Goal: Task Accomplishment & Management: Manage account settings

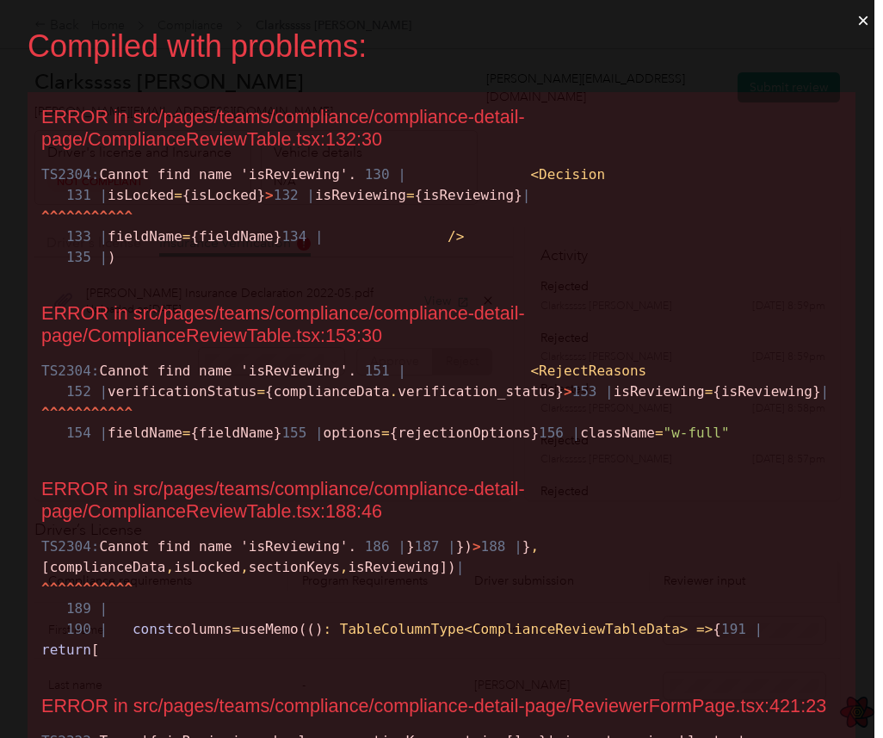
scroll to position [46, 0]
click at [858, 23] on button "×" at bounding box center [864, 20] width 40 height 41
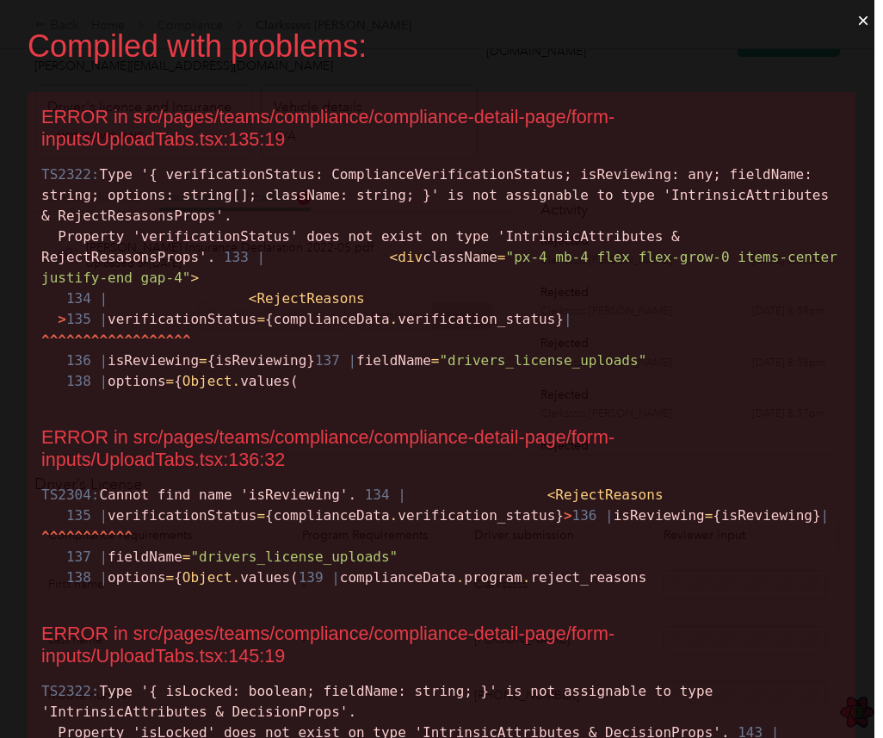
scroll to position [0, 0]
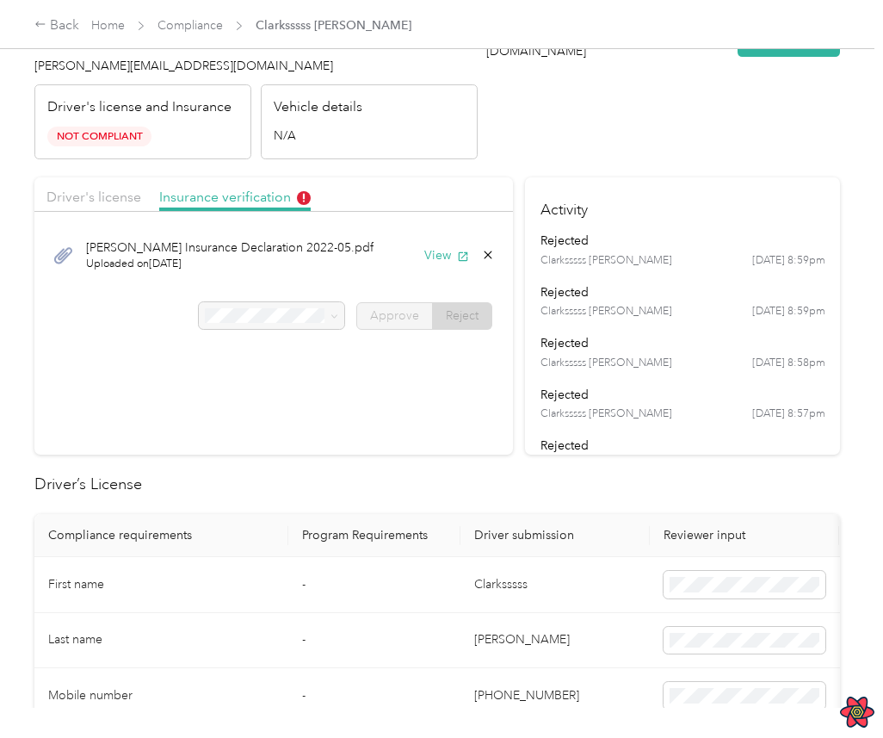
click at [312, 315] on div at bounding box center [272, 316] width 146 height 28
click at [319, 281] on div "Clark Insurance Declaration 2022-05.pdf Uploaded on 6/1/2022 View" at bounding box center [273, 255] width 455 height 58
click at [396, 414] on section "Driver's license Insurance verification [PERSON_NAME] Insurance Declaration 202…" at bounding box center [273, 315] width 479 height 277
click at [710, 350] on div "rejected" at bounding box center [683, 343] width 285 height 18
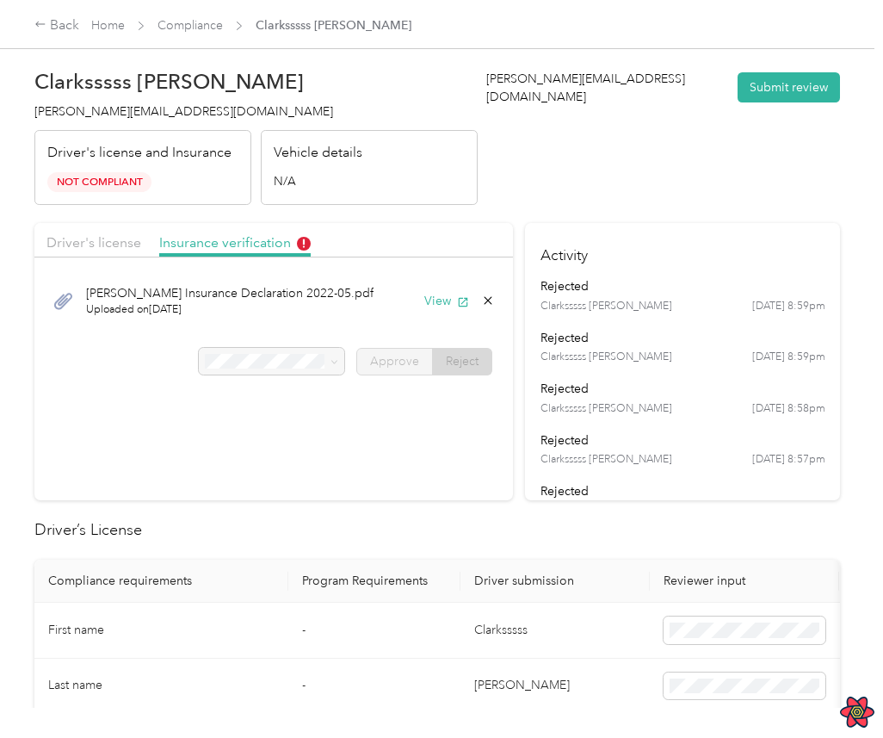
scroll to position [4, 0]
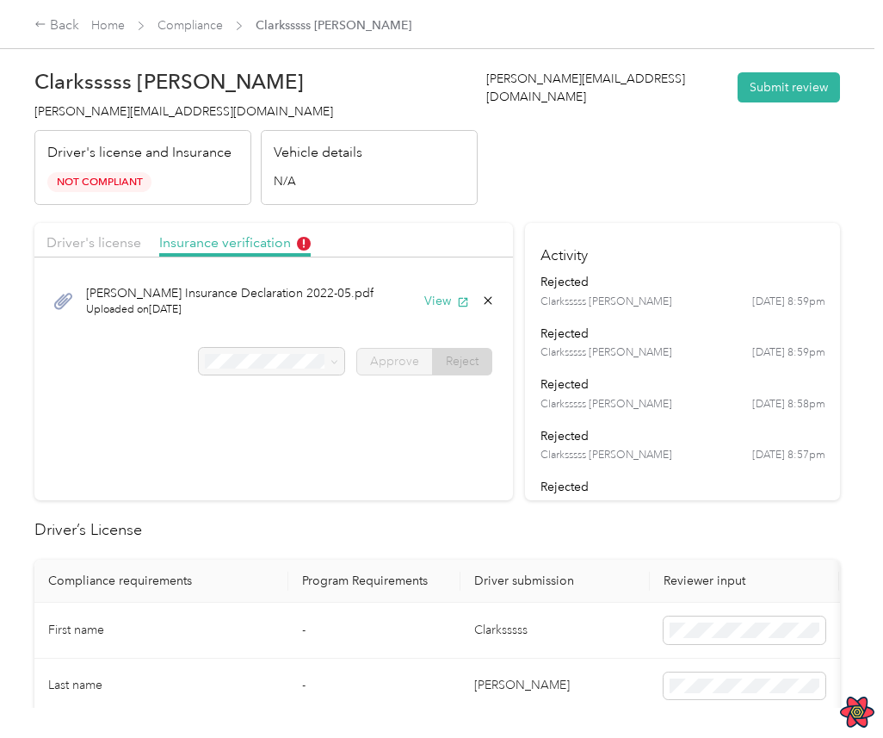
click at [704, 358] on div "Clarksssss Smith 4/25 at 8:59pm" at bounding box center [683, 352] width 285 height 15
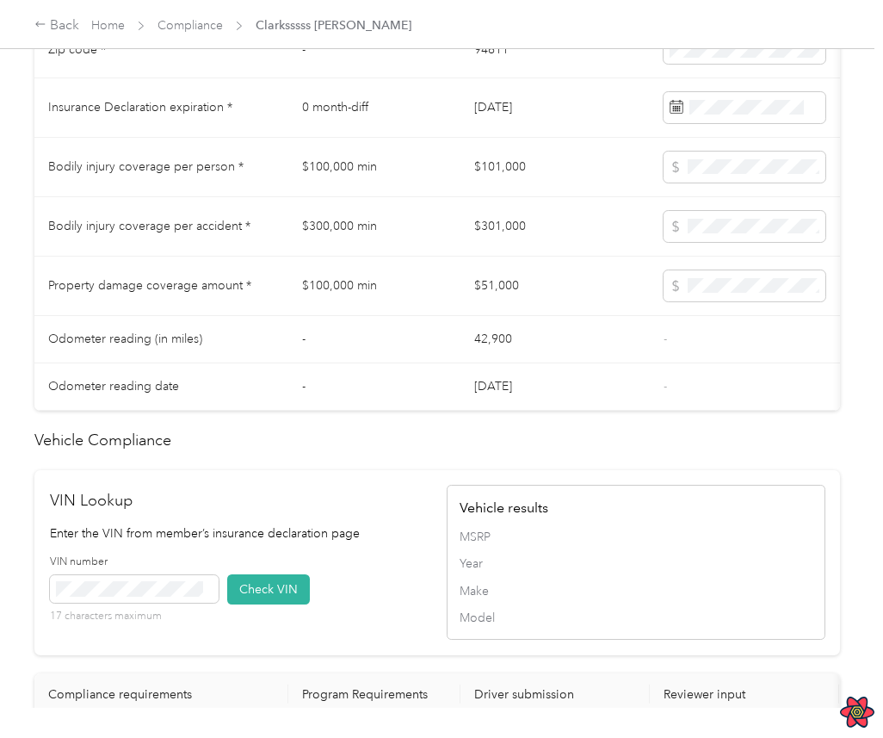
scroll to position [1130, 0]
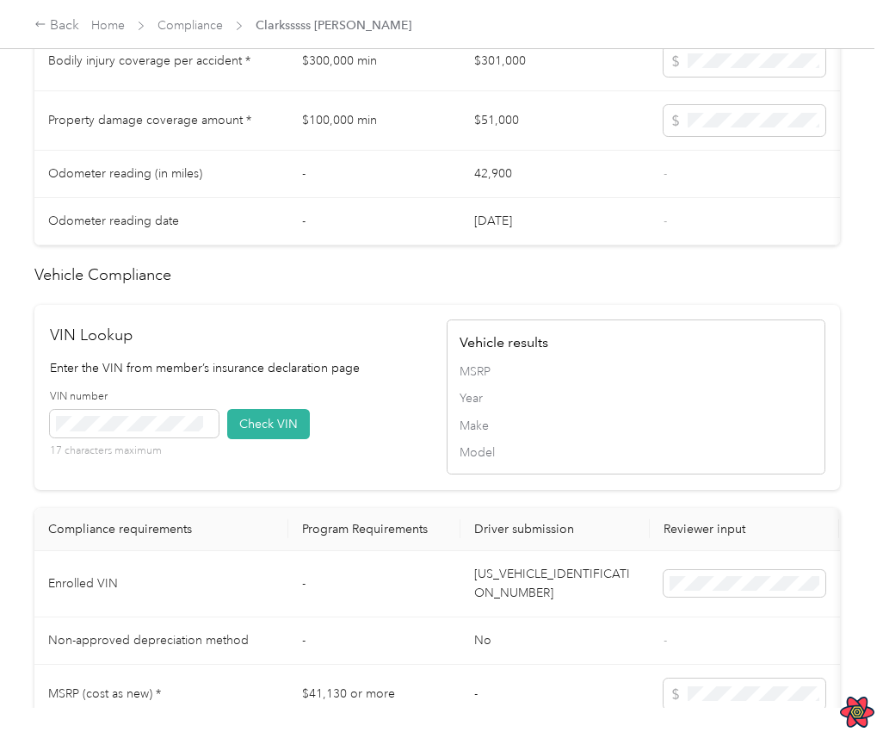
click at [405, 434] on div "VIN number 17 characters maximum Check VIN" at bounding box center [239, 430] width 379 height 82
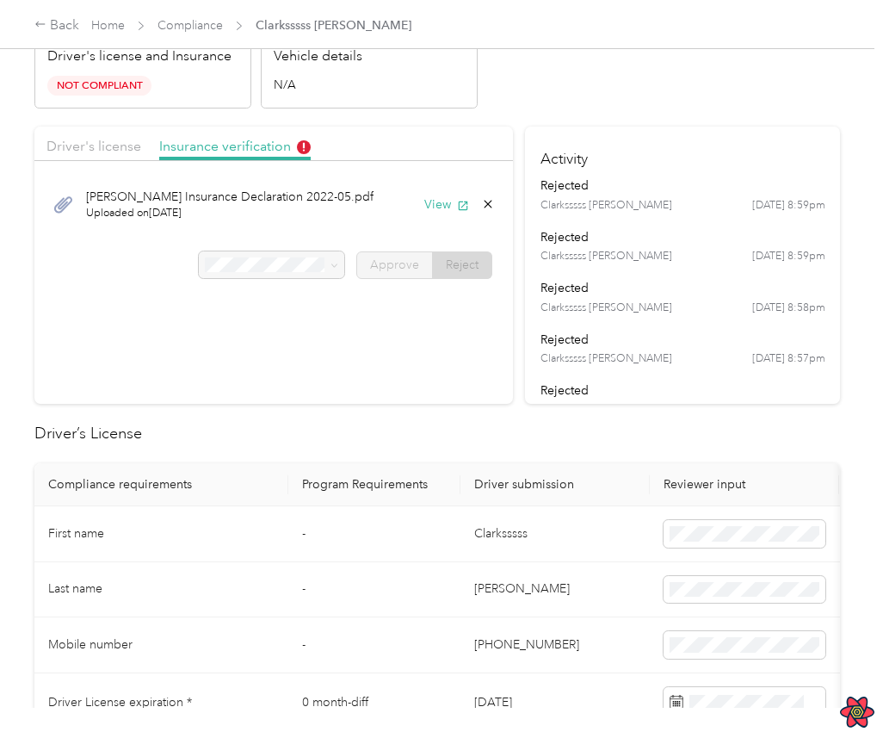
scroll to position [0, 0]
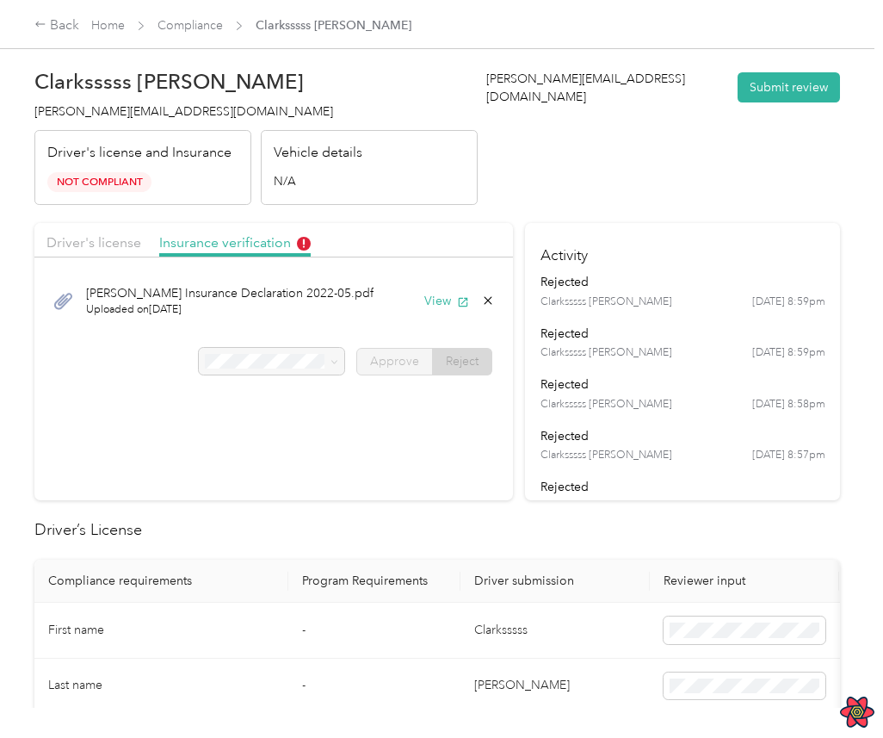
click at [356, 294] on div "[PERSON_NAME] Insurance Declaration 2022-05.pdf Uploaded on [DATE] View" at bounding box center [273, 301] width 455 height 58
click at [269, 315] on span "Uploaded on 6/1/2022" at bounding box center [230, 309] width 288 height 15
click at [441, 304] on button "View" at bounding box center [447, 301] width 45 height 18
click at [423, 297] on div "[PERSON_NAME] Insurance Declaration 2022-05.pdf Uploaded on [DATE] View" at bounding box center [273, 301] width 455 height 58
click at [437, 297] on button "View" at bounding box center [447, 301] width 45 height 18
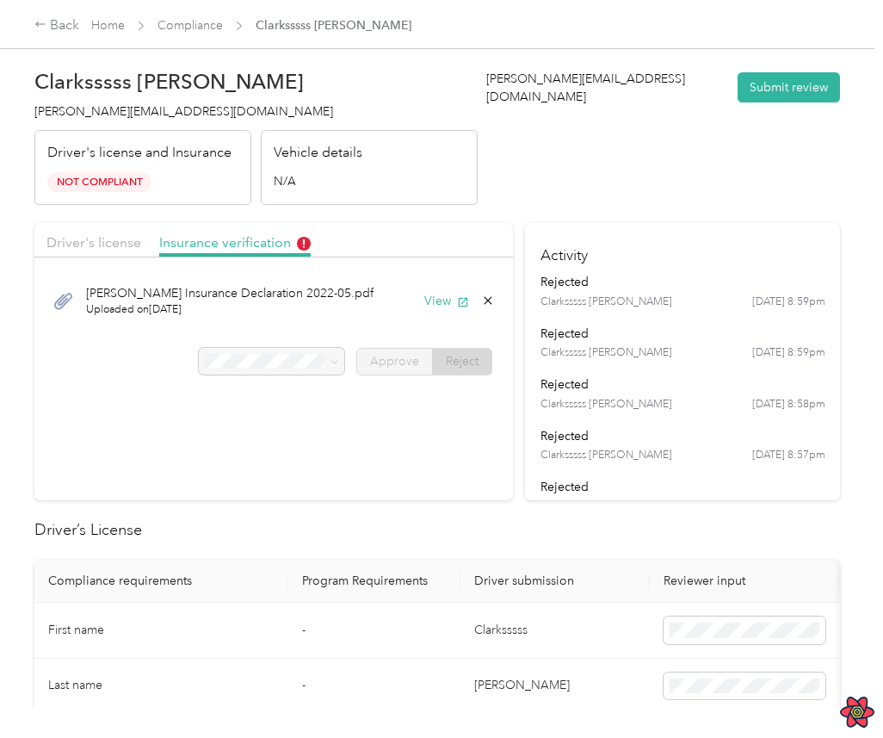
click at [541, 229] on h4 "Activity" at bounding box center [682, 250] width 315 height 54
click at [375, 287] on div "[PERSON_NAME] Insurance Declaration 2022-05.pdf Uploaded on [DATE] View" at bounding box center [273, 301] width 455 height 58
click at [452, 301] on button "View" at bounding box center [447, 301] width 45 height 18
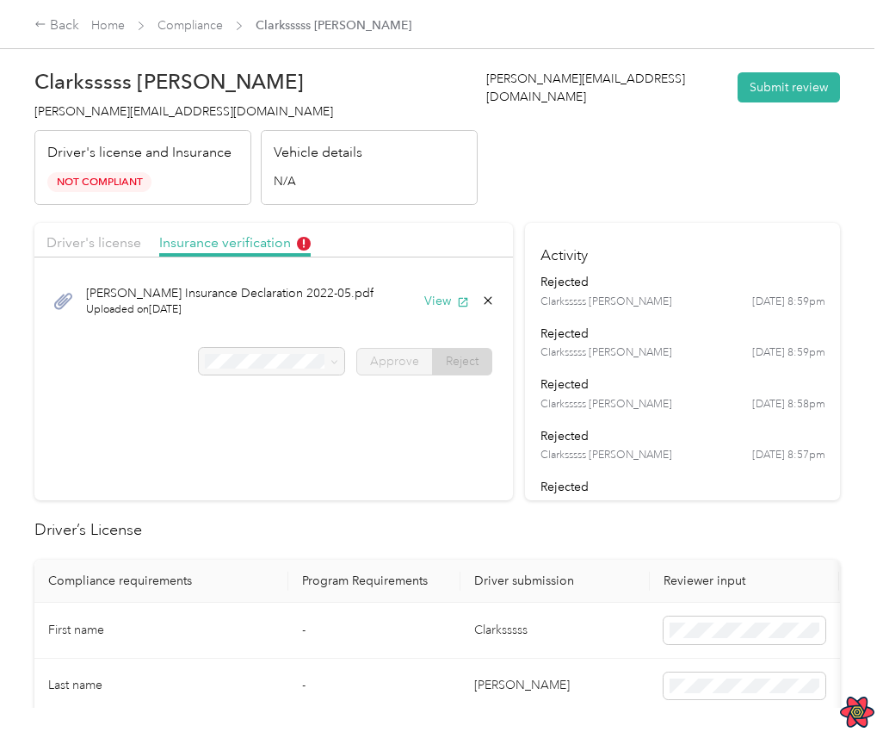
click at [607, 390] on div "rejected" at bounding box center [683, 384] width 285 height 18
click at [658, 372] on ul "rejected Clarksssss Smith 4/25 at 8:59pm rejected Clarksssss Smith 4/25 at 8:59…" at bounding box center [683, 675] width 285 height 805
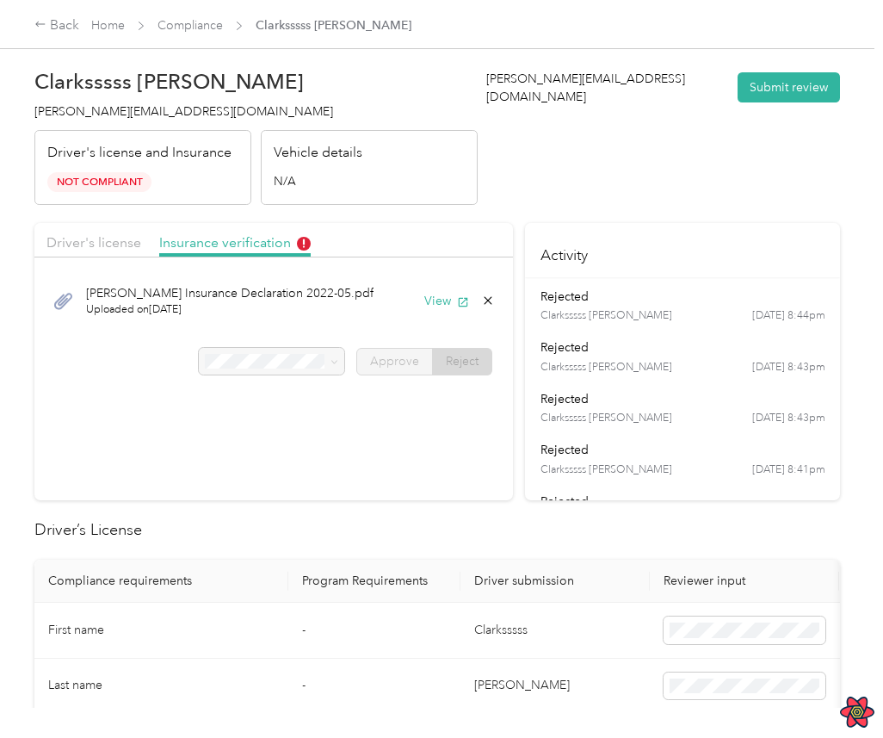
click at [672, 339] on div "rejected" at bounding box center [683, 347] width 285 height 18
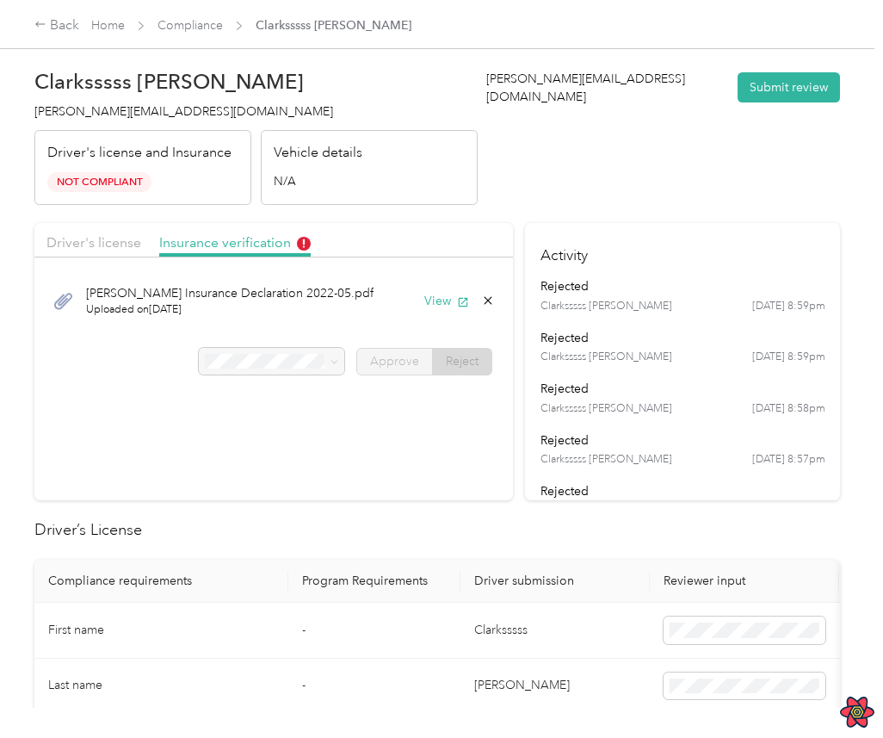
click at [616, 245] on h4 "Activity" at bounding box center [682, 250] width 315 height 54
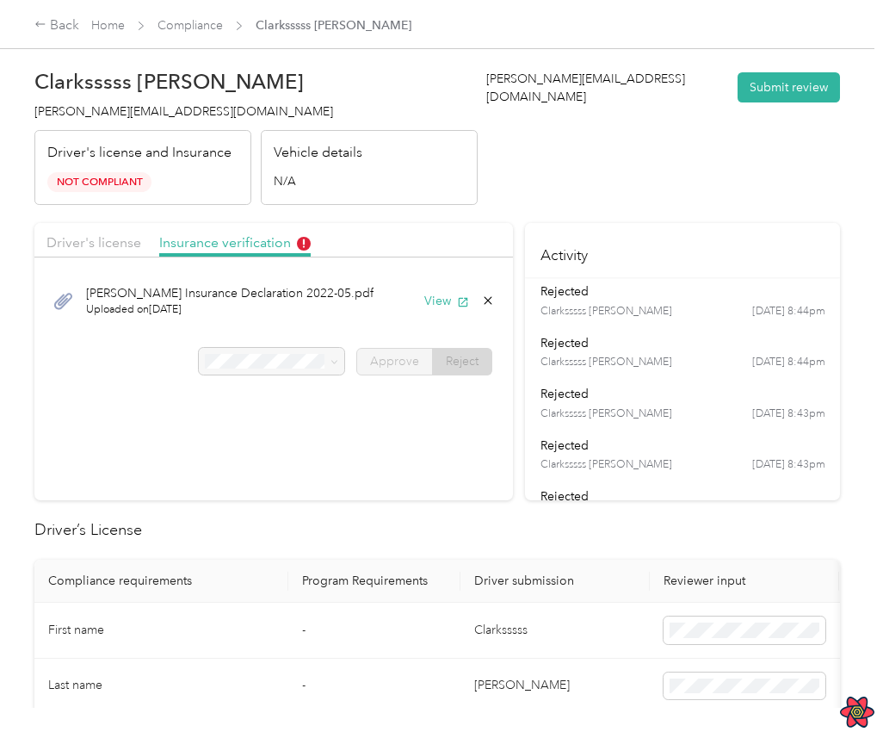
scroll to position [114, 0]
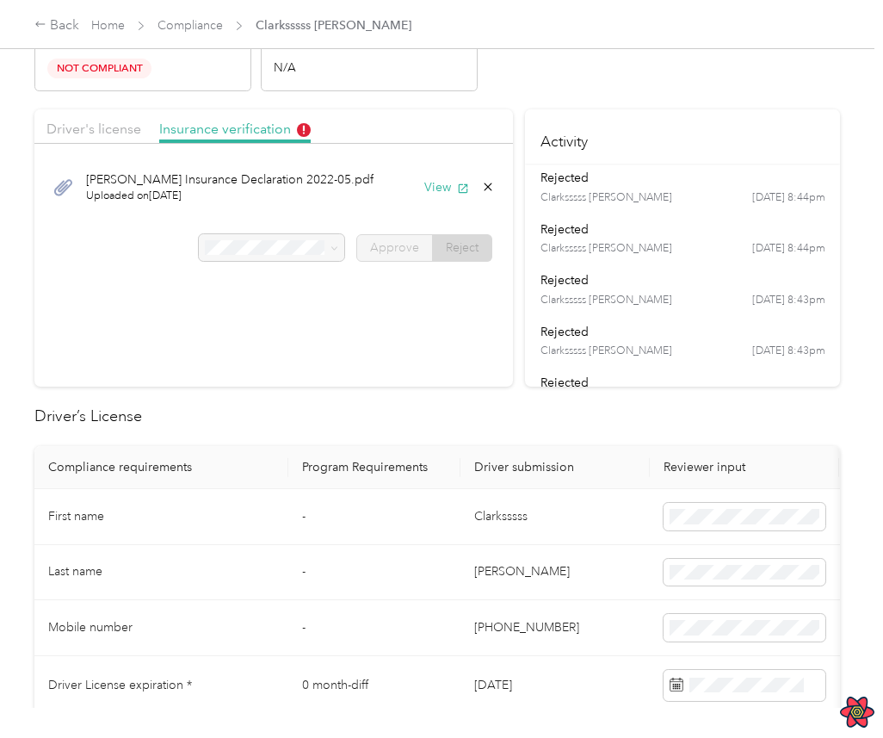
click at [804, 270] on ul "rejected Clarksssss Smith 4/25 at 8:59pm rejected Clarksssss Smith 4/25 at 8:59…" at bounding box center [683, 366] width 285 height 805
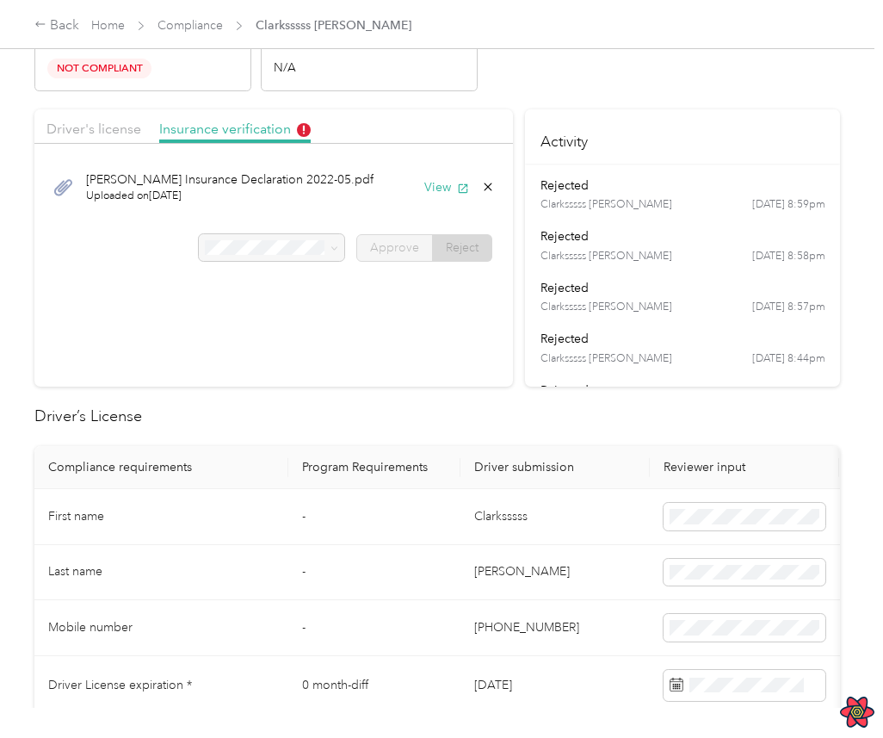
scroll to position [0, 0]
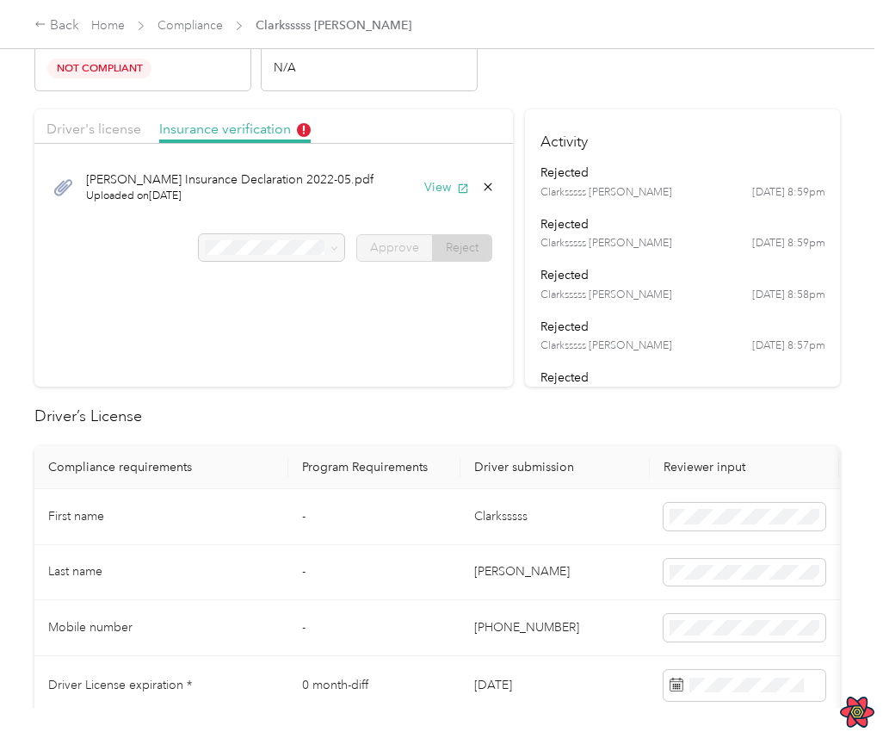
click at [752, 309] on ul "rejected Clarksssss Smith 4/25 at 8:59pm rejected Clarksssss Smith 4/25 at 8:59…" at bounding box center [683, 566] width 285 height 805
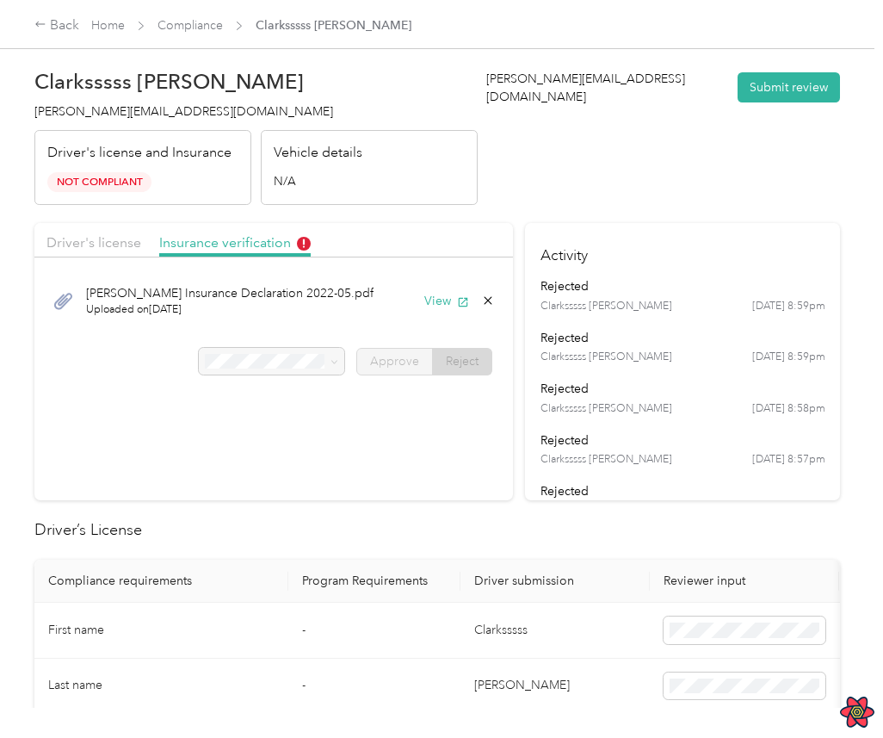
click at [707, 410] on div "Clarksssss Smith 4/25 at 8:58pm" at bounding box center [683, 408] width 285 height 15
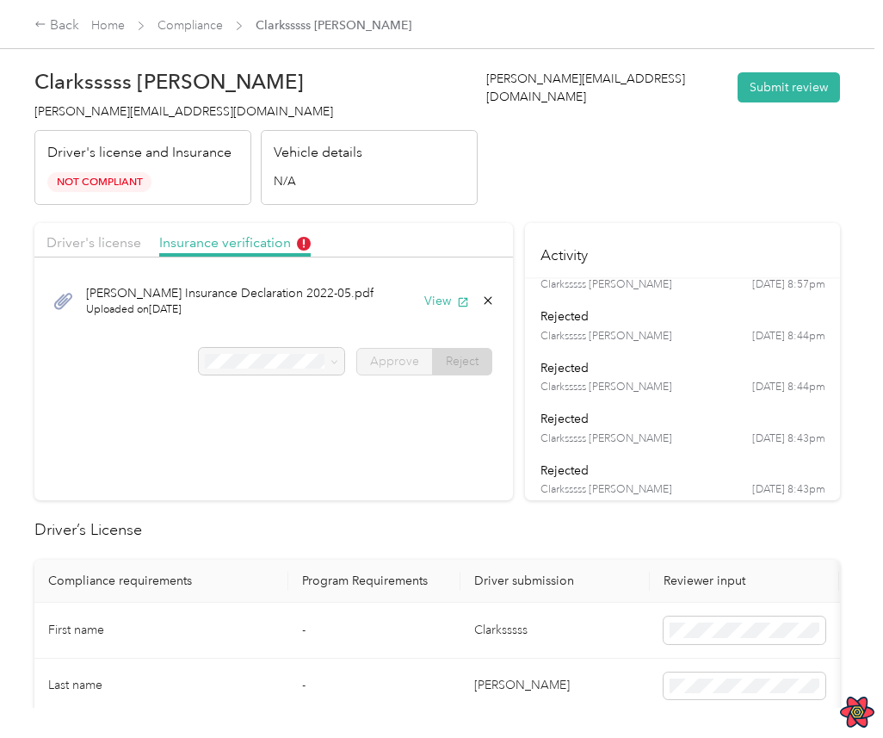
scroll to position [183, 0]
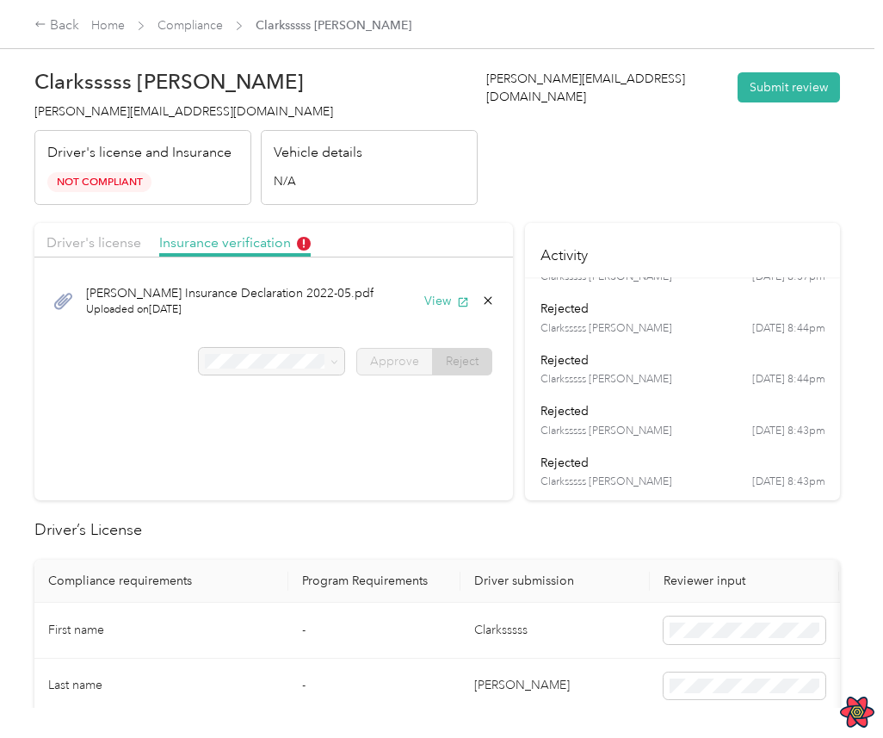
click at [500, 578] on th "Driver submission" at bounding box center [555, 581] width 189 height 43
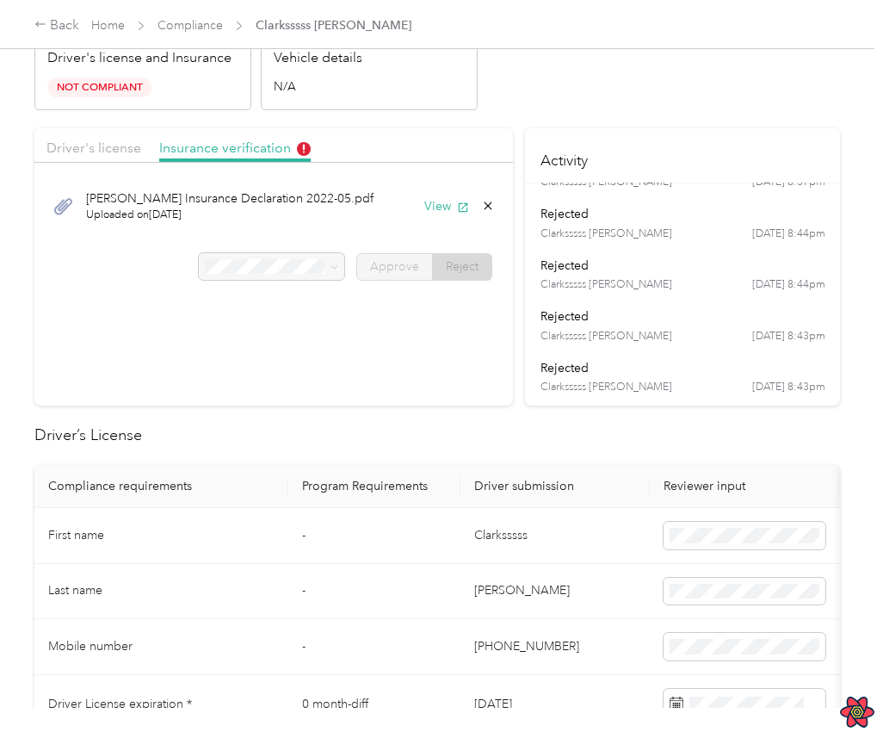
click at [416, 545] on td "-" at bounding box center [374, 536] width 172 height 56
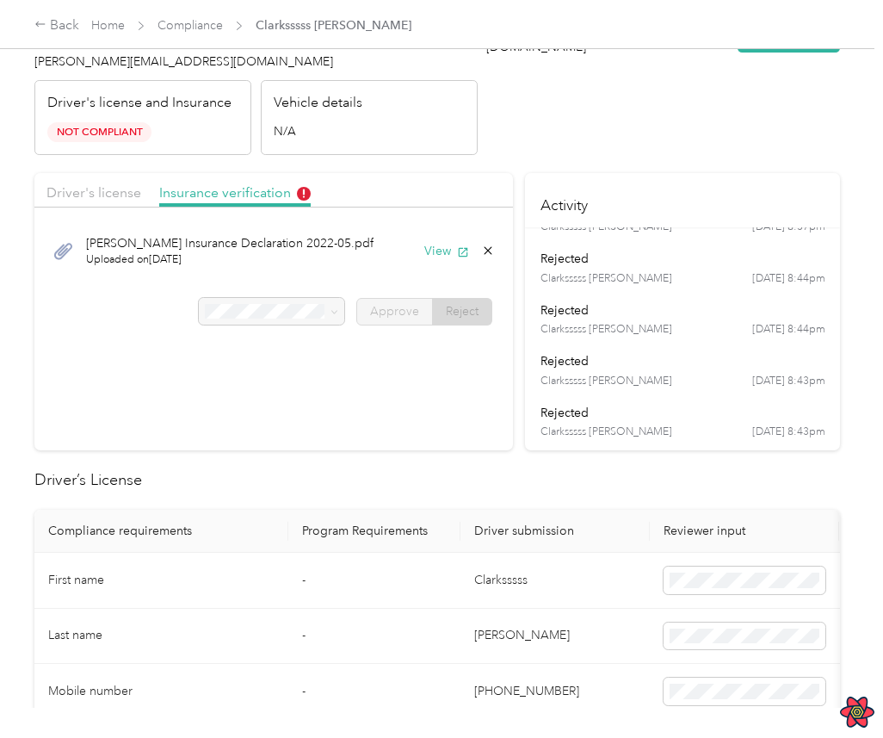
scroll to position [0, 0]
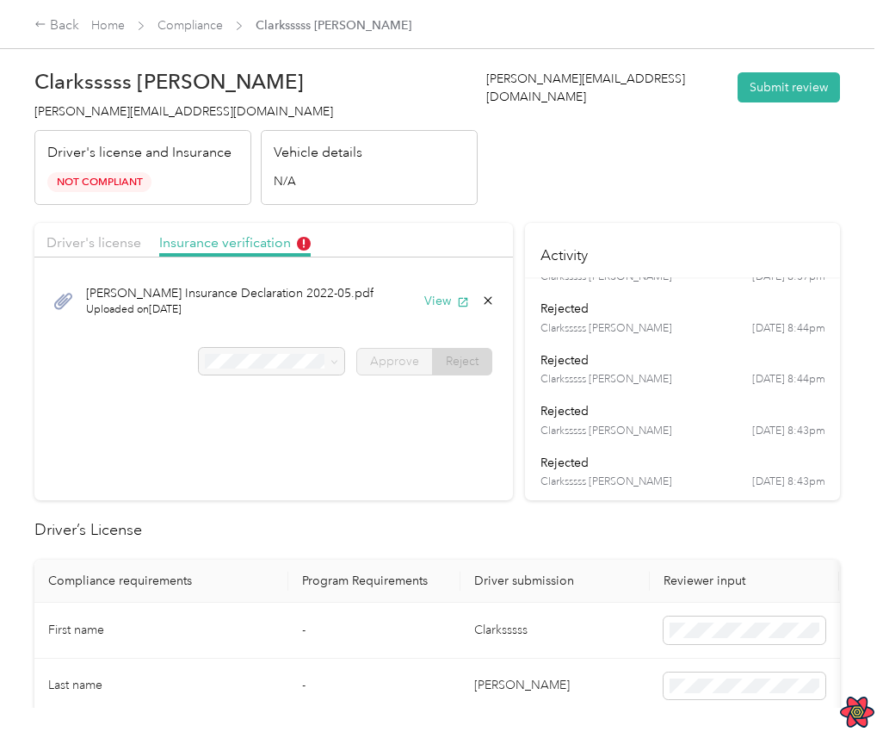
click at [292, 349] on div at bounding box center [272, 362] width 146 height 28
click at [127, 236] on span "Driver's license" at bounding box center [93, 242] width 95 height 16
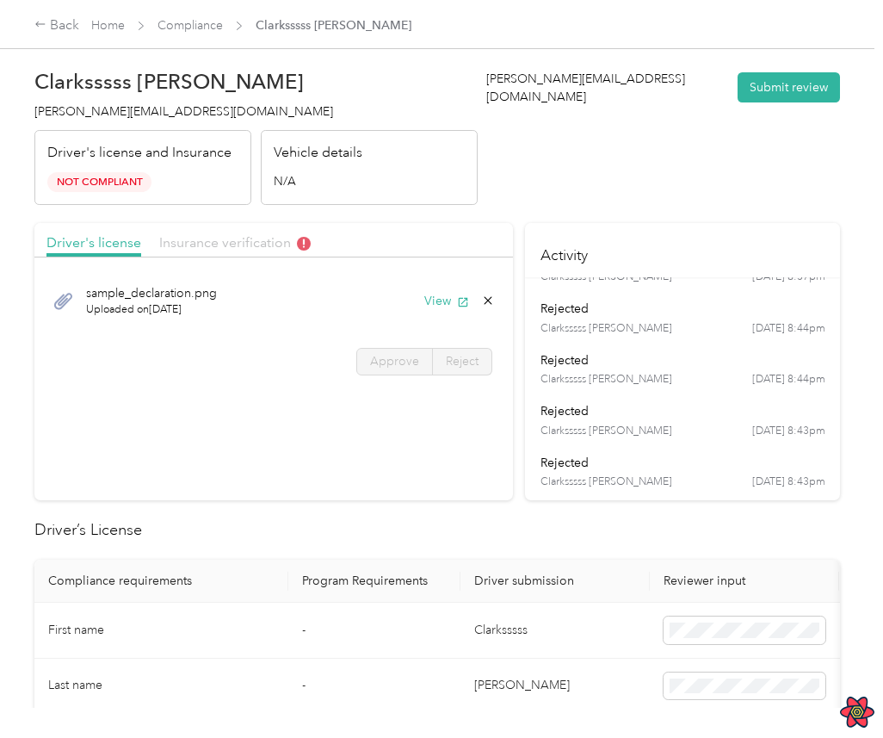
click at [214, 248] on span "Insurance verification" at bounding box center [235, 242] width 152 height 16
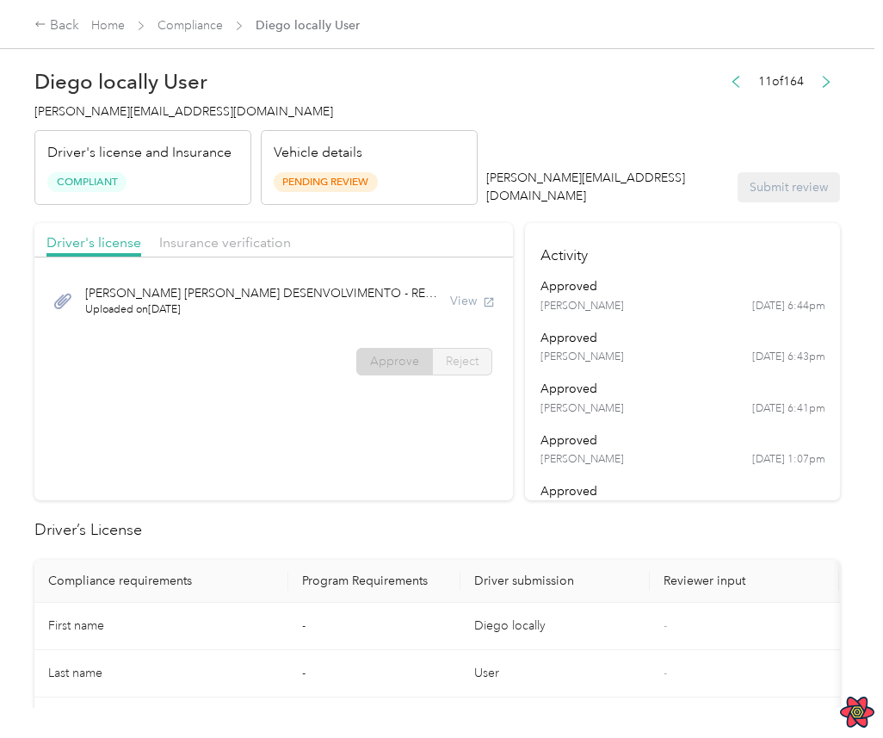
click at [675, 343] on div "approved" at bounding box center [683, 338] width 285 height 18
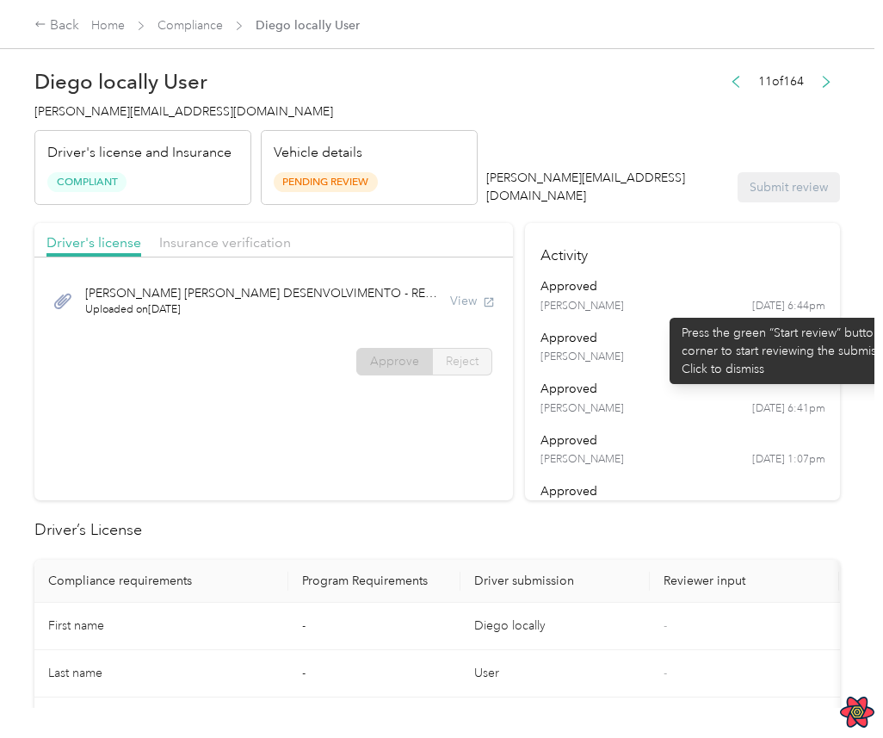
click at [661, 309] on div "Gabriel Root 5/13 at 6:44pm" at bounding box center [683, 306] width 285 height 15
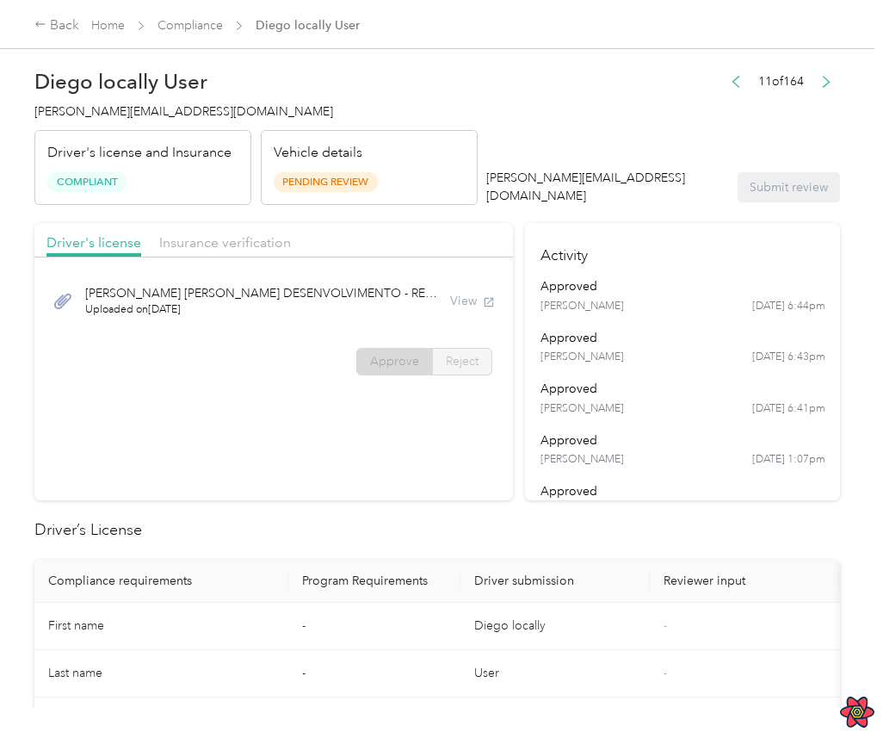
click at [324, 316] on span "Uploaded on 5/13/2024" at bounding box center [261, 309] width 353 height 15
click at [493, 323] on div "DIEGO DE SOUSA OLIVEIRA DESENVOLVIMENTO - REC.pdf Uploaded on 5/13/2024 View" at bounding box center [273, 301] width 455 height 58
click at [710, 282] on div "approved" at bounding box center [683, 286] width 285 height 18
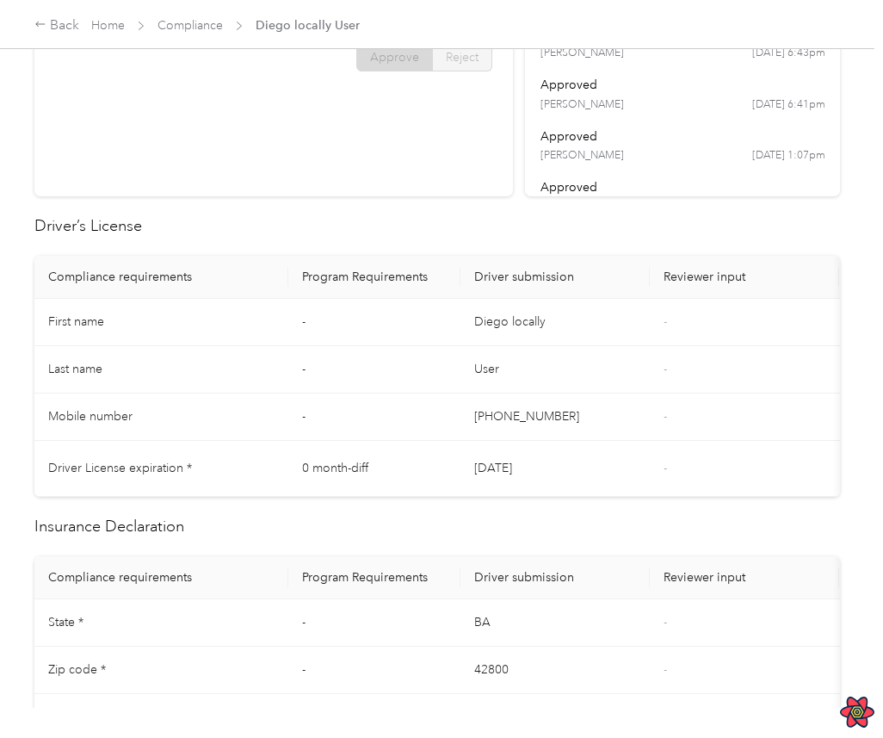
scroll to position [334, 0]
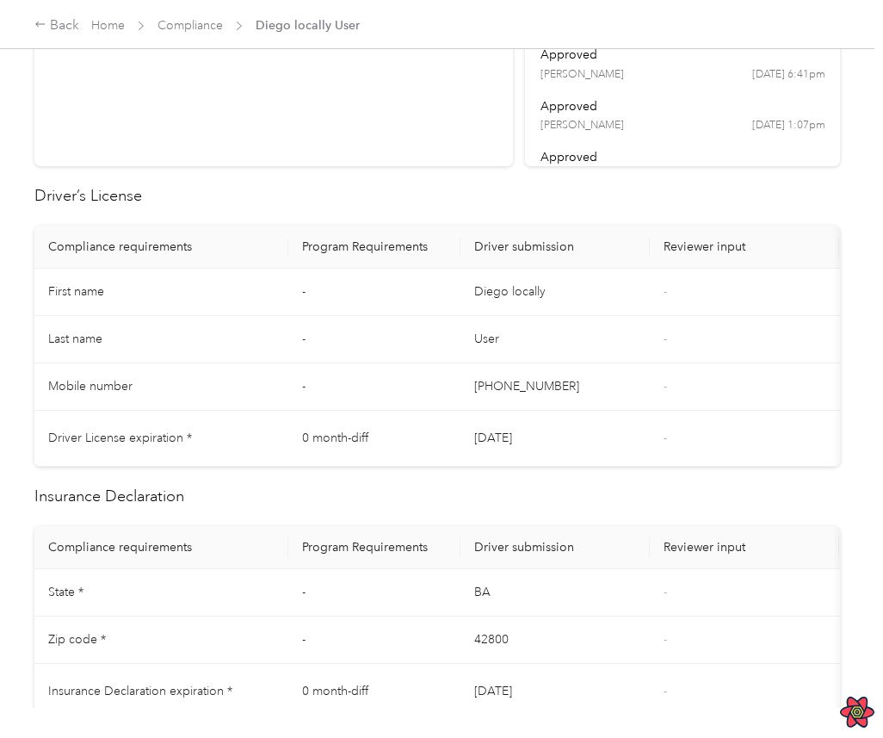
click at [641, 375] on td "81-1234-4567" at bounding box center [555, 386] width 189 height 47
click at [413, 596] on td "-" at bounding box center [374, 592] width 172 height 47
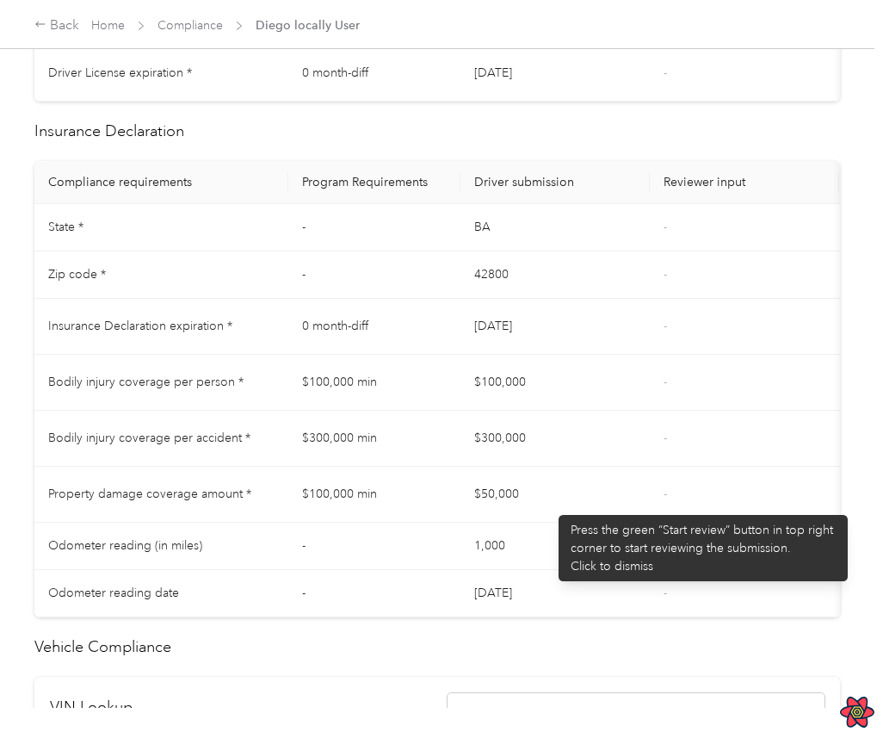
click at [550, 506] on td "$50,000" at bounding box center [555, 495] width 189 height 56
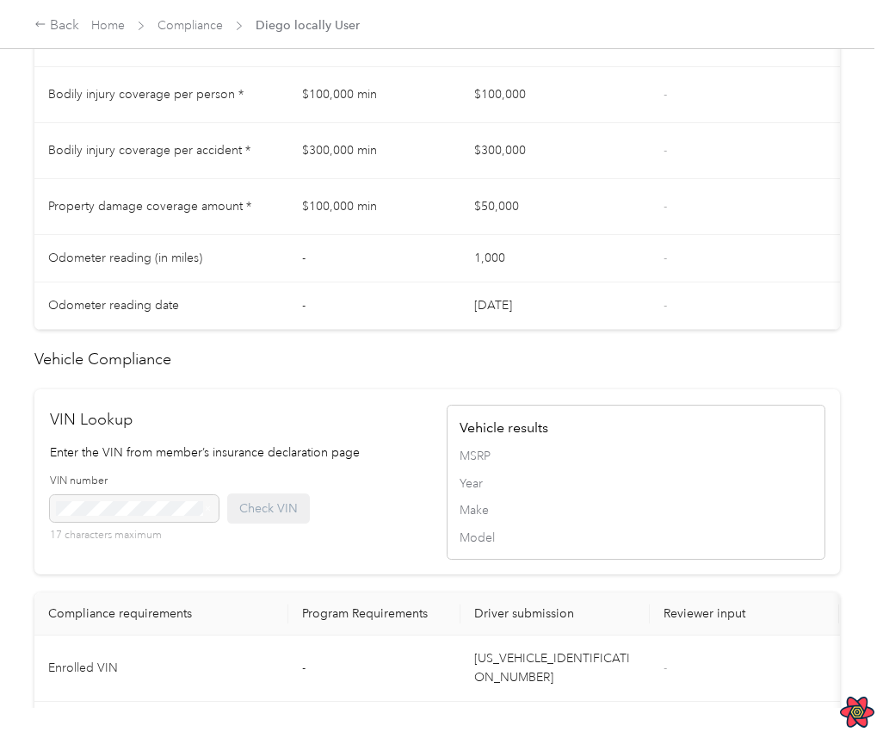
scroll to position [1172, 0]
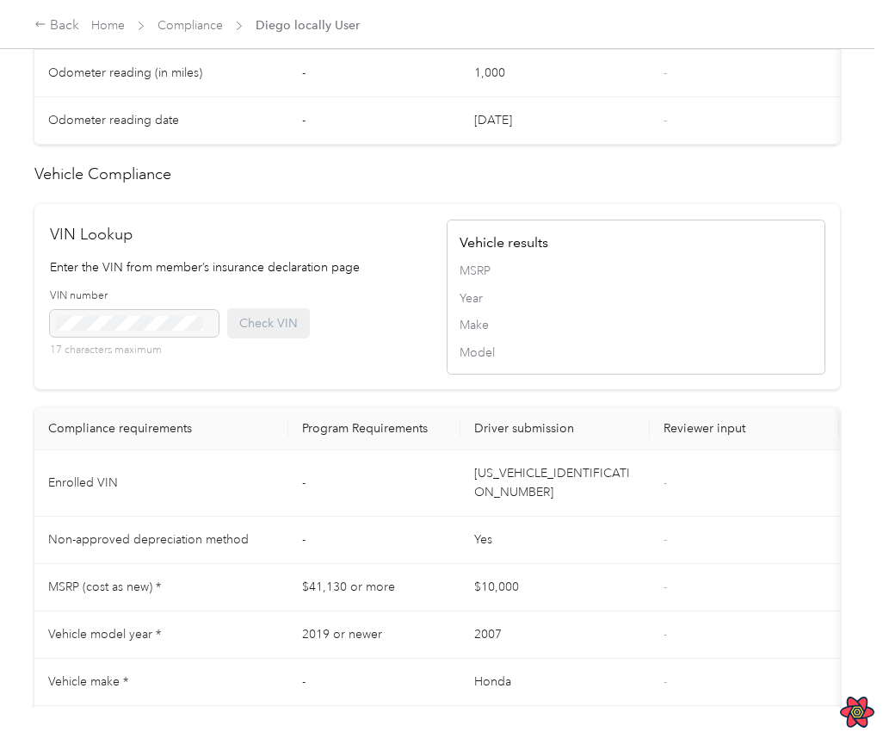
click at [591, 309] on div "MSRP Year Make Model" at bounding box center [636, 312] width 353 height 100
click at [338, 284] on div "VIN Lookup Enter the VIN from member’s insurance declaration page VIN number 17…" at bounding box center [239, 296] width 379 height 147
click at [110, 251] on div "VIN Lookup Enter the VIN from member’s insurance declaration page VIN number 17…" at bounding box center [239, 296] width 379 height 147
click at [110, 310] on div "17 characters maximum" at bounding box center [134, 334] width 169 height 48
click at [530, 276] on span "MSRP" at bounding box center [636, 271] width 353 height 18
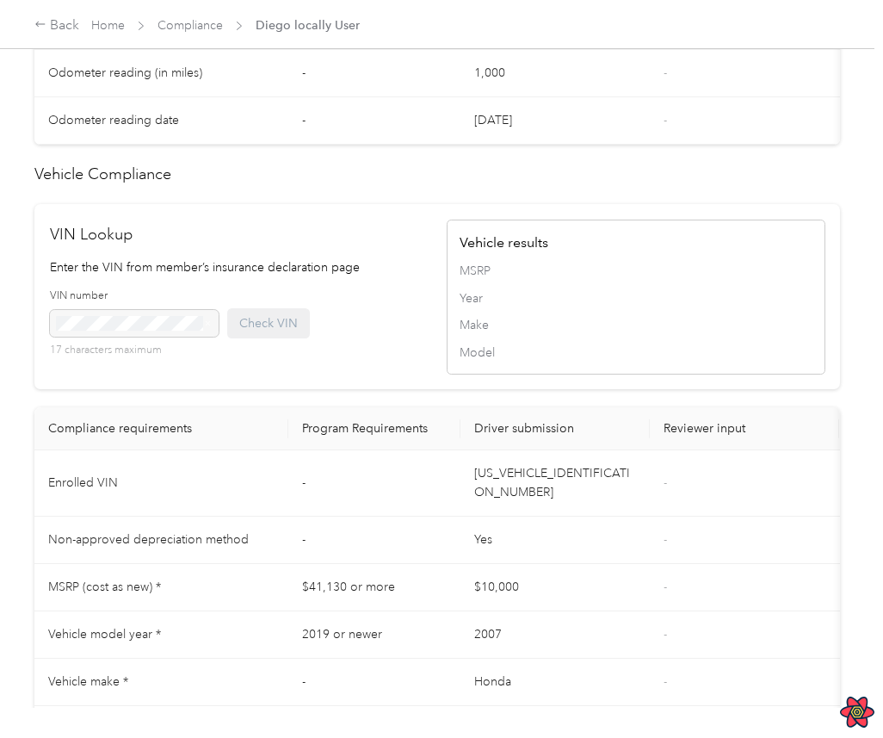
click at [530, 276] on span "MSRP" at bounding box center [636, 271] width 353 height 18
click at [648, 252] on div "Vehicle results MSRP Year Make Model" at bounding box center [636, 297] width 379 height 155
click at [564, 474] on td "[US_VEHICLE_IDENTIFICATION_NUMBER]" at bounding box center [555, 483] width 189 height 66
click at [333, 240] on h2 "VIN Lookup" at bounding box center [239, 234] width 379 height 23
click at [293, 240] on h2 "VIN Lookup" at bounding box center [239, 234] width 379 height 23
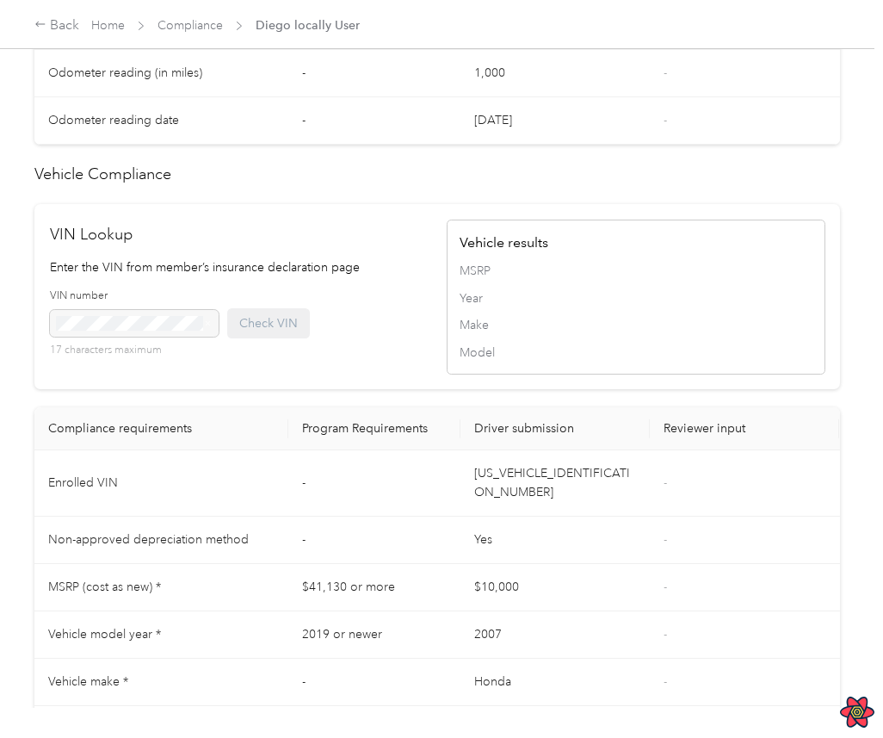
click at [448, 180] on h2 "Vehicle Compliance" at bounding box center [437, 174] width 806 height 23
click at [437, 265] on div "VIN Lookup Enter the VIN from member’s insurance declaration page VIN number 17…" at bounding box center [437, 296] width 806 height 185
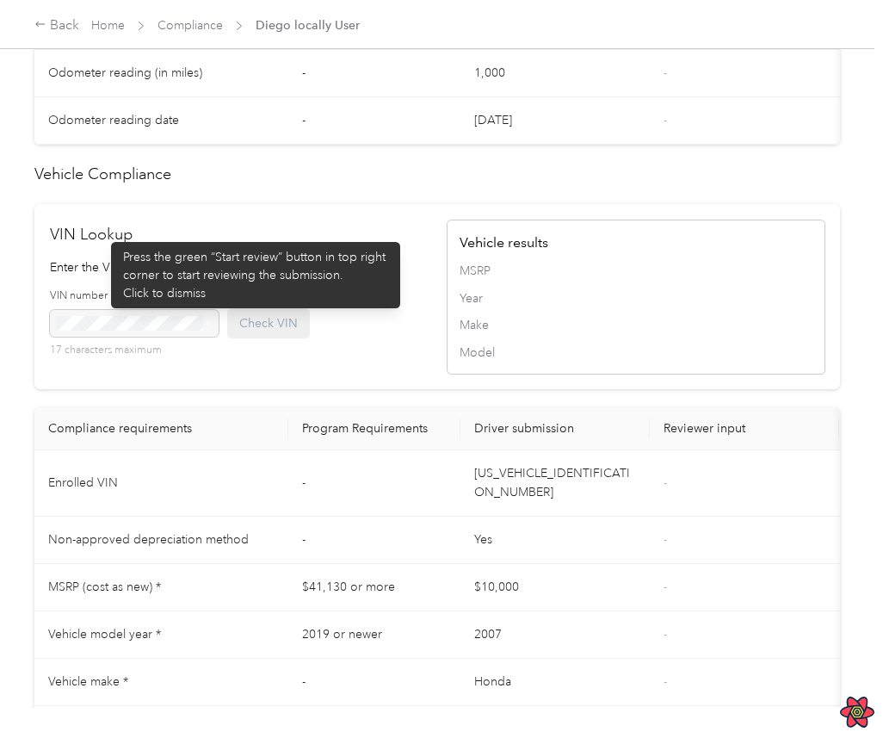
click at [102, 233] on h2 "VIN Lookup" at bounding box center [239, 234] width 379 height 23
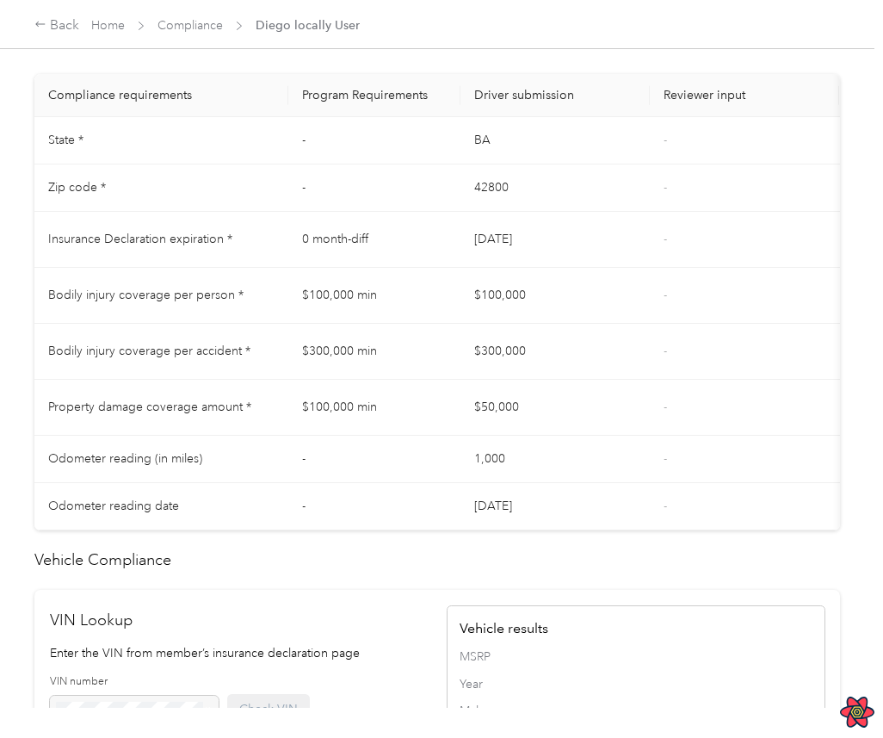
scroll to position [419, 0]
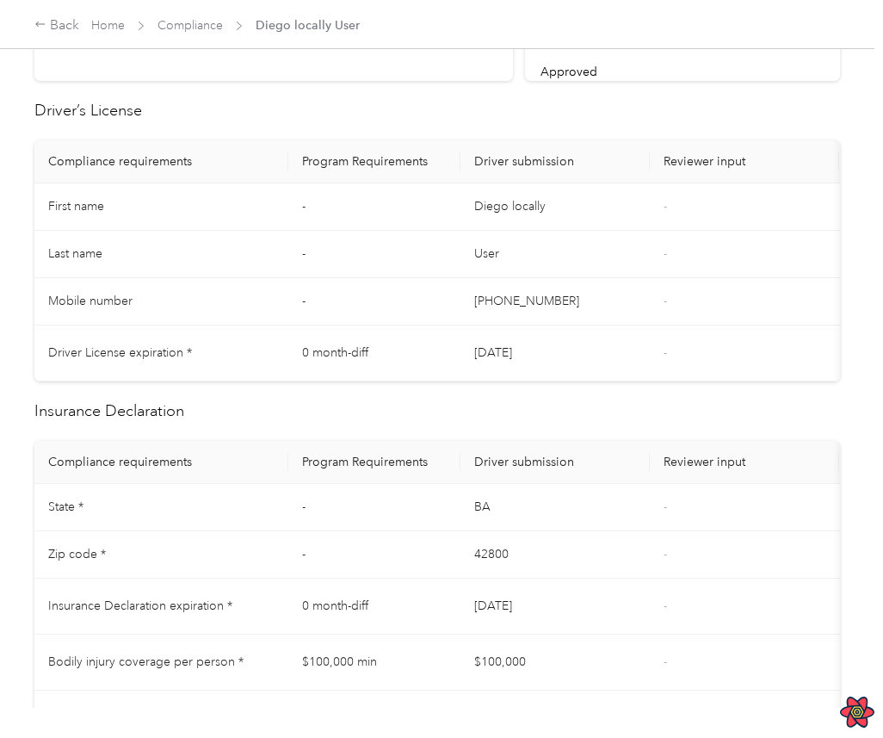
click at [332, 304] on td "-" at bounding box center [374, 301] width 172 height 47
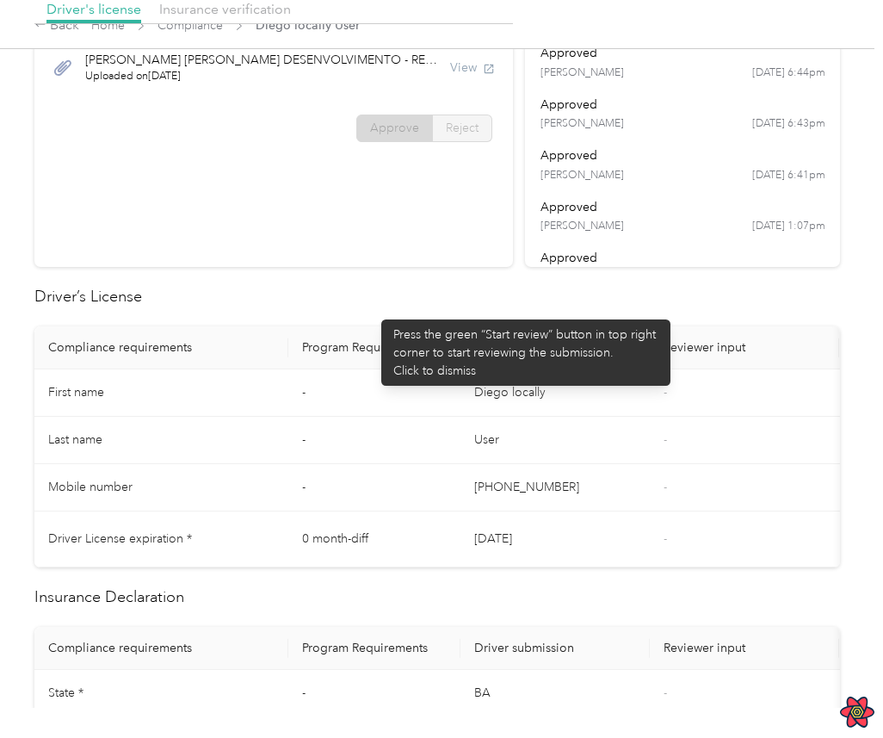
scroll to position [0, 0]
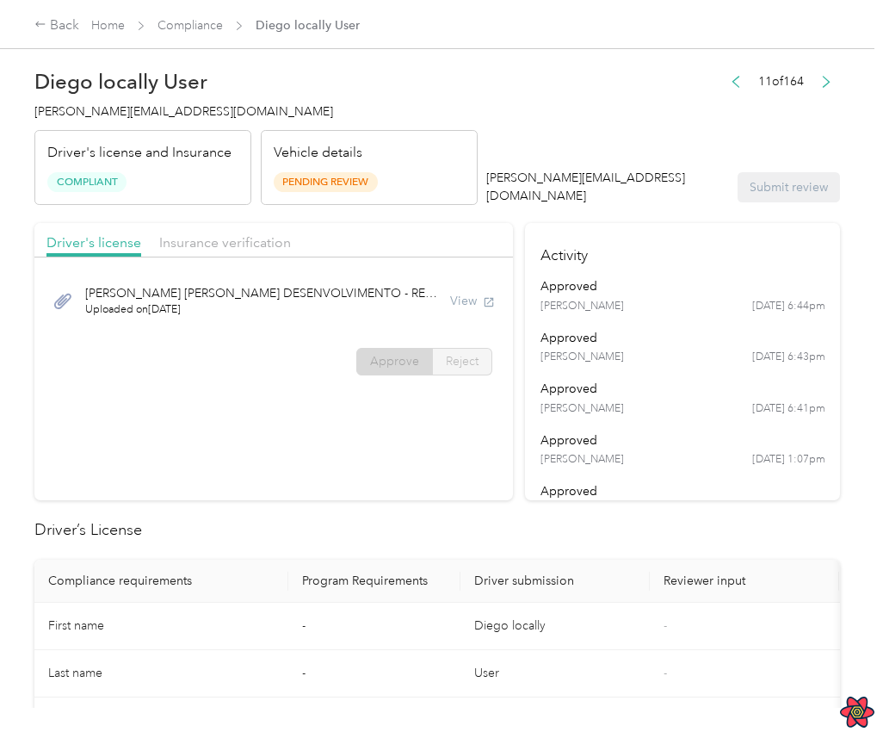
click at [602, 357] on span "[PERSON_NAME]" at bounding box center [583, 357] width 84 height 15
click at [379, 295] on span "[PERSON_NAME] [PERSON_NAME] DESENVOLVIMENTO - REC.pdf" at bounding box center [261, 293] width 353 height 18
click at [319, 332] on div "[PERSON_NAME] [PERSON_NAME] DESENVOLVIMENTO - REC.pdf Uploaded on [DATE] View" at bounding box center [273, 301] width 479 height 70
click at [285, 352] on div "Approve Reject" at bounding box center [273, 362] width 479 height 28
click at [431, 306] on div "[PERSON_NAME] [PERSON_NAME] DESENVOLVIMENTO - REC.pdf Uploaded on [DATE] View" at bounding box center [273, 301] width 455 height 58
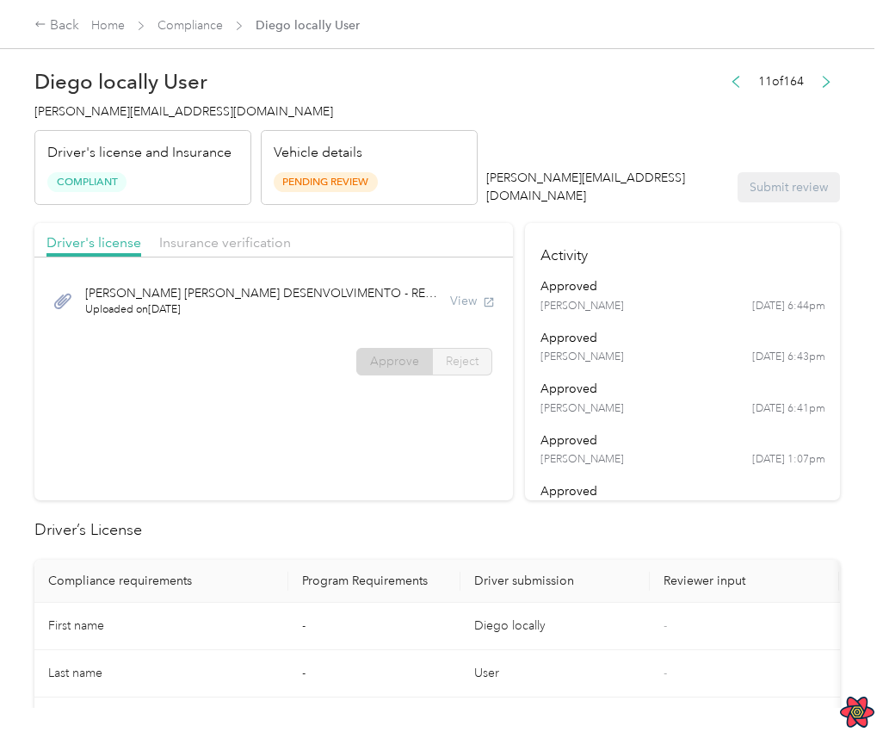
click at [447, 282] on div "[PERSON_NAME] [PERSON_NAME] DESENVOLVIMENTO - REC.pdf Uploaded on [DATE] View" at bounding box center [273, 301] width 455 height 58
click at [410, 359] on span "Approve" at bounding box center [394, 361] width 49 height 15
click at [296, 338] on div "DIEGO DE SOUSA OLIVEIRA DESENVOLVIMENTO - REC.pdf Uploaded on 5/13/2024 View Ap…" at bounding box center [273, 326] width 479 height 121
click at [628, 391] on div "approved" at bounding box center [683, 389] width 285 height 18
click at [264, 347] on div "DIEGO DE SOUSA OLIVEIRA DESENVOLVIMENTO - REC.pdf Uploaded on 5/13/2024 View Ap…" at bounding box center [273, 326] width 479 height 121
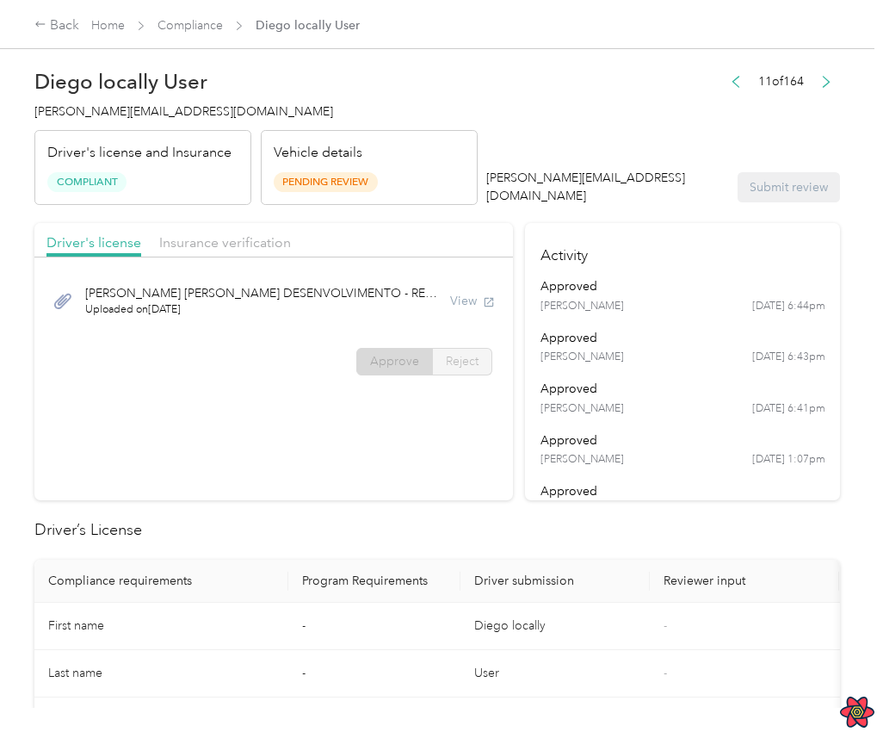
click at [452, 438] on section "Driver's license Insurance verification DIEGO DE SOUSA OLIVEIRA DESENVOLVIMENTO…" at bounding box center [273, 361] width 479 height 277
click at [454, 357] on span "Reject" at bounding box center [462, 361] width 33 height 15
click at [465, 314] on div "DIEGO DE SOUSA OLIVEIRA DESENVOLVIMENTO - REC.pdf Uploaded on 5/13/2024 View" at bounding box center [273, 301] width 455 height 58
click at [477, 298] on div "View" at bounding box center [472, 301] width 45 height 18
click at [341, 337] on div "DIEGO DE SOUSA OLIVEIRA DESENVOLVIMENTO - REC.pdf Uploaded on 5/13/2024 View Ap…" at bounding box center [273, 326] width 479 height 121
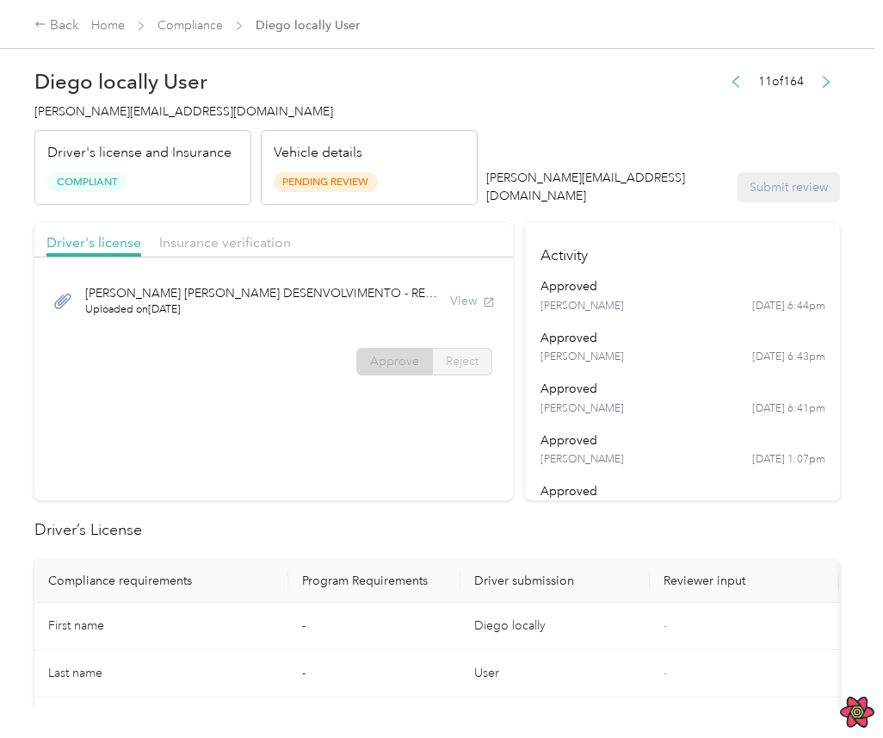
click at [249, 266] on div "DIEGO DE SOUSA OLIVEIRA DESENVOLVIMENTO - REC.pdf Uploaded on 5/13/2024 View" at bounding box center [273, 301] width 479 height 70
click at [261, 232] on div "Driver's license Insurance verification" at bounding box center [273, 240] width 479 height 34
click at [257, 243] on span "Insurance verification" at bounding box center [225, 242] width 132 height 16
click at [310, 330] on div "DIEGO DE SOUSA OLIVEIRA DESENVOLVIMENTO - REC.pdf Uploaded on 5/13/2024 View" at bounding box center [273, 301] width 479 height 70
click at [421, 369] on label "Approve" at bounding box center [394, 362] width 77 height 28
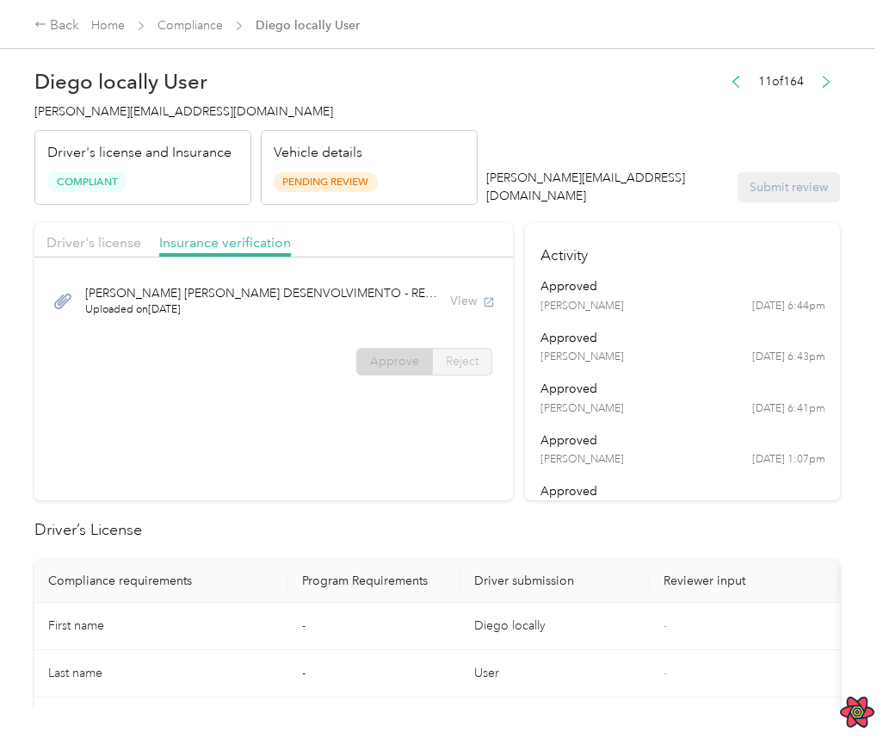
click at [411, 394] on section "Driver's license Insurance verification DIEGO DE SOUSA OLIVEIRA DESENVOLVIMENTO…" at bounding box center [273, 361] width 479 height 277
click at [224, 257] on div "Driver's license Insurance verification" at bounding box center [273, 240] width 479 height 34
click at [93, 239] on span "Driver's license" at bounding box center [93, 242] width 95 height 16
click at [811, 196] on div "gabriel+root@everlance.com Submit review" at bounding box center [663, 187] width 354 height 36
click at [214, 239] on span "Insurance verification" at bounding box center [225, 242] width 132 height 16
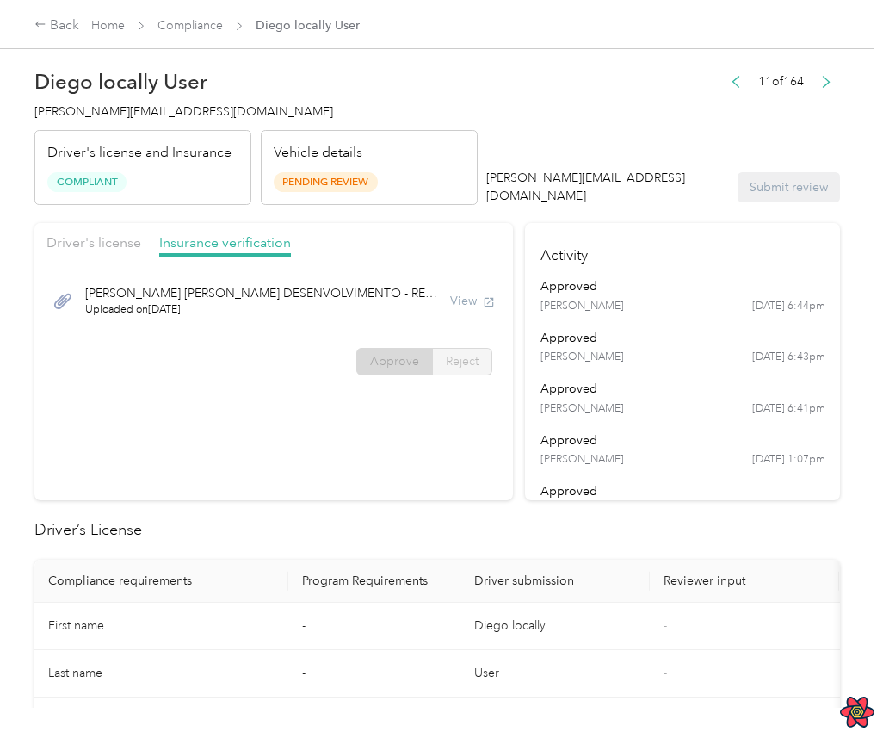
click at [778, 190] on div "gabriel+root@everlance.com Submit review" at bounding box center [663, 187] width 354 height 36
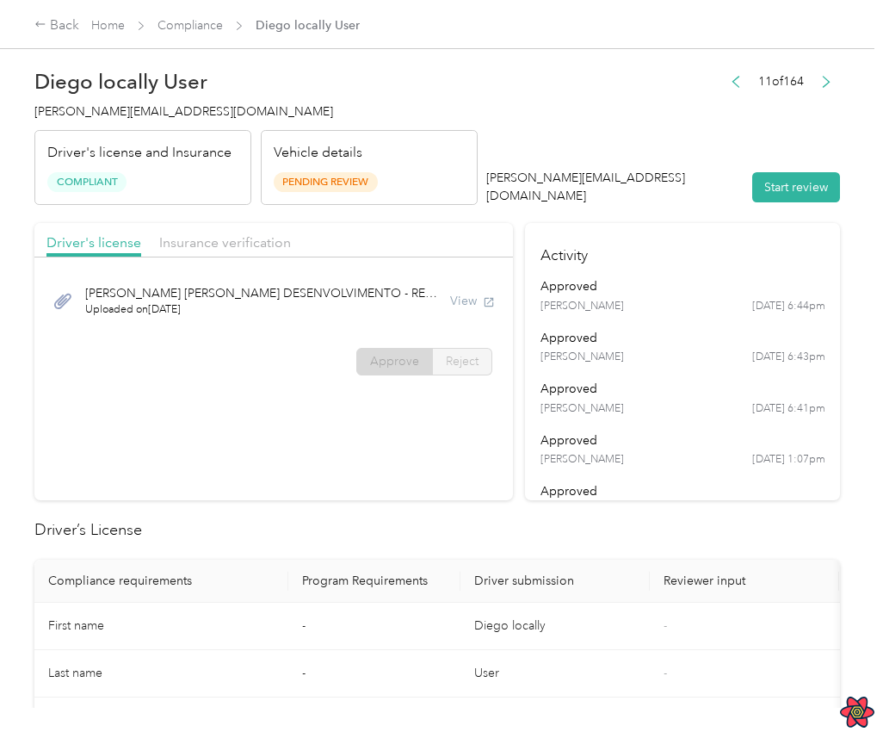
click at [388, 321] on div "DIEGO DE SOUSA OLIVEIRA DESENVOLVIMENTO - REC.pdf Uploaded on 5/13/2024 View" at bounding box center [273, 301] width 455 height 58
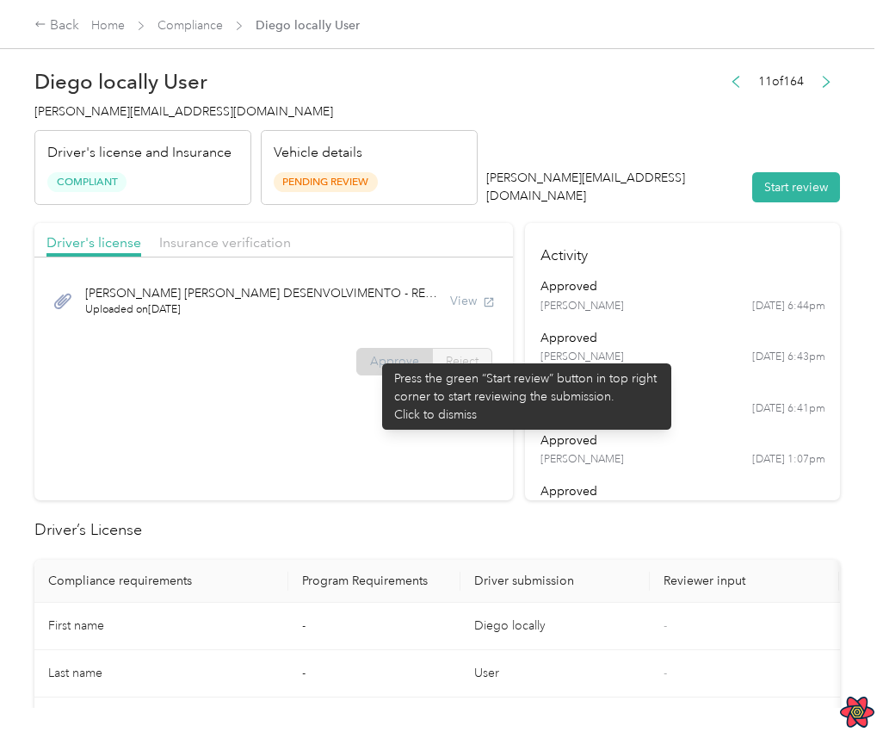
click at [374, 355] on label "Approve" at bounding box center [394, 362] width 77 height 28
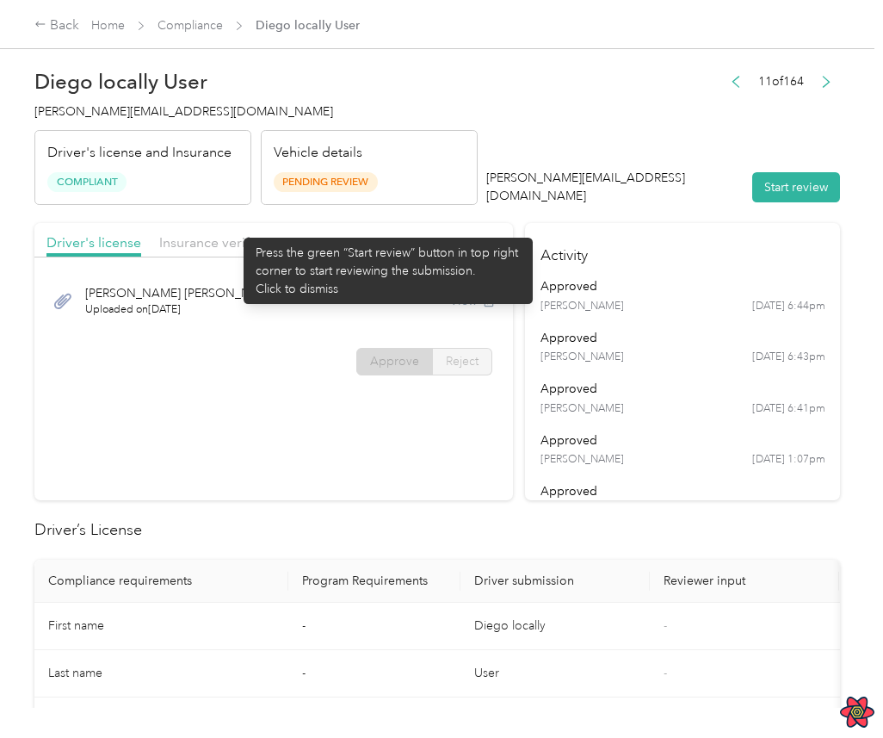
click at [226, 232] on div "Insurance verification" at bounding box center [225, 243] width 132 height 22
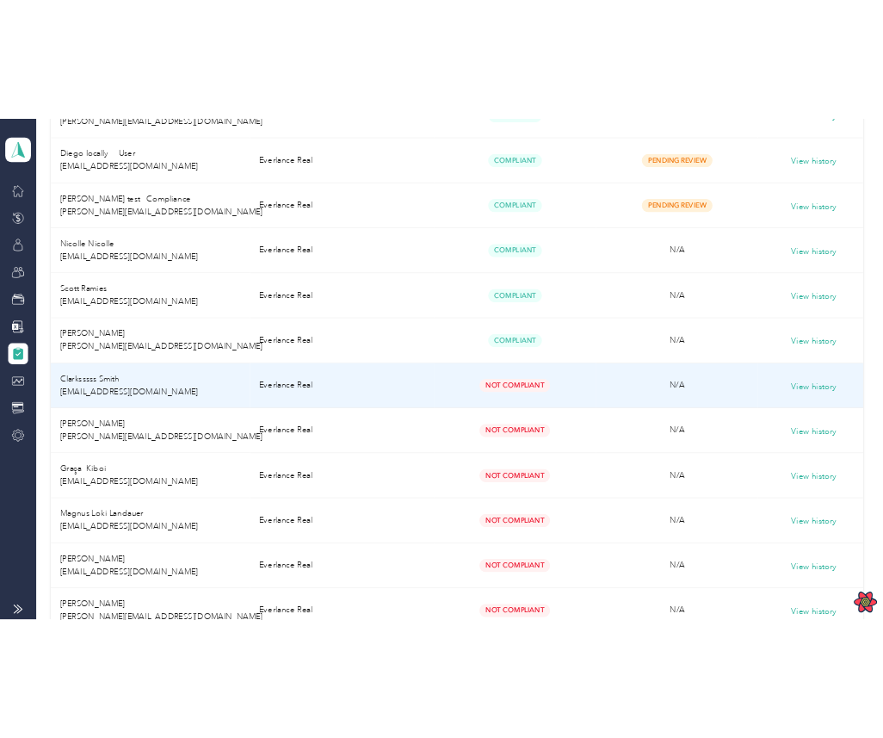
scroll to position [1027, 0]
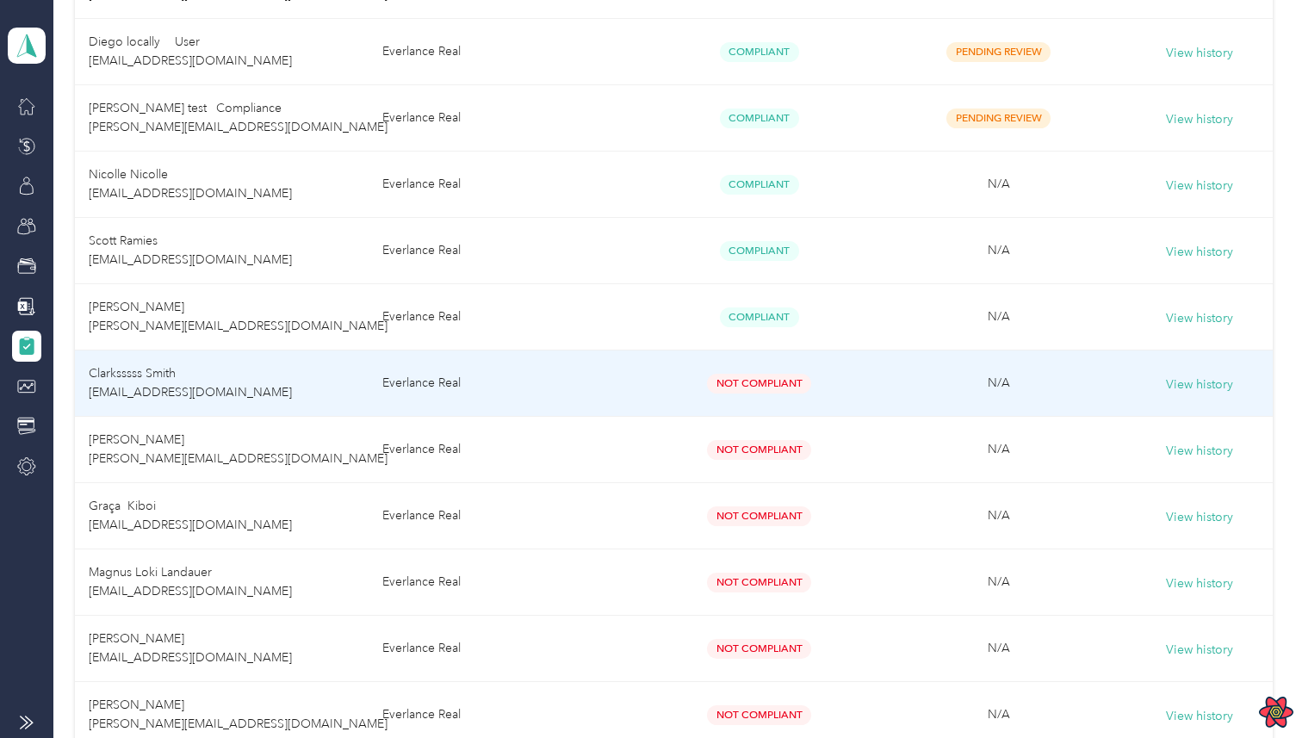
click at [538, 382] on td "Everlance Real" at bounding box center [505, 383] width 272 height 66
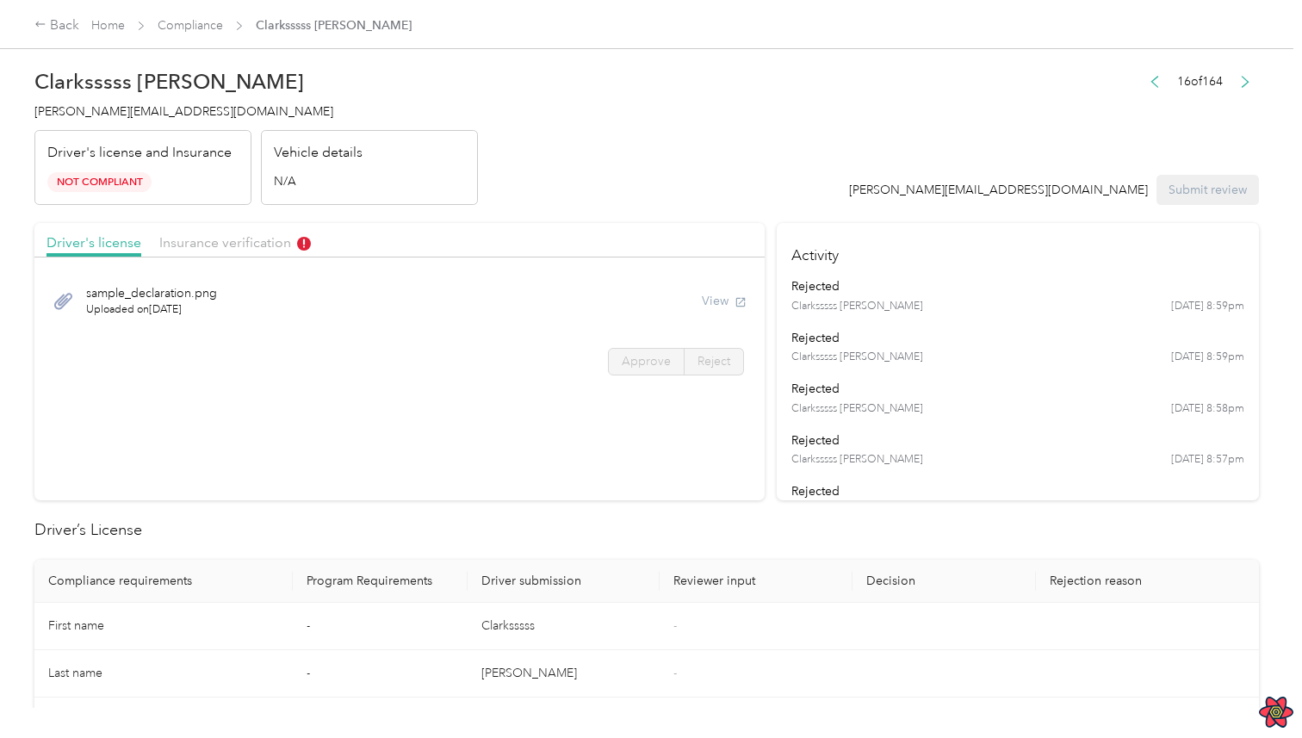
click at [568, 313] on div "sample_declaration.png Uploaded on 4/25/2024 View" at bounding box center [399, 301] width 706 height 58
click at [555, 346] on div "sample_declaration.png Uploaded on 4/25/2024 View Approve Reject" at bounding box center [399, 326] width 730 height 121
click at [729, 293] on div "View" at bounding box center [724, 301] width 45 height 18
click at [546, 413] on section "Driver's license Insurance verification sample_declaration.png Uploaded on 4/25…" at bounding box center [399, 361] width 730 height 277
click at [712, 423] on section "Driver's license Insurance verification sample_declaration.png Uploaded on 4/25…" at bounding box center [399, 361] width 730 height 277
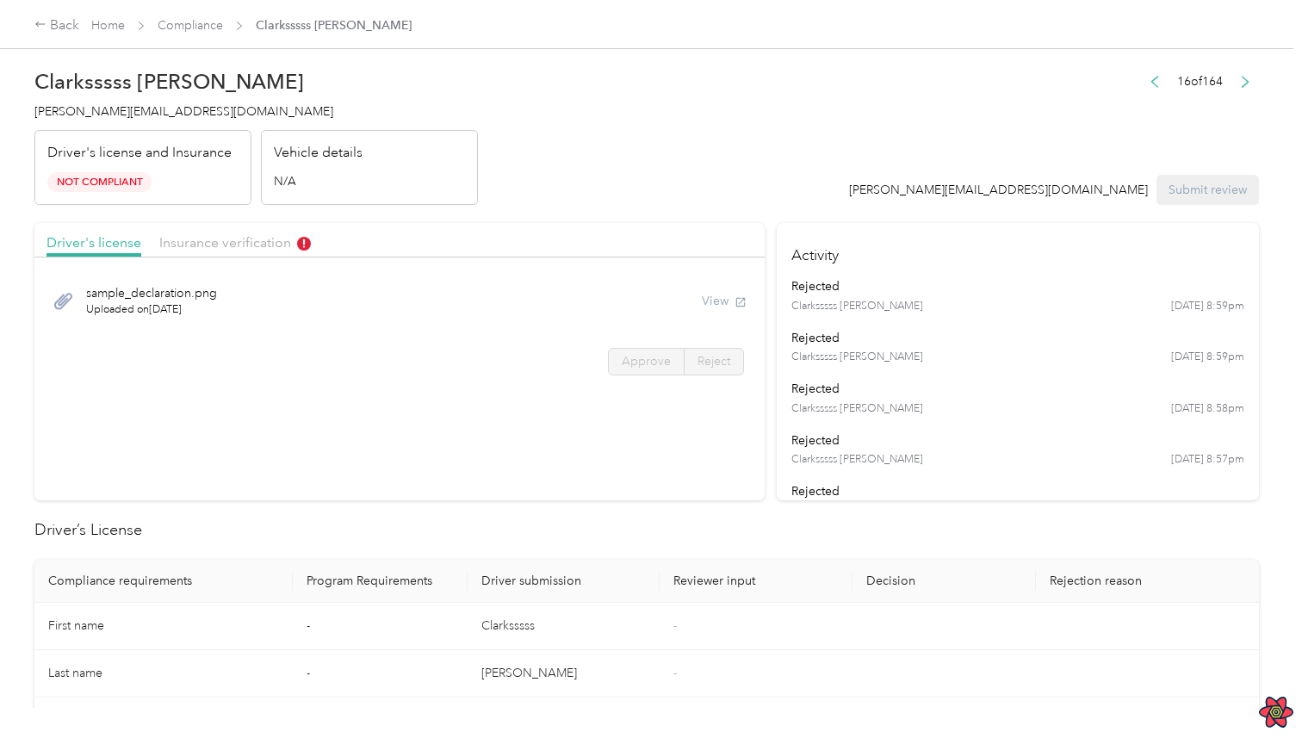
click at [712, 423] on section "Driver's license Insurance verification sample_declaration.png Uploaded on 4/25…" at bounding box center [399, 361] width 730 height 277
click at [617, 313] on div "sample_declaration.png Uploaded on 4/25/2024 View" at bounding box center [399, 301] width 706 height 58
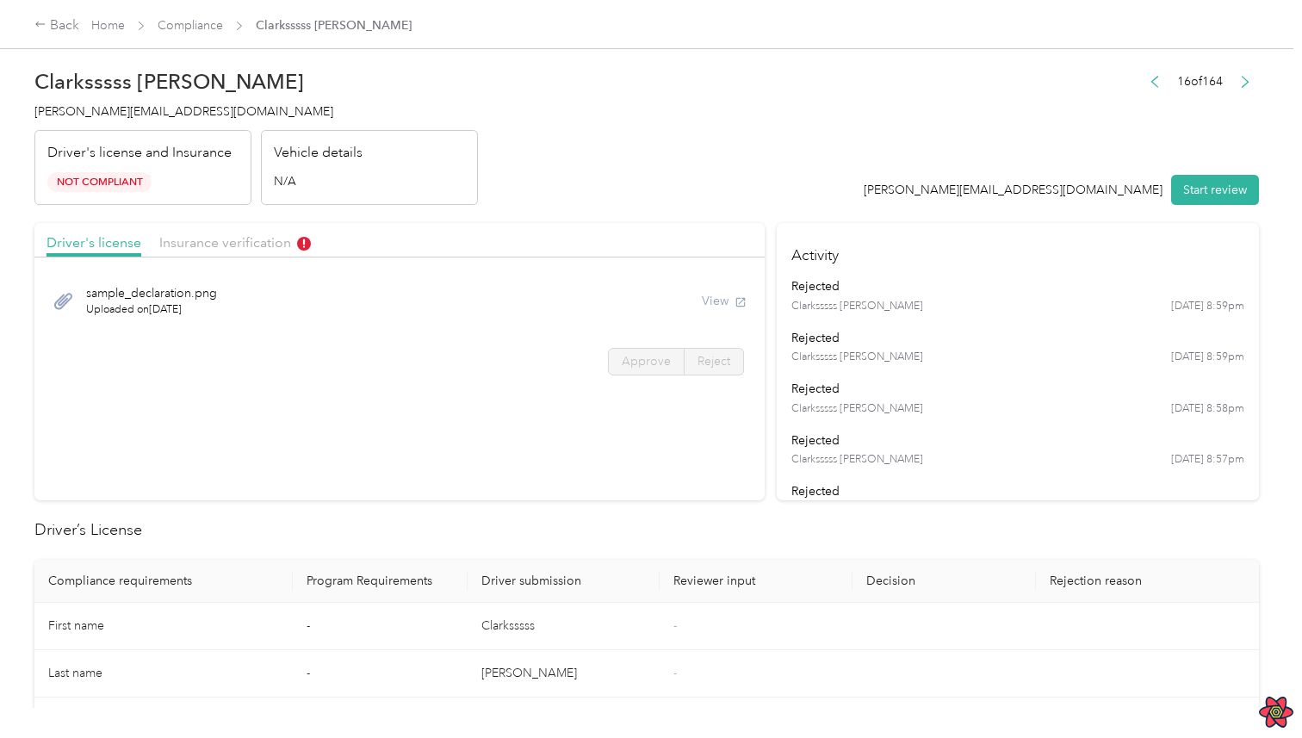
click at [512, 294] on div "sample_declaration.png Uploaded on 4/25/2024 View" at bounding box center [399, 301] width 706 height 58
click at [732, 303] on div "View" at bounding box center [724, 301] width 45 height 18
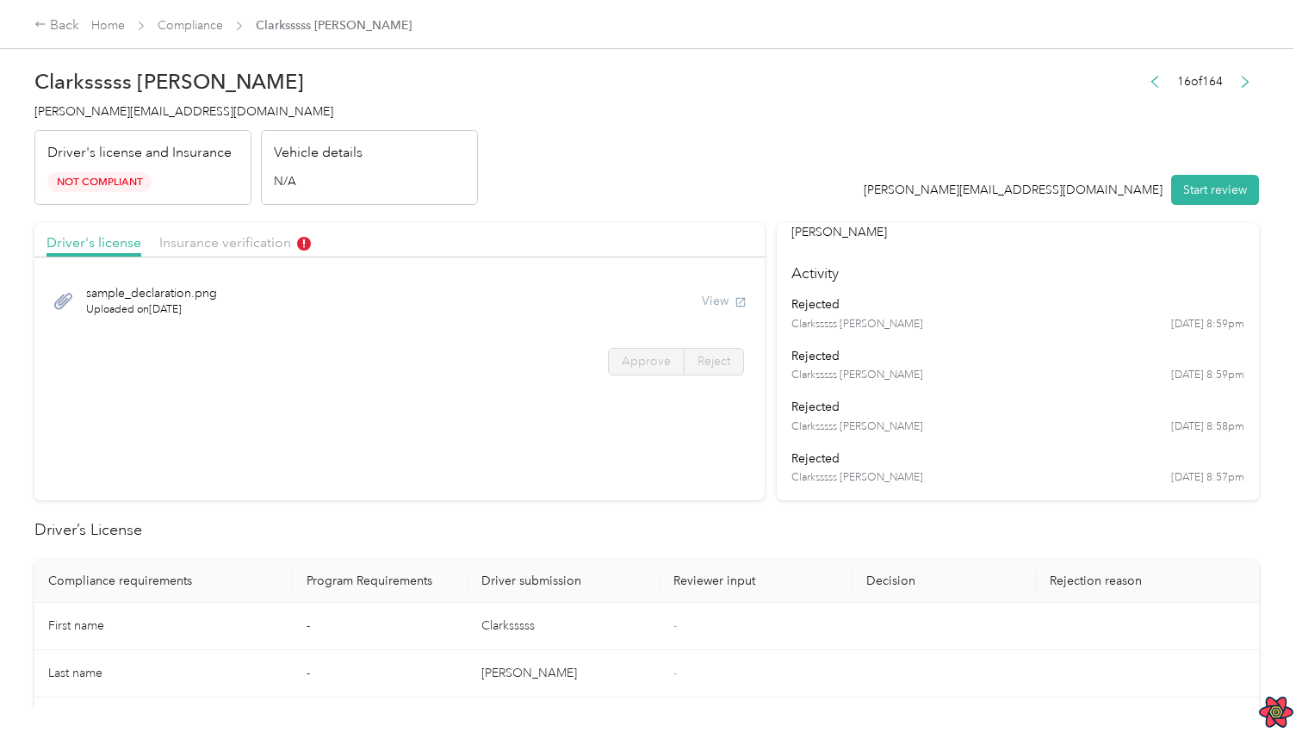
click at [501, 164] on header "Clarksssss Smith clark@everlance.com Driver's license and Insurance Not Complia…" at bounding box center [646, 132] width 1224 height 145
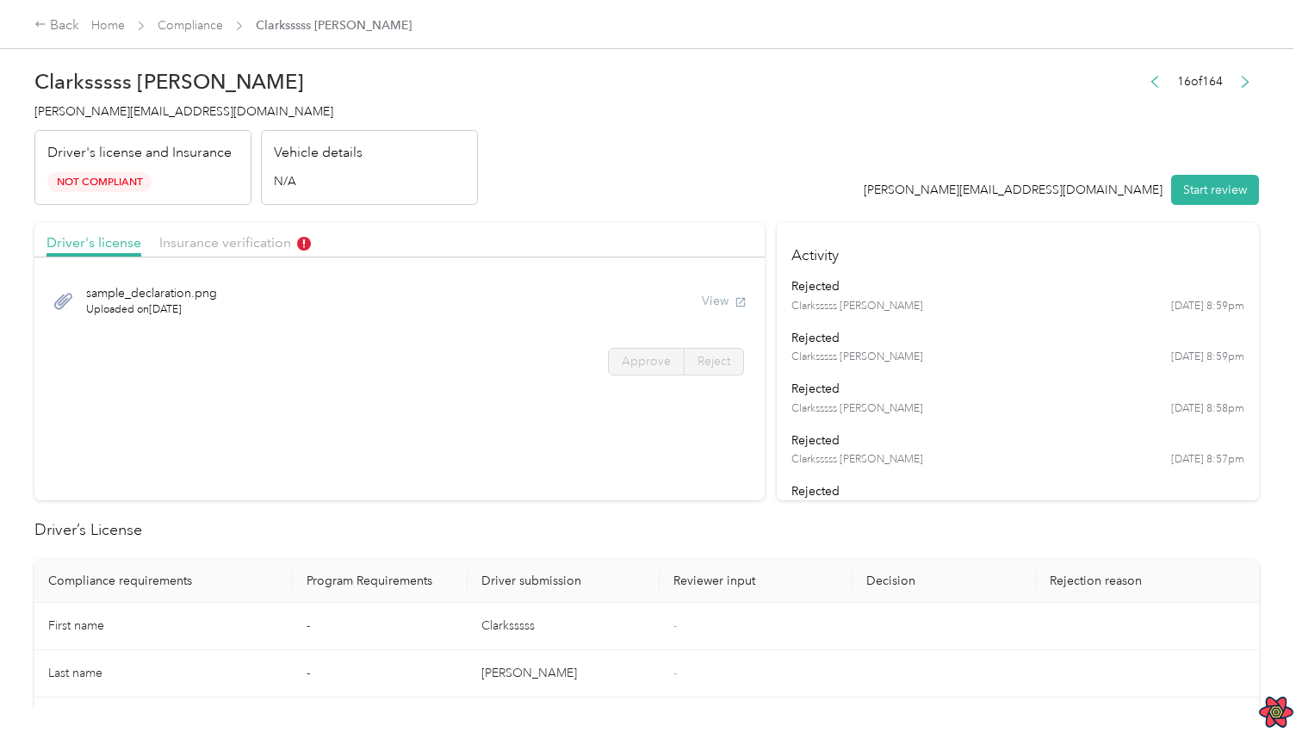
click at [518, 324] on div "sample_declaration.png Uploaded on 4/25/2024 View" at bounding box center [399, 301] width 706 height 58
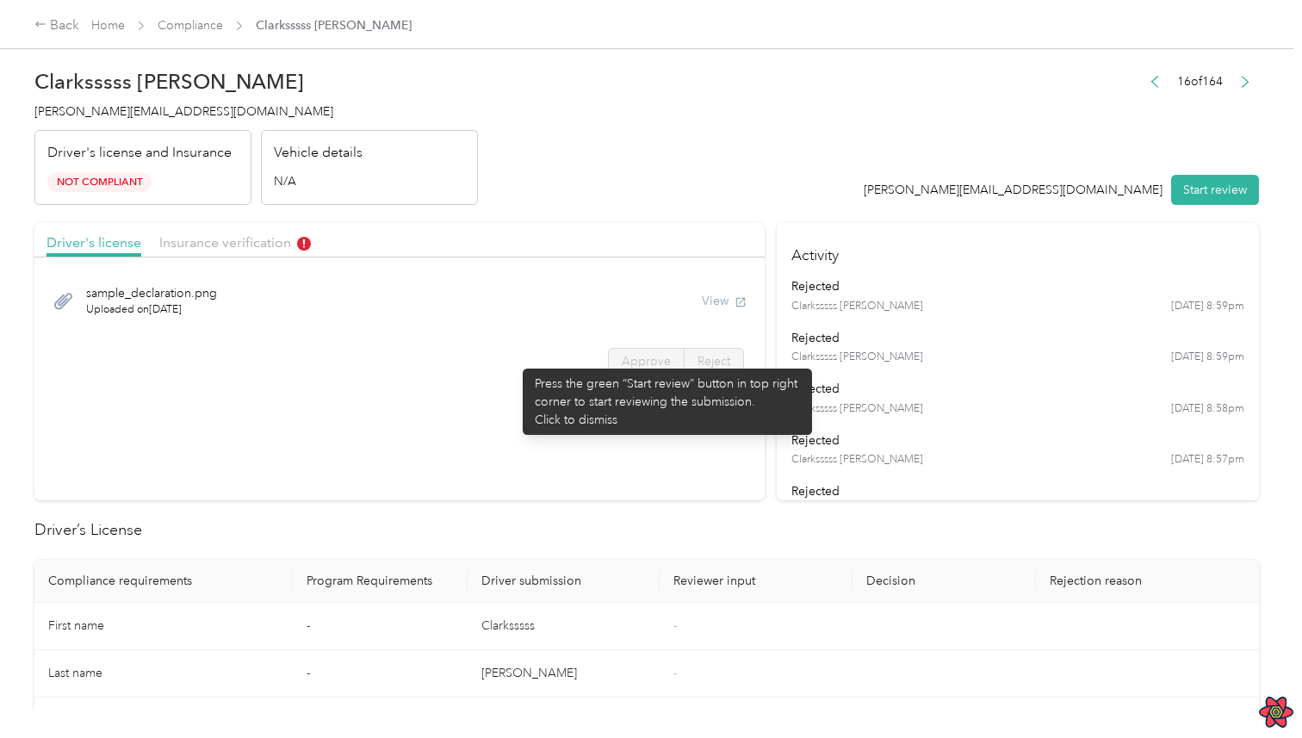
click at [514, 360] on div "Approve Reject" at bounding box center [399, 362] width 730 height 28
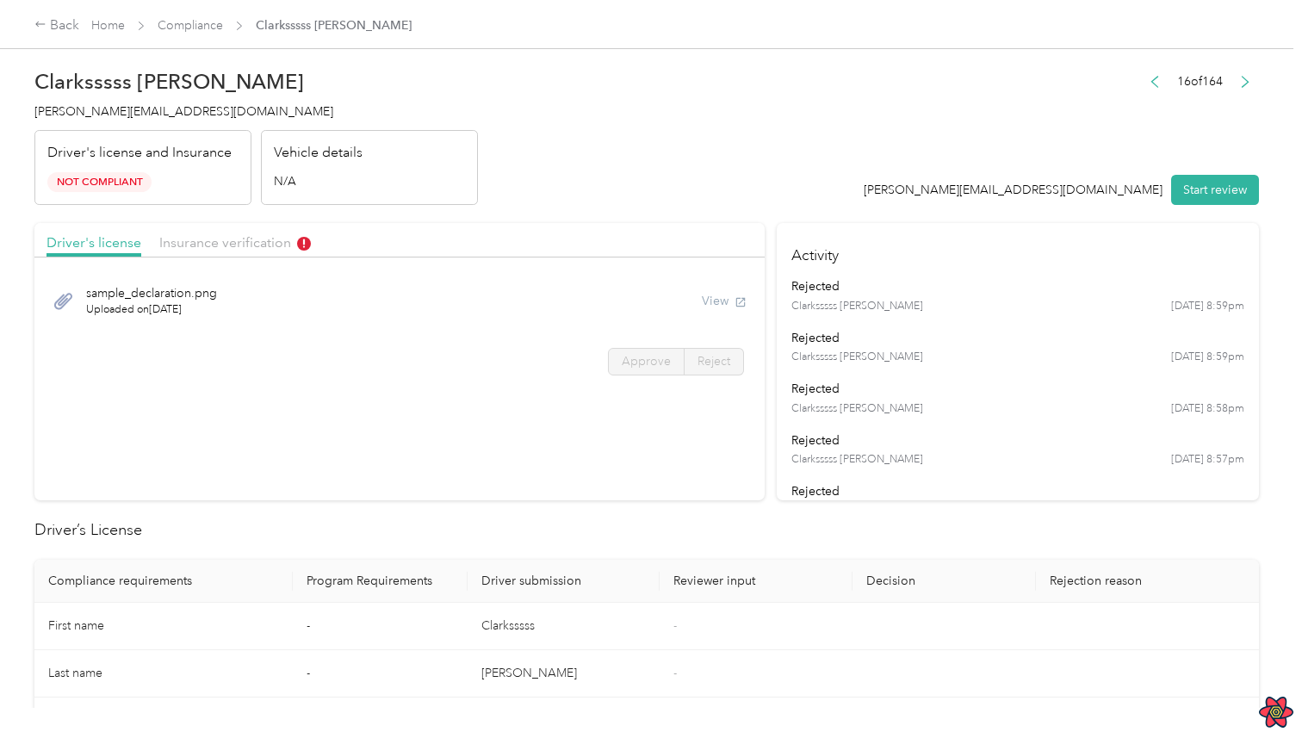
click at [514, 360] on div "Approve Reject" at bounding box center [399, 362] width 730 height 28
click at [564, 331] on div "sample_declaration.png Uploaded on 4/25/2024 View" at bounding box center [399, 301] width 730 height 70
click at [644, 296] on div "sample_declaration.png Uploaded on 4/25/2024 View" at bounding box center [399, 301] width 706 height 58
click at [294, 294] on div "sample_declaration.png Uploaded on 4/25/2024 View" at bounding box center [399, 301] width 706 height 58
click at [674, 362] on label "Approve" at bounding box center [646, 362] width 77 height 28
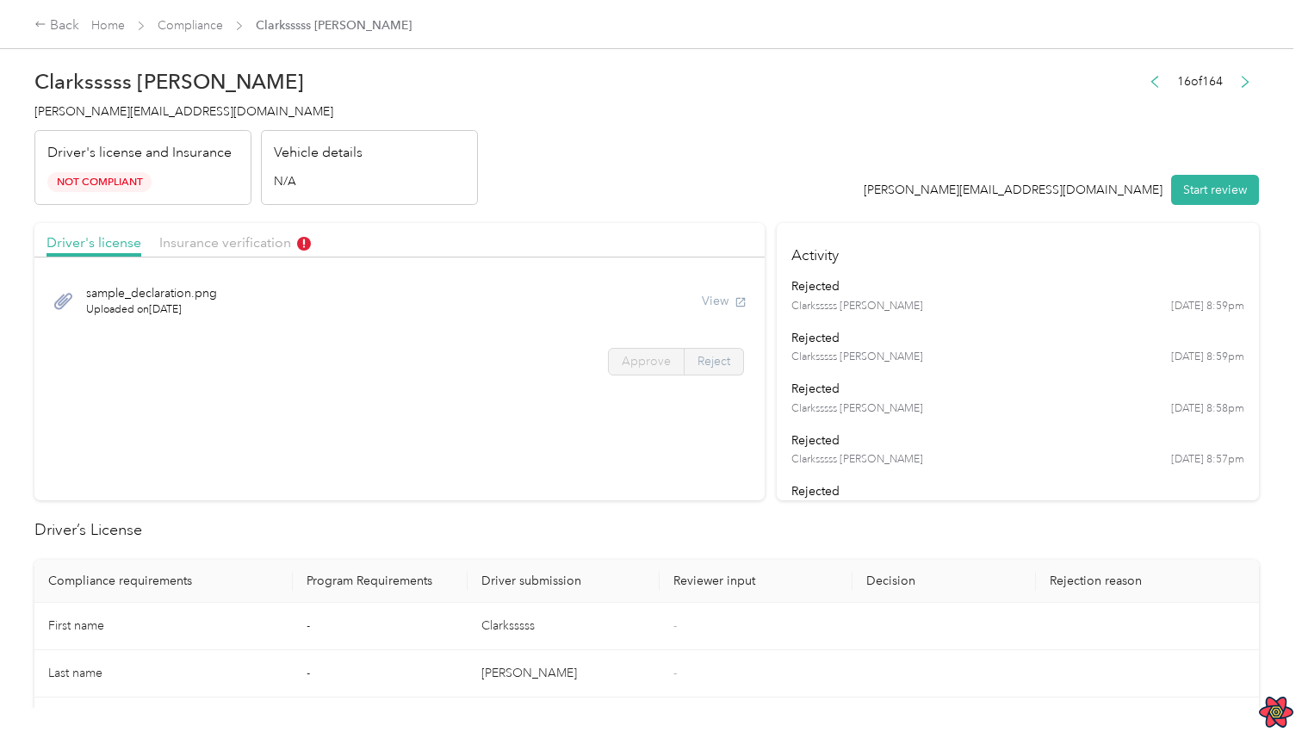
click at [707, 358] on span "Reject" at bounding box center [713, 361] width 33 height 15
click at [549, 344] on div "sample_declaration.png Uploaded on 4/25/2024 View Approve Reject" at bounding box center [399, 326] width 730 height 121
click at [226, 251] on div "Insurance verification" at bounding box center [235, 243] width 152 height 22
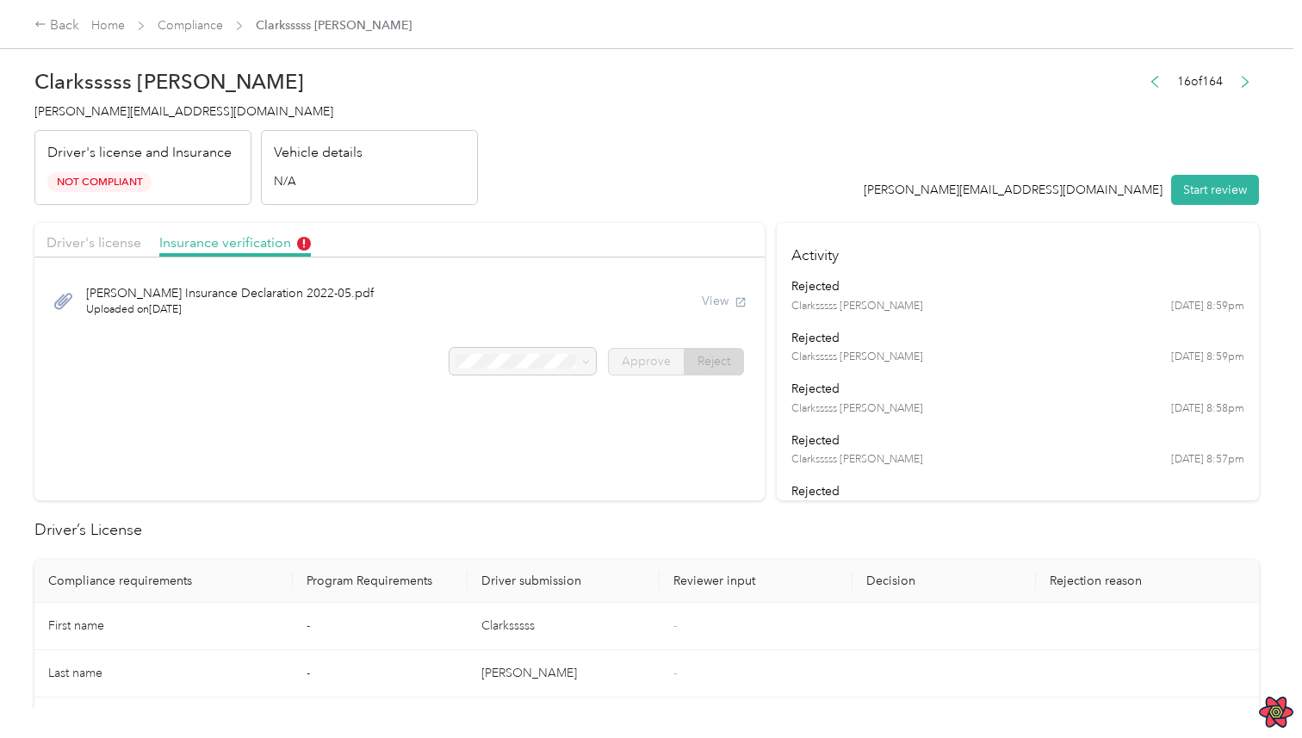
click at [546, 362] on div at bounding box center [522, 362] width 146 height 28
click at [106, 245] on span "Driver's license" at bounding box center [93, 242] width 95 height 16
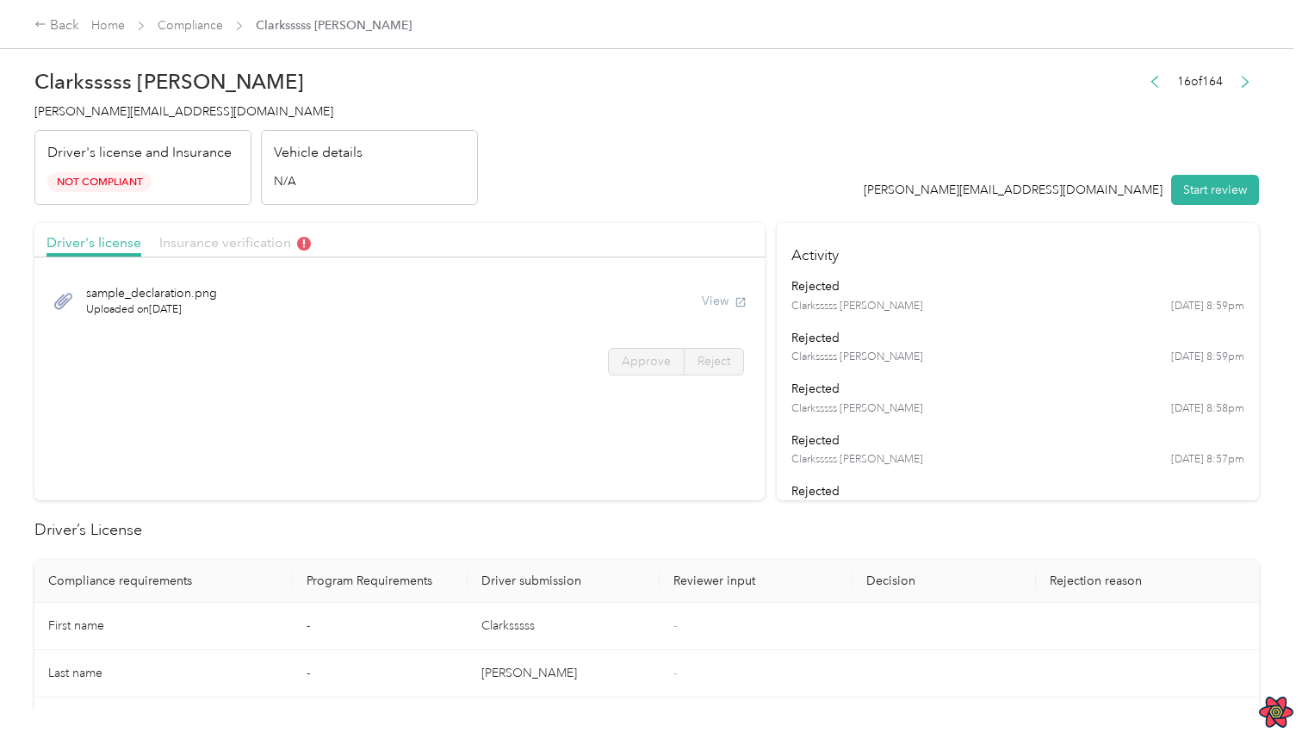
click at [207, 243] on span "Insurance verification" at bounding box center [235, 242] width 152 height 16
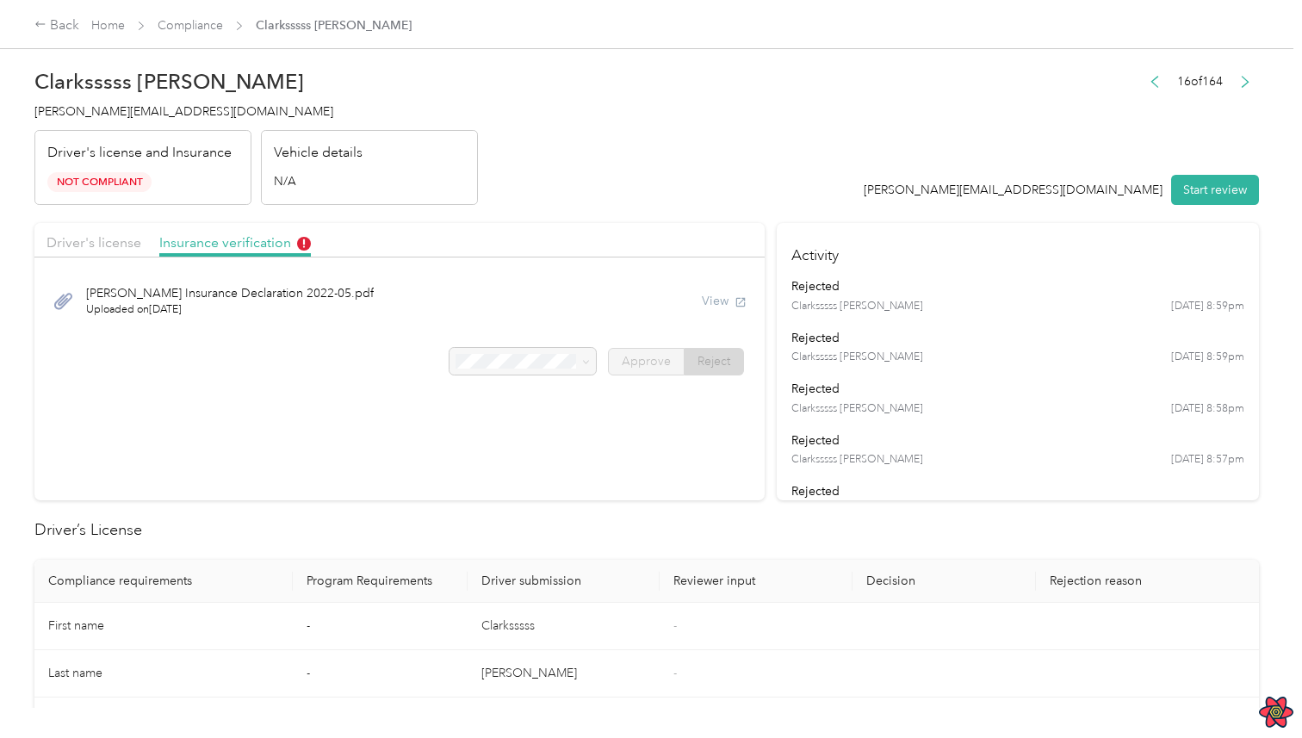
click at [713, 300] on div "View" at bounding box center [724, 301] width 45 height 18
click at [133, 248] on span "Driver's license" at bounding box center [93, 242] width 95 height 16
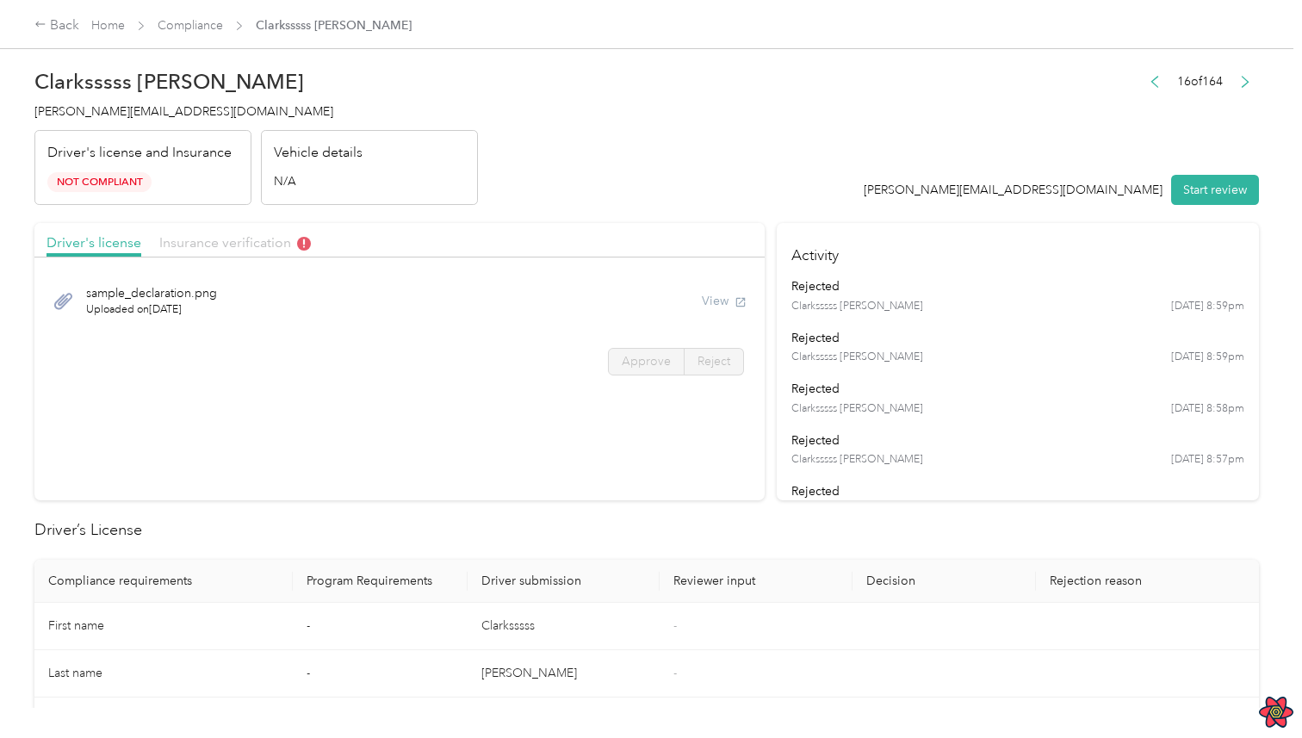
click at [186, 240] on span "Insurance verification" at bounding box center [235, 242] width 152 height 16
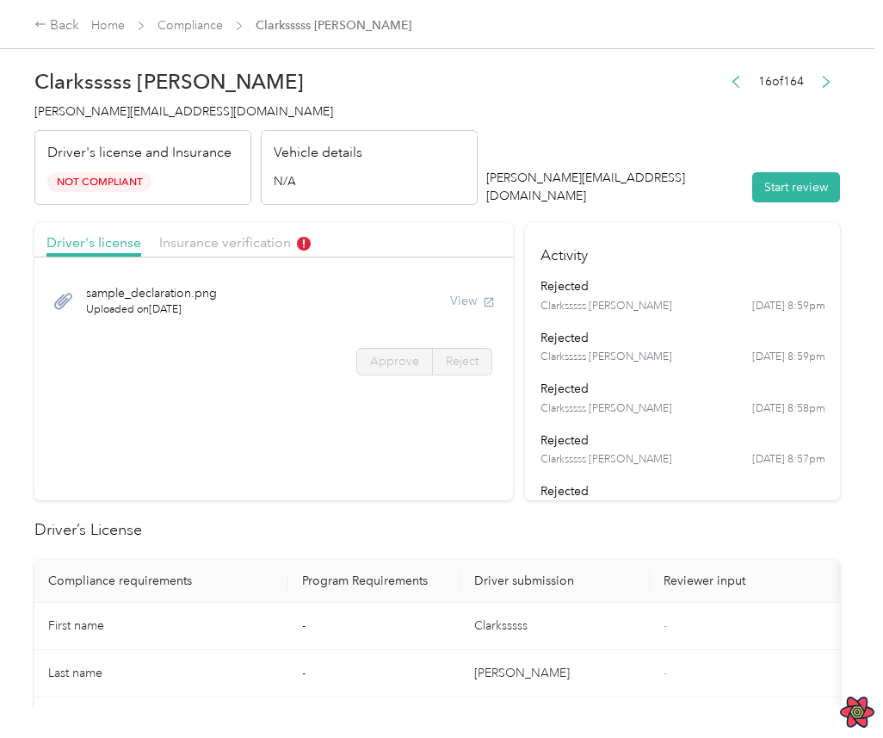
click at [648, 140] on div "16 of 164 clark@everlance.com Start review" at bounding box center [663, 138] width 354 height 136
click at [566, 146] on header "Clarksssss Smith clark@everlance.com Driver's license and Insurance Not Complia…" at bounding box center [437, 132] width 806 height 145
click at [610, 117] on header "Clarksssss Smith clark@everlance.com Driver's license and Insurance Not Complia…" at bounding box center [437, 132] width 806 height 145
click at [269, 245] on span "Insurance verification" at bounding box center [235, 242] width 152 height 16
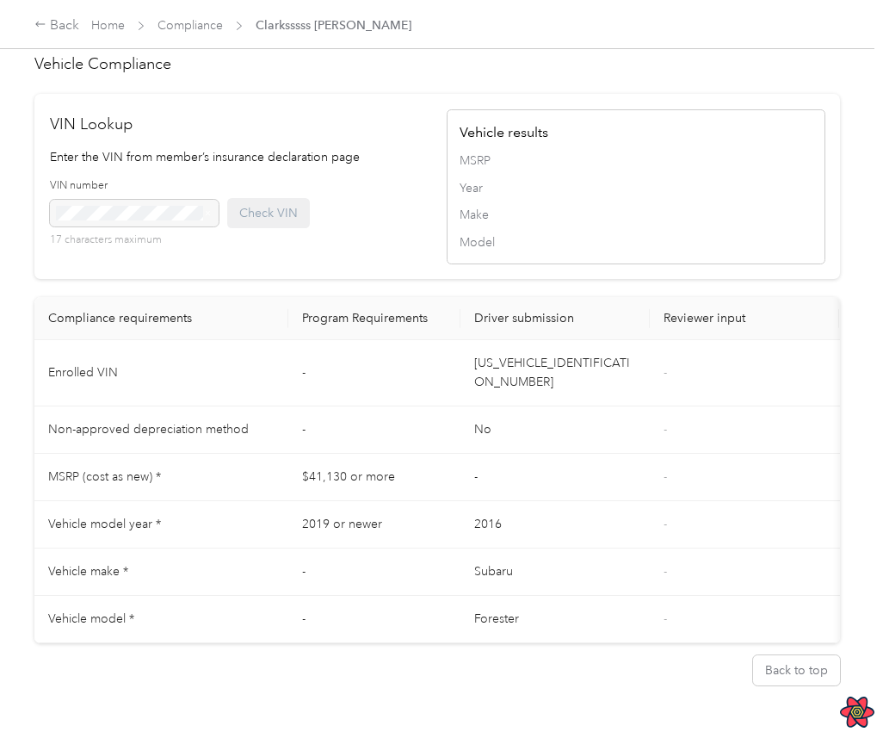
scroll to position [1332, 0]
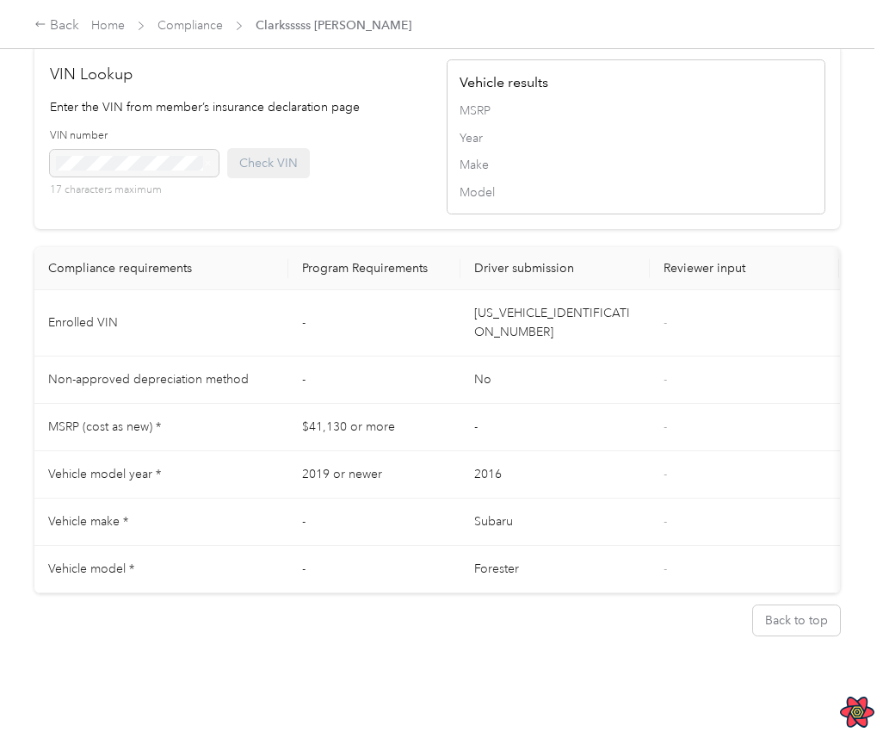
click at [536, 172] on div "MSRP Year Make Model" at bounding box center [636, 152] width 353 height 100
click at [493, 404] on td "-" at bounding box center [555, 427] width 189 height 47
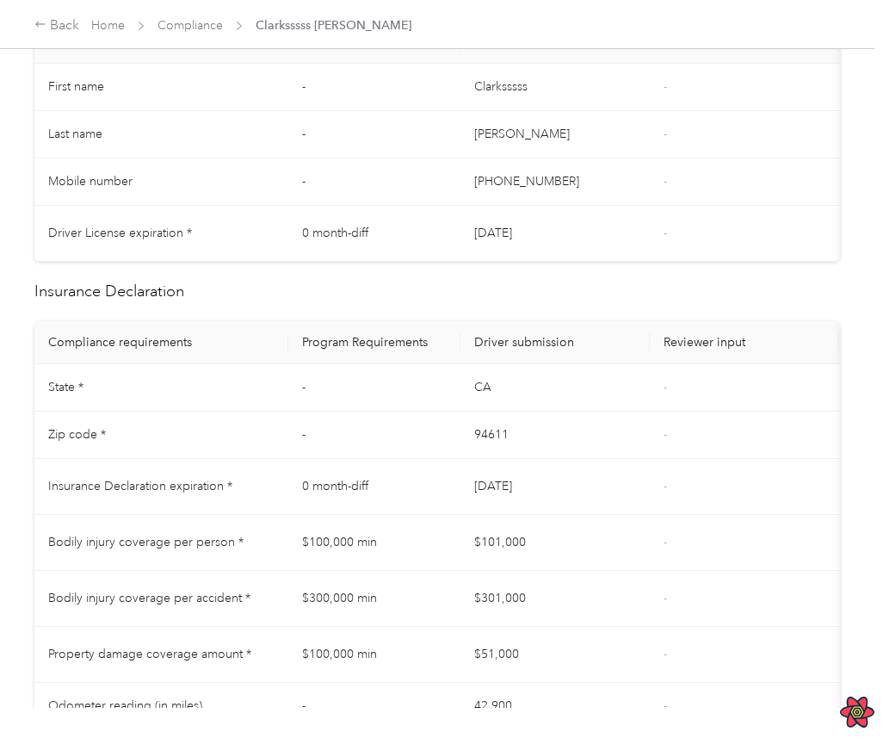
click at [536, 385] on td "CA" at bounding box center [555, 387] width 189 height 47
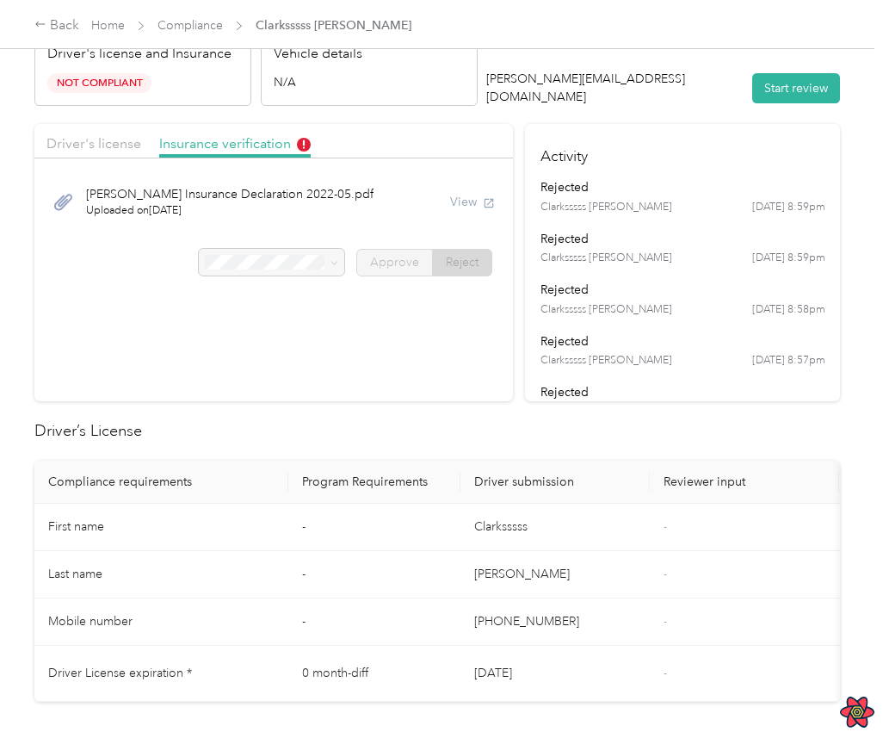
scroll to position [21, 0]
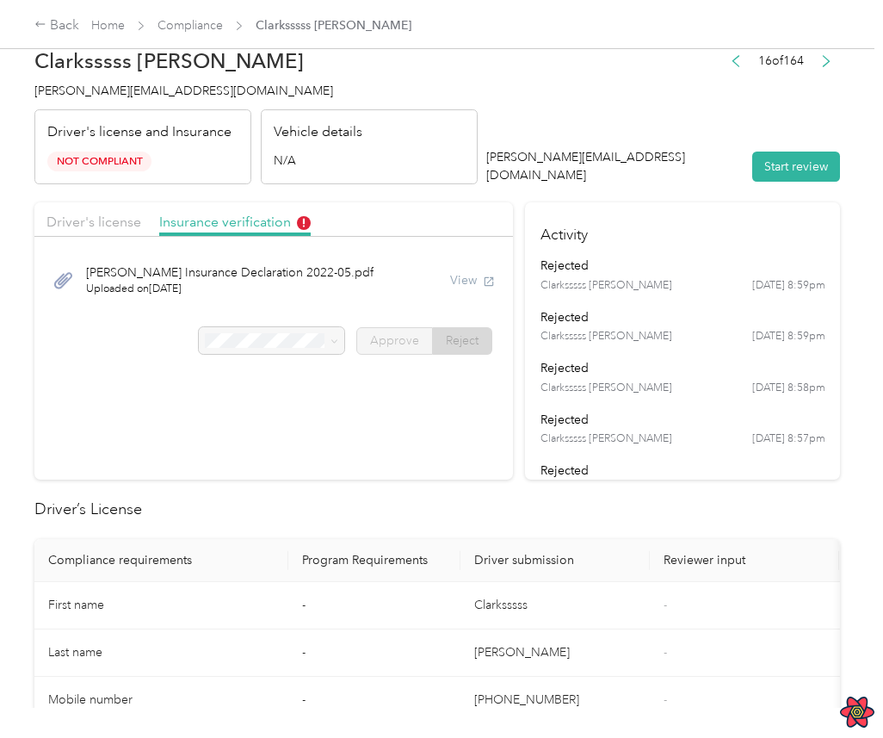
click at [476, 313] on div "Clark Insurance Declaration 2022-05.pdf Uploaded on 6/1/2022 View" at bounding box center [273, 280] width 479 height 70
click at [468, 402] on section "Driver's license Insurance verification [PERSON_NAME] Insurance Declaration 202…" at bounding box center [273, 340] width 479 height 277
click at [471, 407] on section "Driver's license Insurance verification [PERSON_NAME] Insurance Declaration 202…" at bounding box center [273, 340] width 479 height 277
click at [462, 334] on span "Reject" at bounding box center [462, 340] width 33 height 15
click at [599, 345] on ul "rejected Clarksssss Smith 4/25 at 8:59pm rejected Clarksssss Smith 4/25 at 8:59…" at bounding box center [683, 659] width 285 height 805
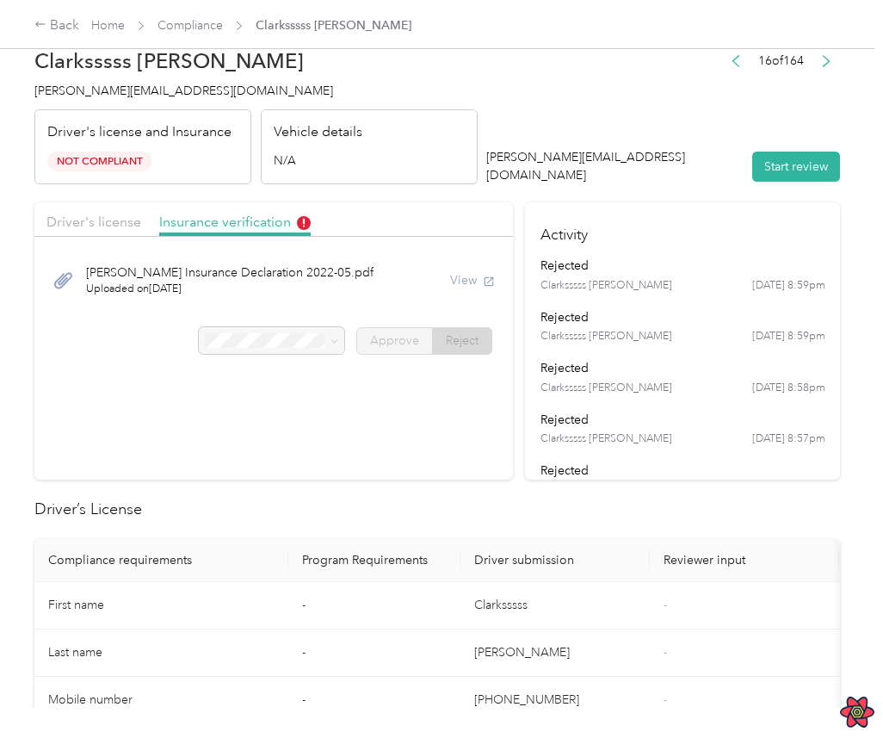
click at [387, 273] on div "[PERSON_NAME] Insurance Declaration 2022-05.pdf Uploaded on [DATE] View" at bounding box center [273, 280] width 455 height 58
click at [307, 226] on span "Insurance verification" at bounding box center [235, 222] width 152 height 16
click at [240, 227] on span "Insurance verification" at bounding box center [235, 222] width 152 height 16
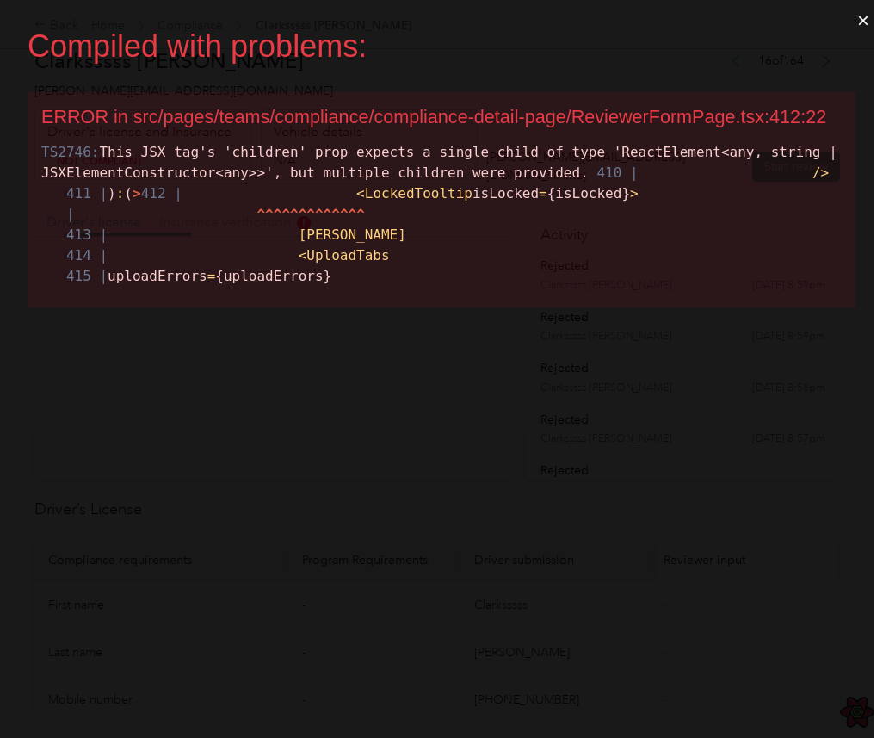
scroll to position [0, 0]
click at [868, 28] on button "×" at bounding box center [864, 20] width 40 height 41
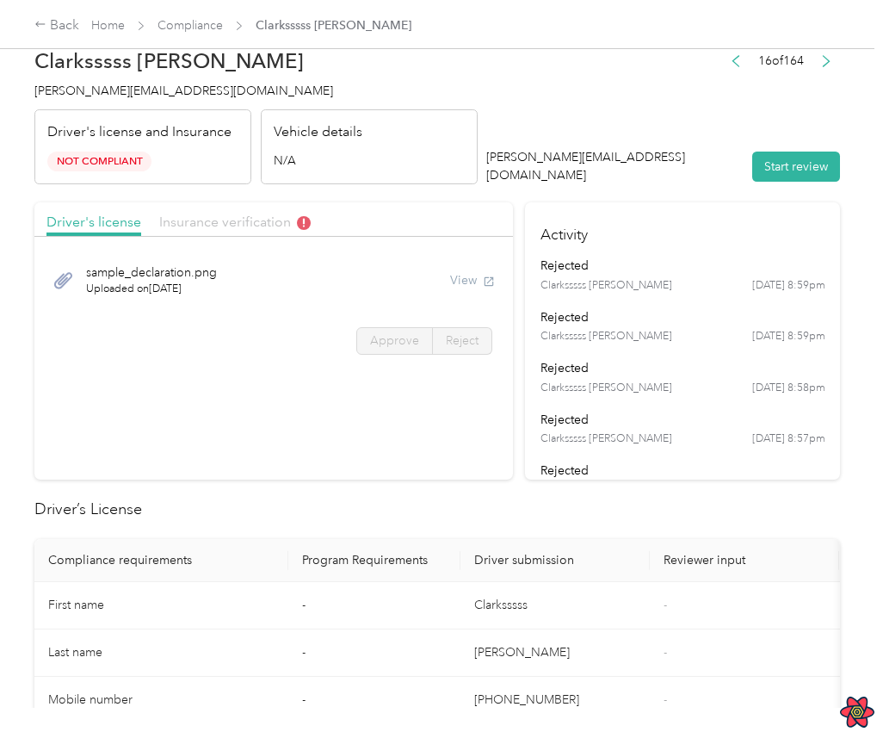
click at [303, 220] on icon at bounding box center [304, 223] width 2 height 9
click at [654, 211] on h4 "Activity" at bounding box center [682, 229] width 315 height 54
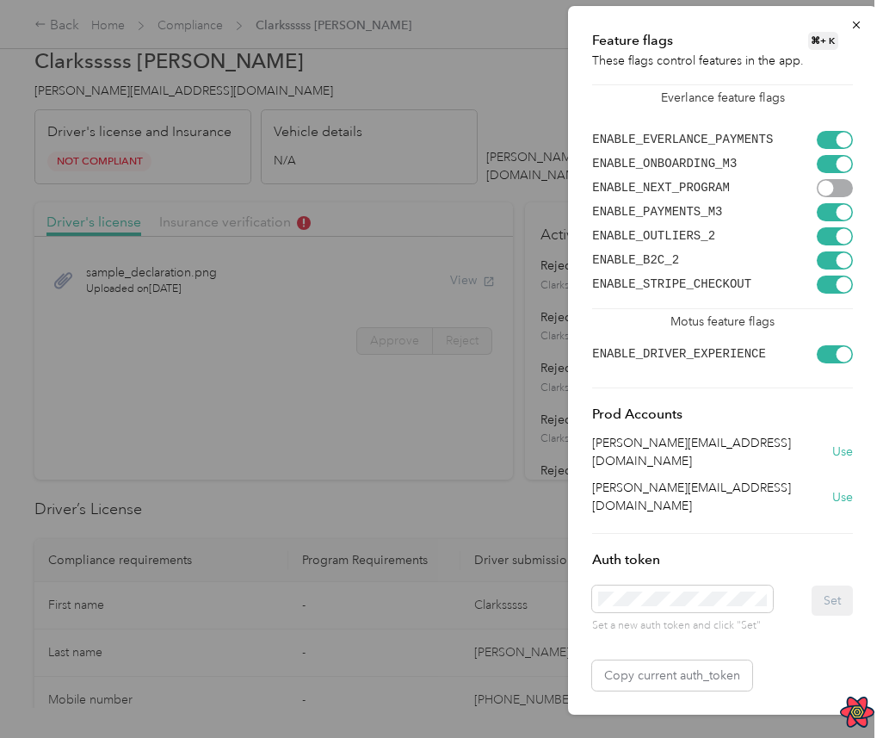
click at [827, 194] on div at bounding box center [826, 187] width 15 height 15
click at [535, 214] on div at bounding box center [441, 369] width 883 height 738
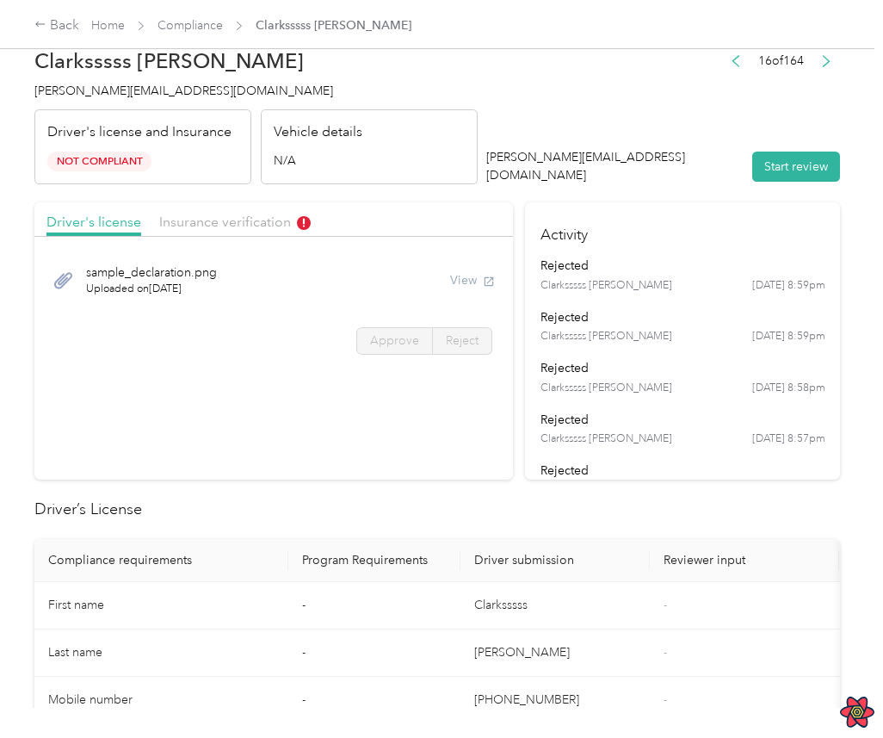
click at [473, 279] on div "View" at bounding box center [472, 280] width 45 height 18
click at [467, 336] on span "Reject" at bounding box center [462, 340] width 33 height 15
click at [414, 250] on div "sample_declaration.png Uploaded on 4/25/2024 View" at bounding box center [273, 280] width 479 height 70
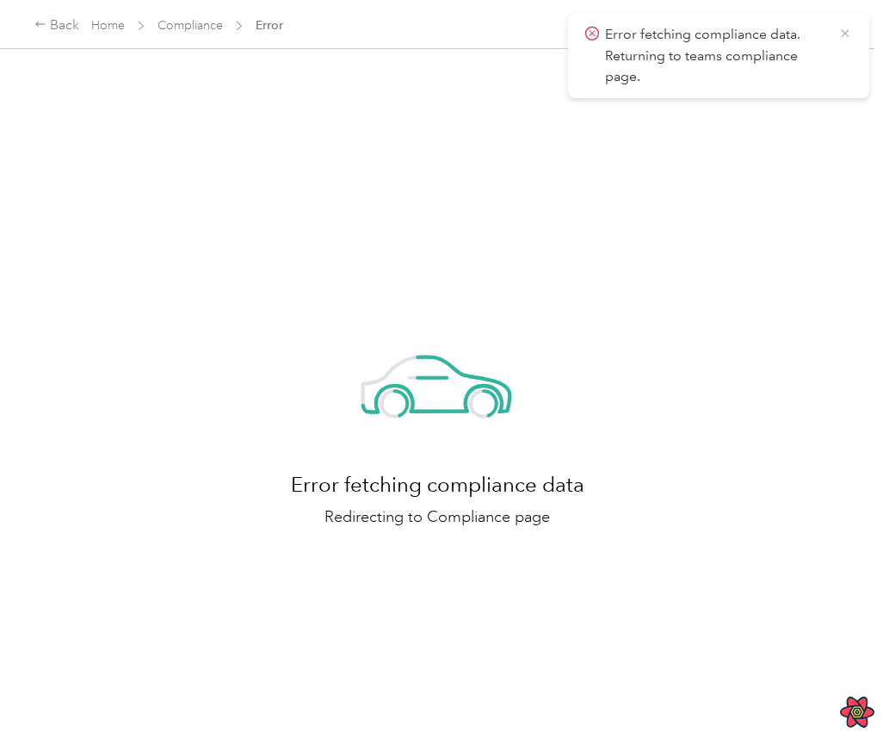
click at [847, 33] on icon at bounding box center [846, 33] width 14 height 15
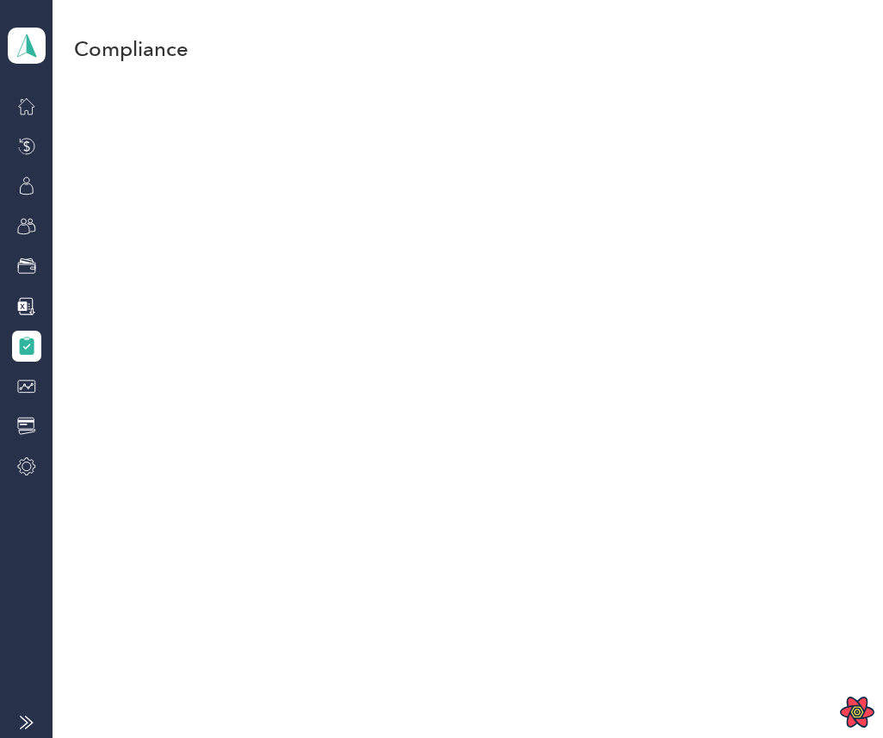
click at [719, 196] on div "Compliance" at bounding box center [464, 369] width 822 height 738
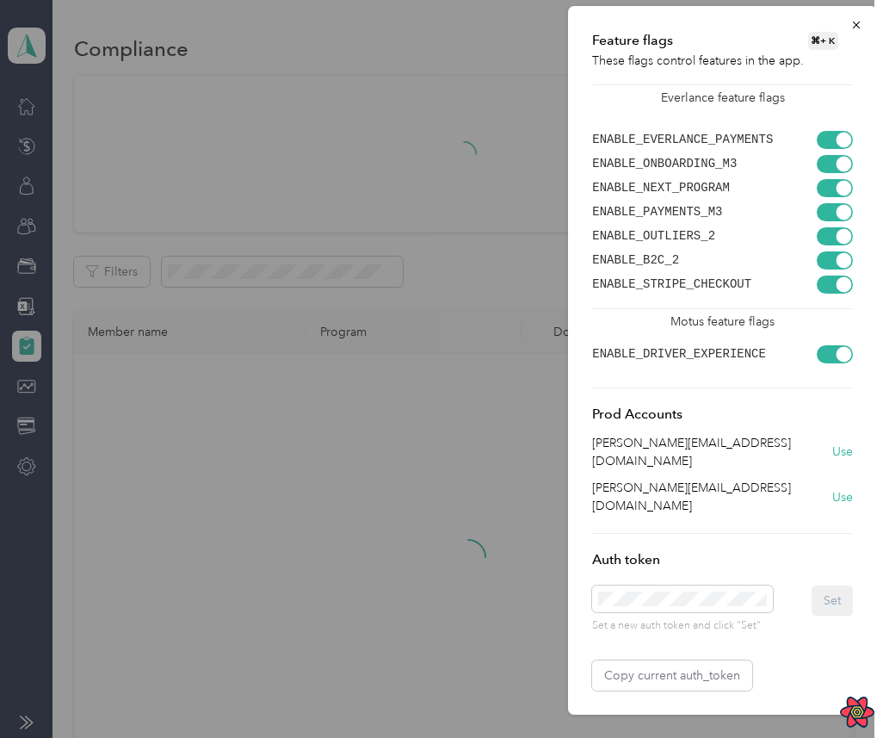
click at [823, 189] on div at bounding box center [835, 188] width 36 height 18
click at [418, 209] on div at bounding box center [441, 369] width 883 height 738
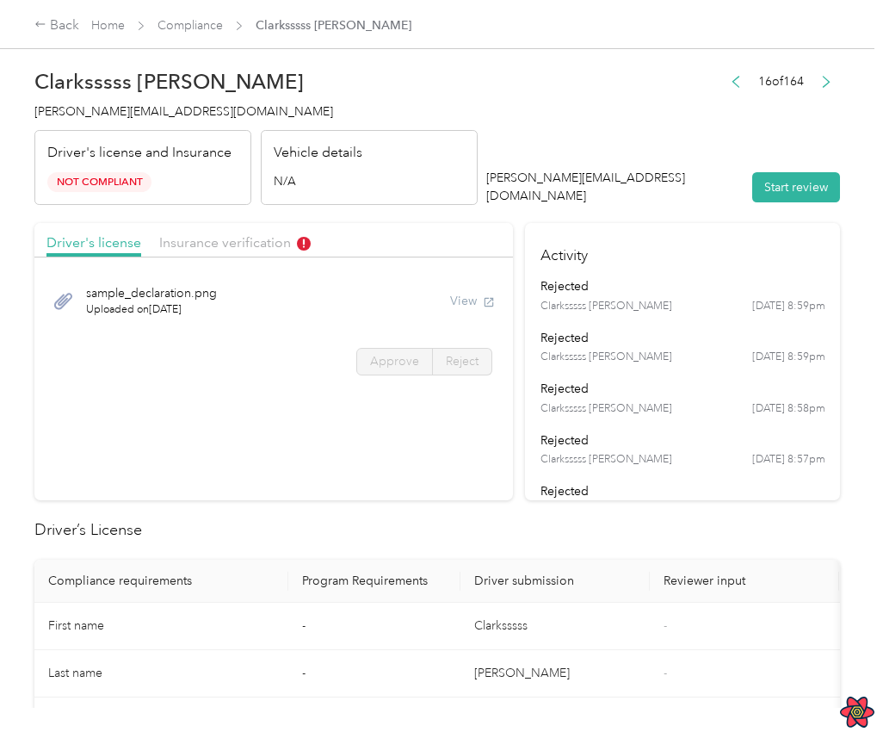
click at [90, 170] on div "Driver's license and Insurance Not Compliant" at bounding box center [142, 168] width 217 height 76
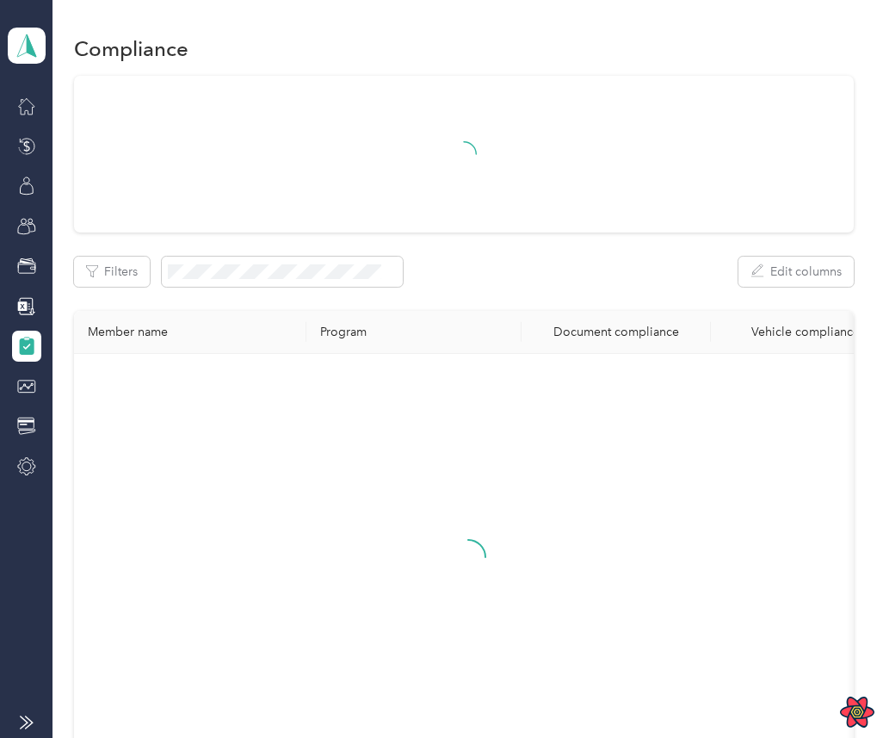
click at [90, 170] on div at bounding box center [464, 154] width 780 height 157
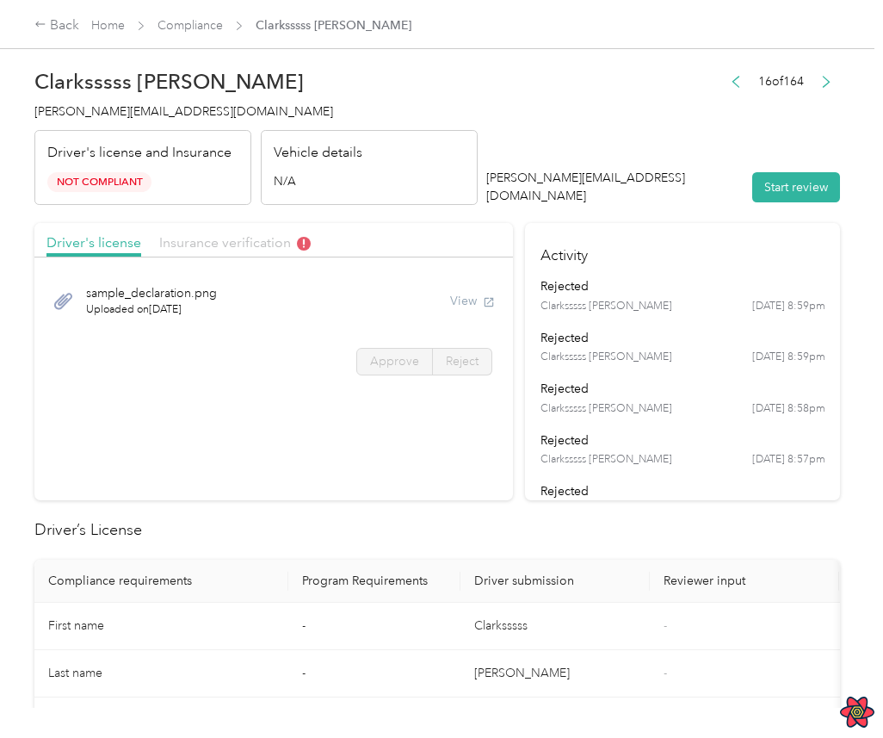
click at [264, 243] on span "Insurance verification" at bounding box center [235, 242] width 152 height 16
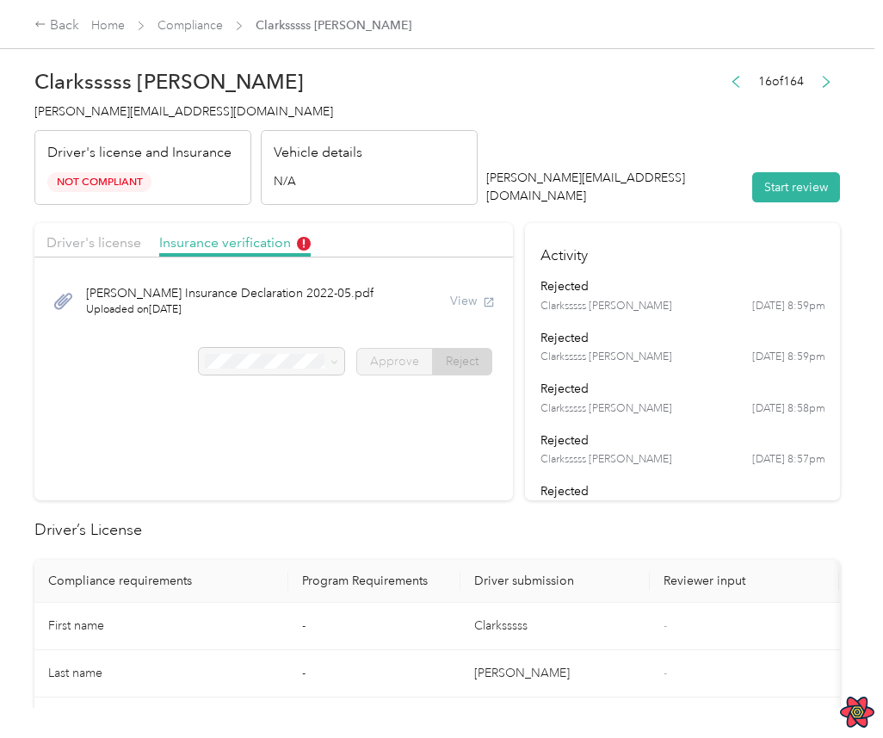
click at [121, 174] on span "Not Compliant" at bounding box center [99, 182] width 104 height 20
click at [127, 177] on span "Not Compliant" at bounding box center [99, 182] width 104 height 20
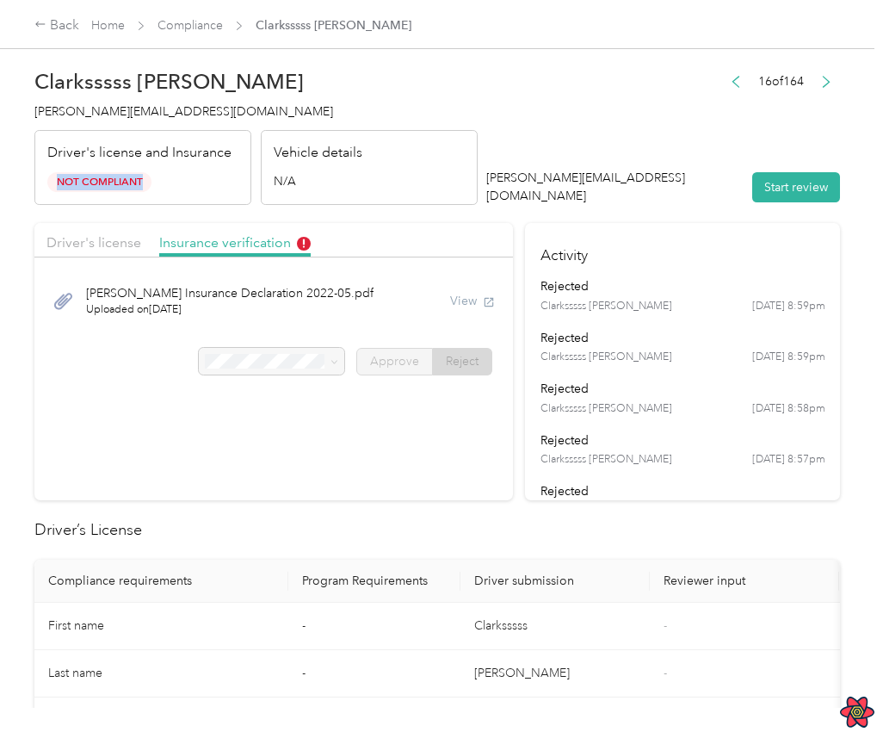
click at [178, 152] on p "Driver's license and Insurance" at bounding box center [139, 153] width 184 height 21
copy p "Driver's license and Insurance"
click at [168, 177] on div "Driver's license and Insurance Not Compliant" at bounding box center [142, 168] width 217 height 76
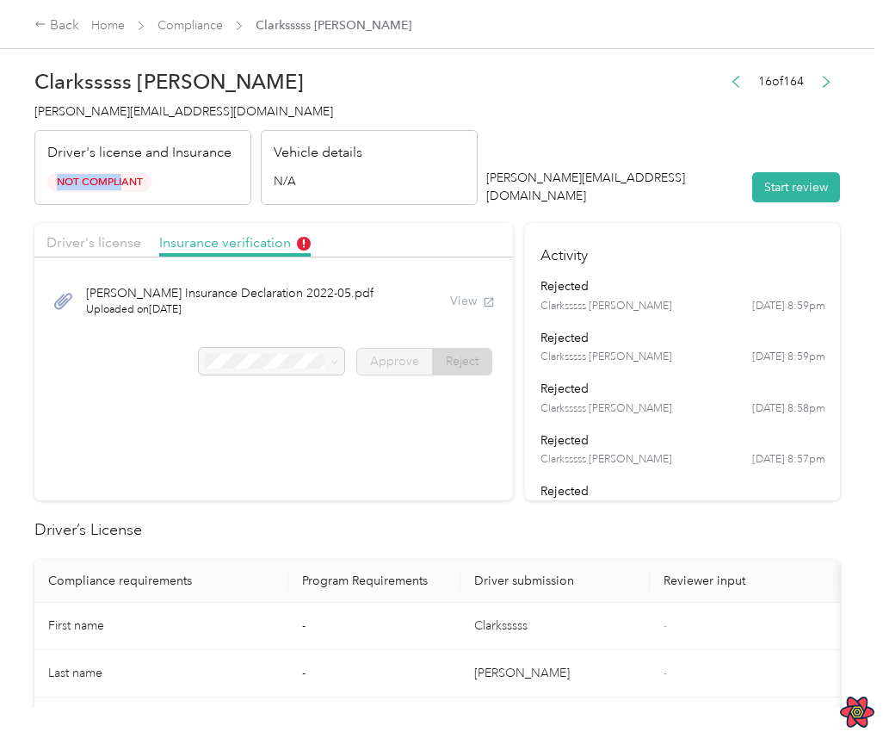
drag, startPoint x: 40, startPoint y: 173, endPoint x: 121, endPoint y: 178, distance: 81.1
click at [121, 178] on div "Driver's license and Insurance Not Compliant" at bounding box center [142, 168] width 217 height 76
click at [121, 178] on span "Not Compliant" at bounding box center [99, 182] width 104 height 20
drag, startPoint x: 276, startPoint y: 154, endPoint x: 383, endPoint y: 170, distance: 108.0
click at [383, 170] on div "Vehicle details N/A" at bounding box center [369, 168] width 217 height 76
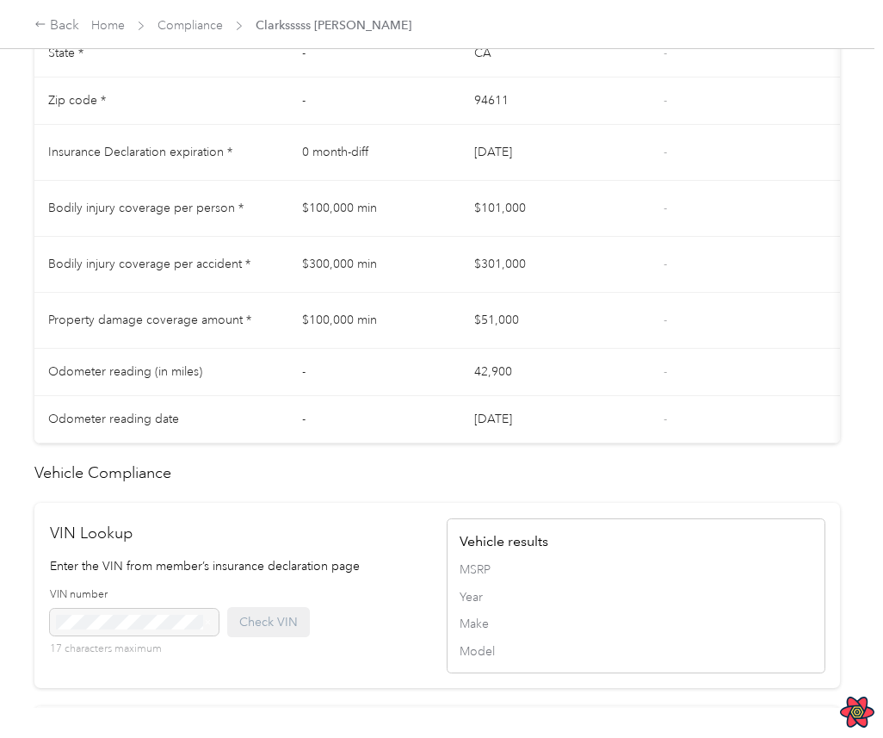
scroll to position [869, 0]
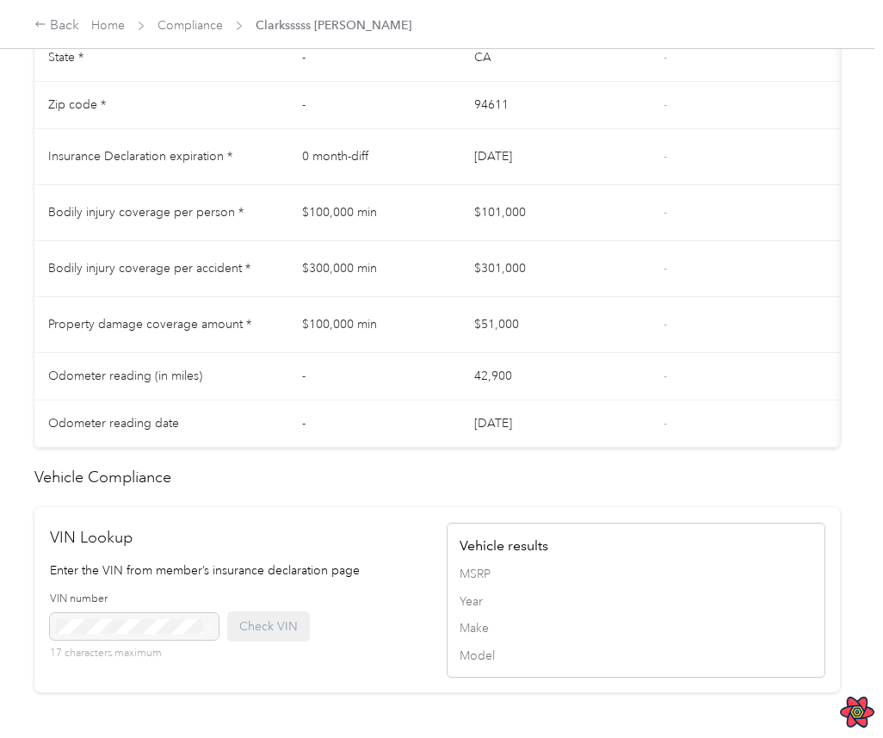
click at [351, 291] on td "$300,000 min" at bounding box center [374, 269] width 172 height 56
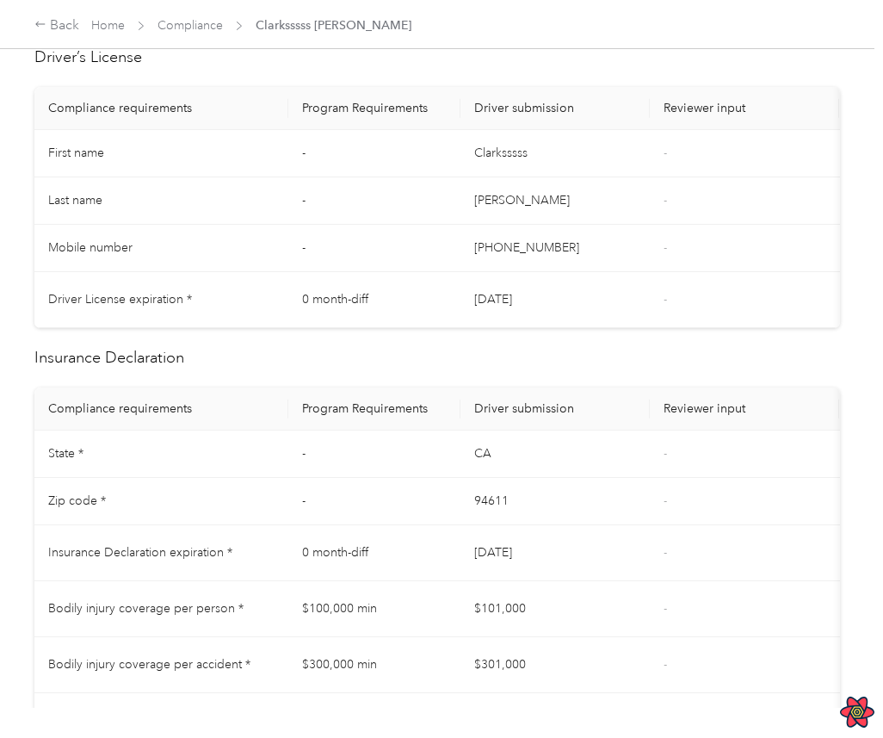
click at [415, 341] on div "Driver’s License Compliance requirements Program Requirements Driver submission…" at bounding box center [437, 749] width 806 height 1407
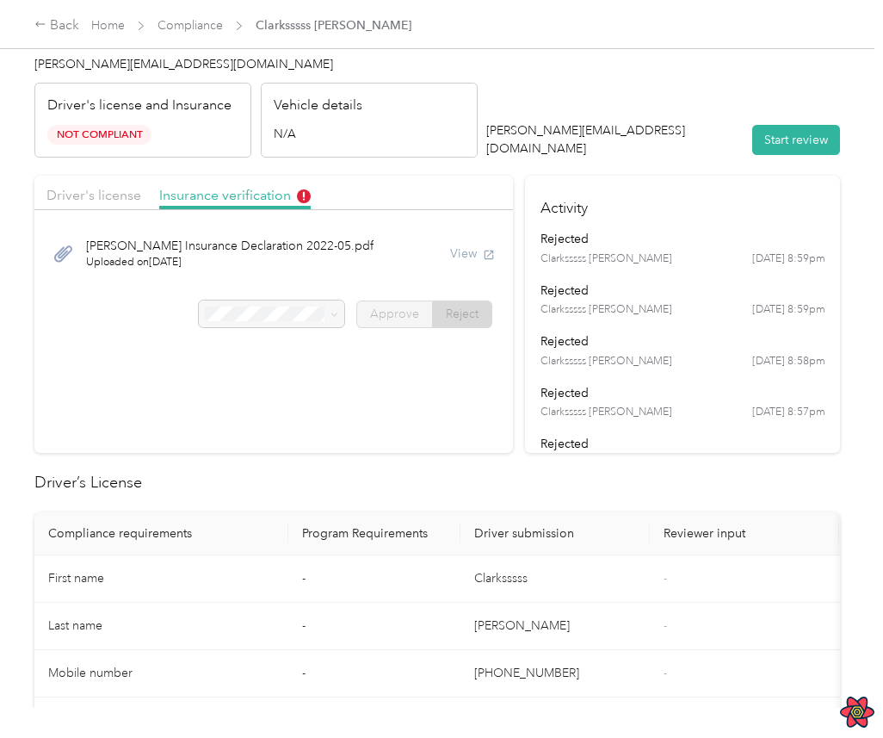
scroll to position [0, 0]
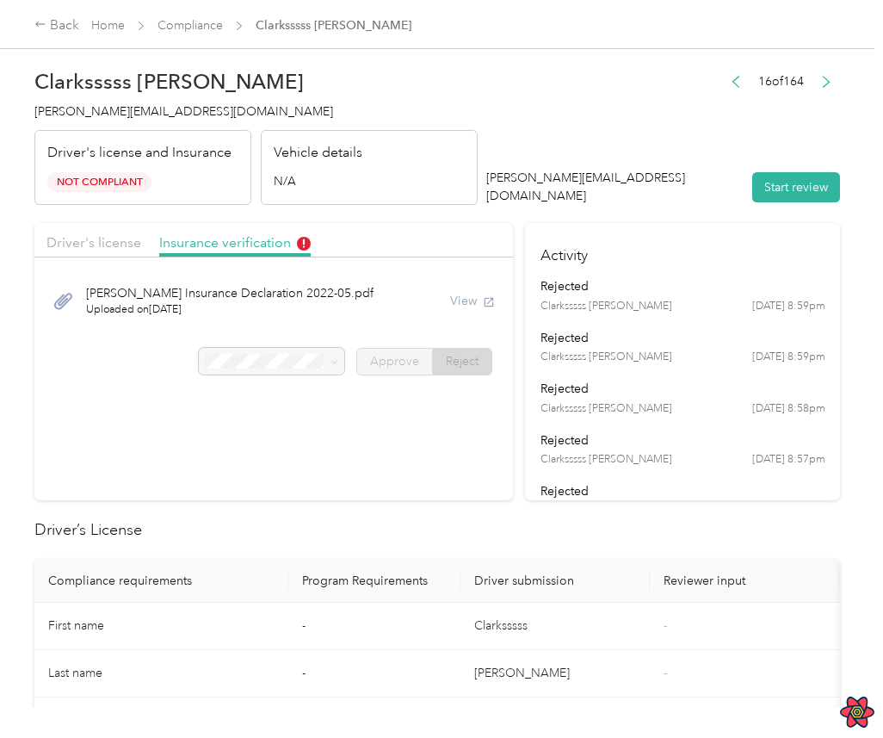
click at [610, 353] on span "Clarksssss [PERSON_NAME]" at bounding box center [607, 357] width 132 height 15
click at [644, 292] on div "rejected" at bounding box center [683, 286] width 285 height 18
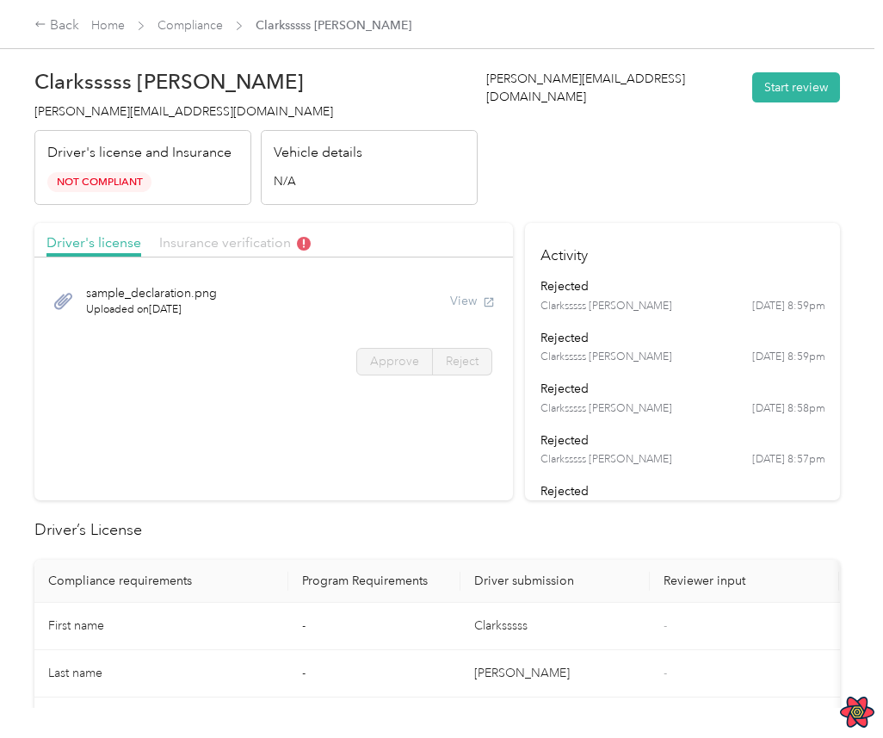
click at [251, 238] on span "Insurance verification" at bounding box center [235, 242] width 152 height 16
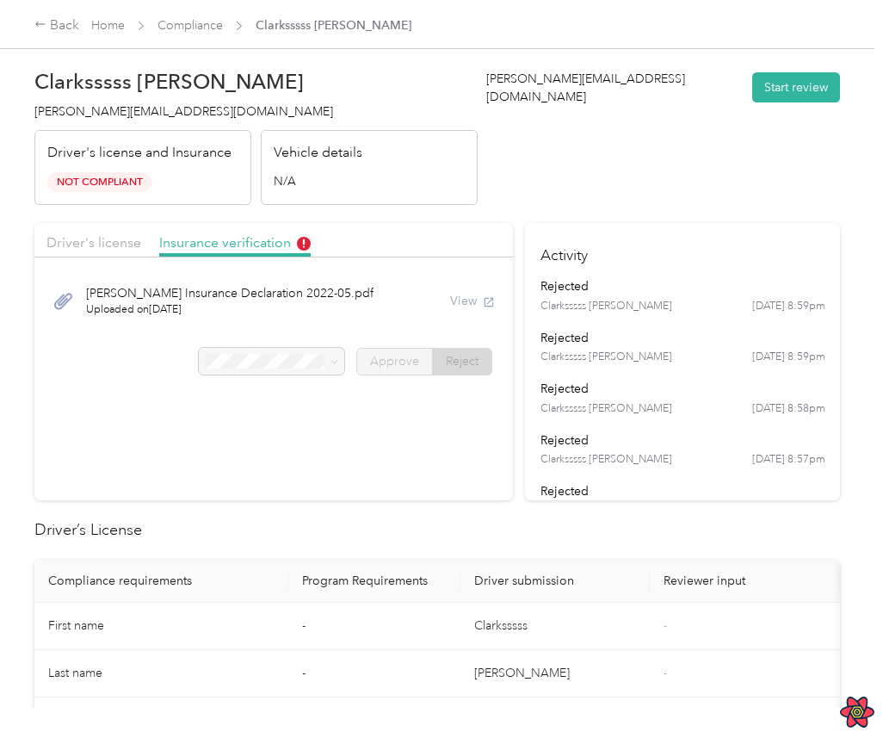
click at [426, 415] on section "Driver's license Insurance verification [PERSON_NAME] Insurance Declaration 202…" at bounding box center [273, 361] width 479 height 277
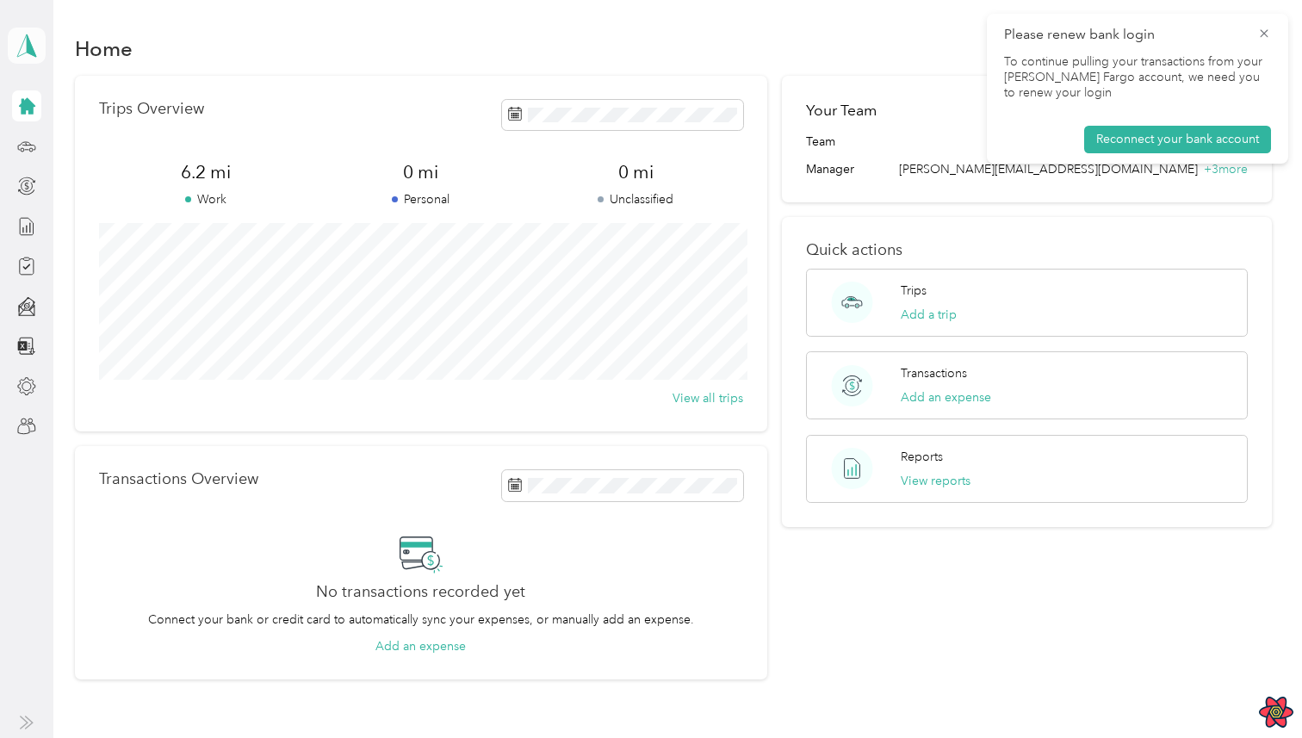
click at [24, 43] on icon at bounding box center [27, 46] width 26 height 24
click at [61, 127] on div "Team dashboard" at bounding box center [238, 142] width 436 height 30
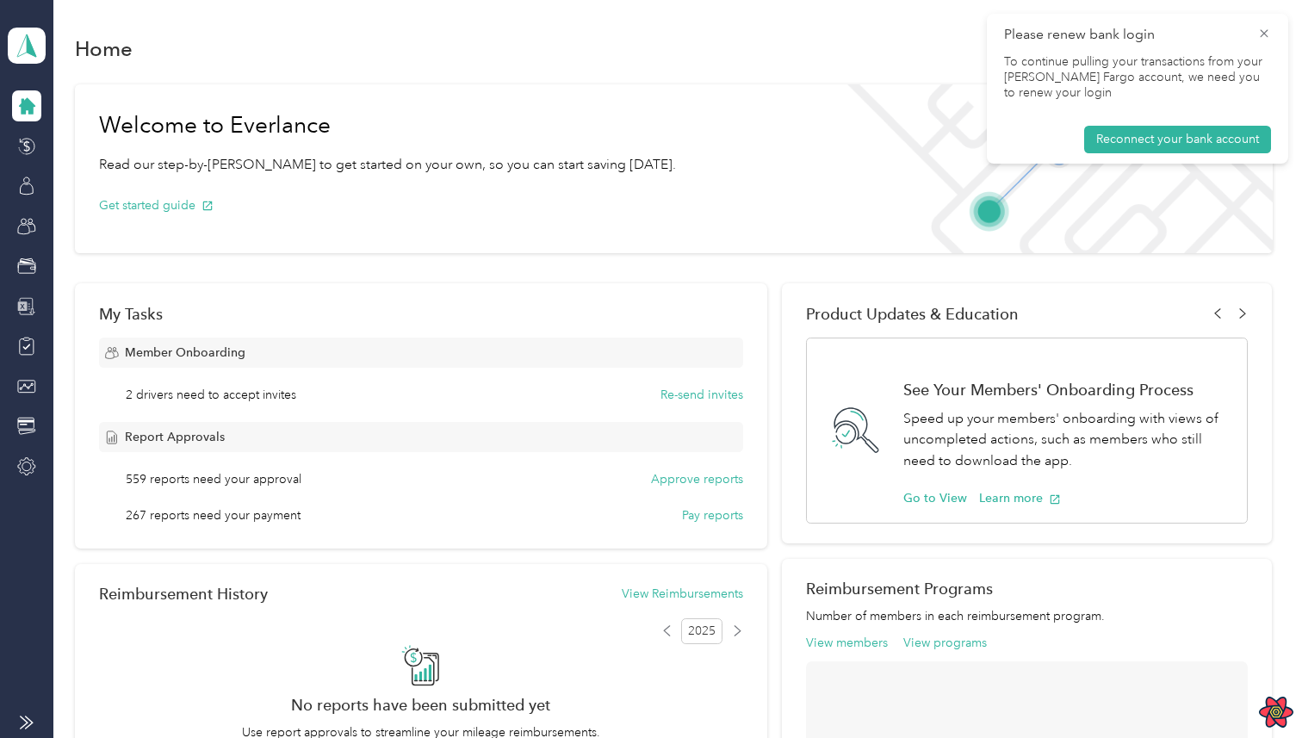
click at [24, 309] on icon at bounding box center [22, 305] width 9 height 9
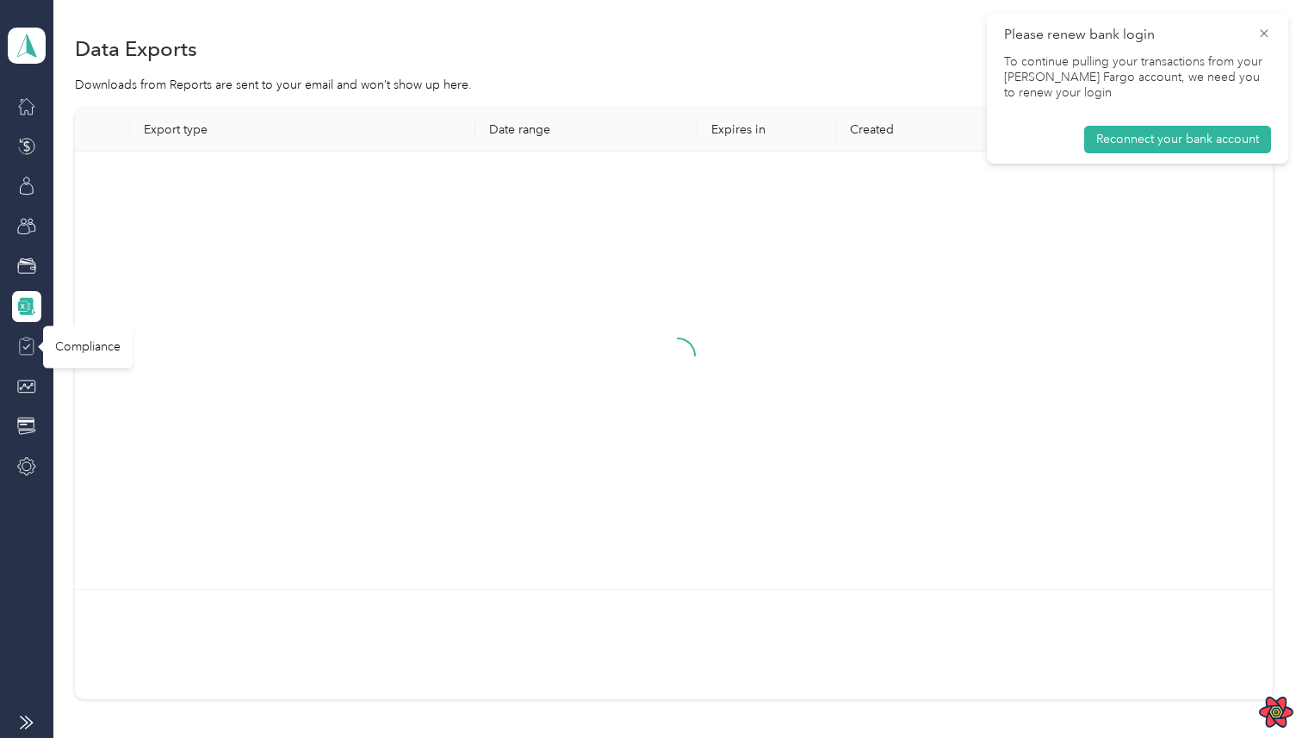
click at [28, 352] on icon at bounding box center [26, 346] width 19 height 19
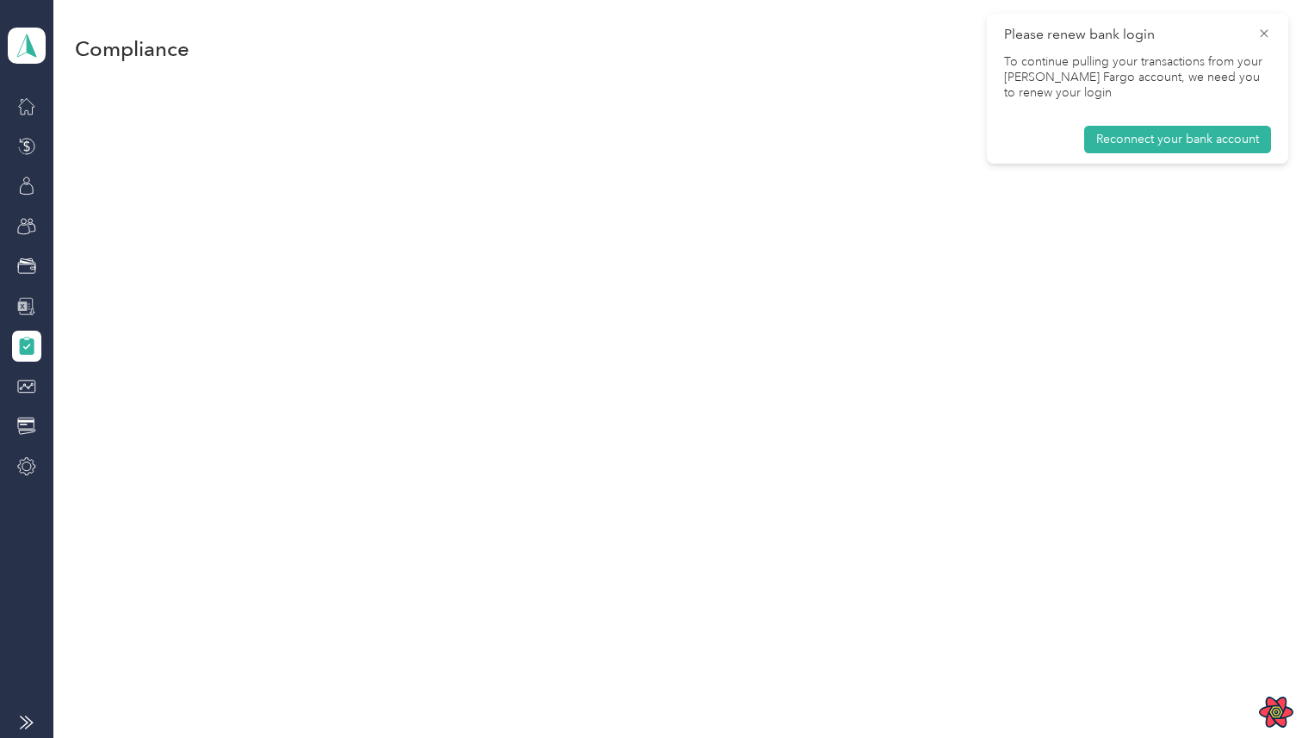
click at [1260, 44] on span "Please renew bank login" at bounding box center [1137, 35] width 267 height 22
click at [1266, 33] on icon at bounding box center [1264, 33] width 14 height 15
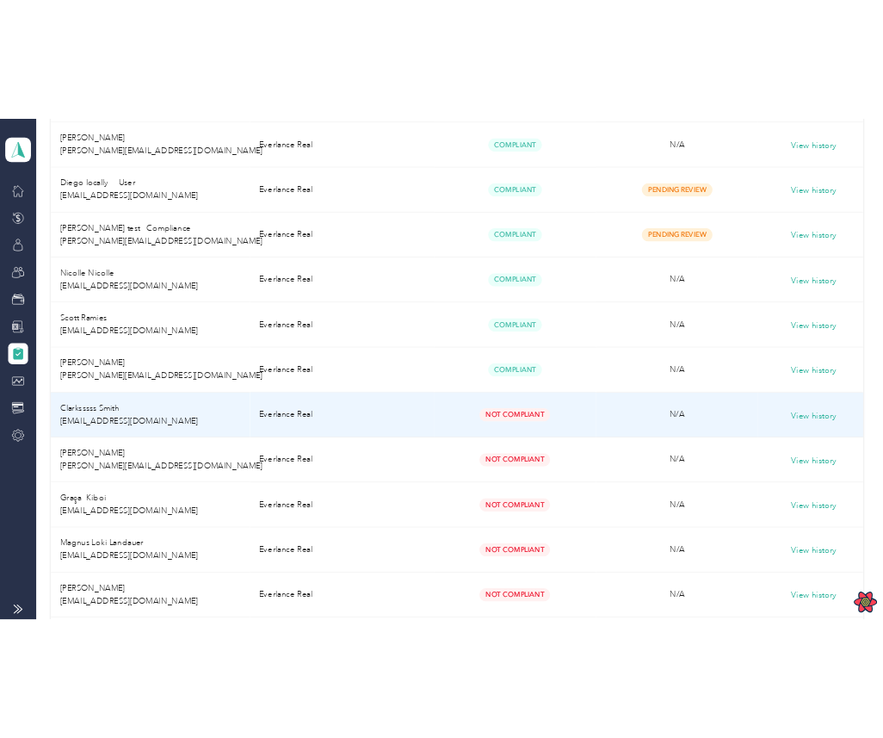
scroll to position [978, 0]
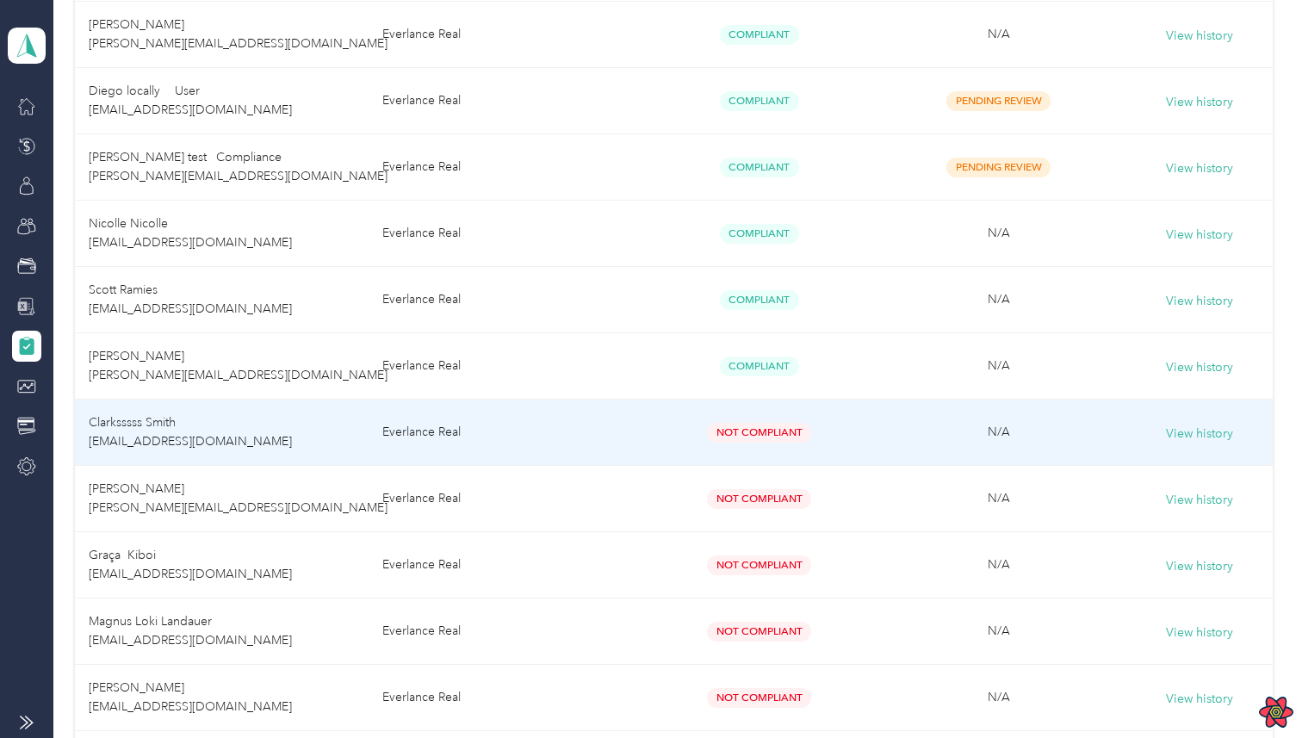
click at [406, 449] on td "Everlance Real" at bounding box center [505, 433] width 272 height 66
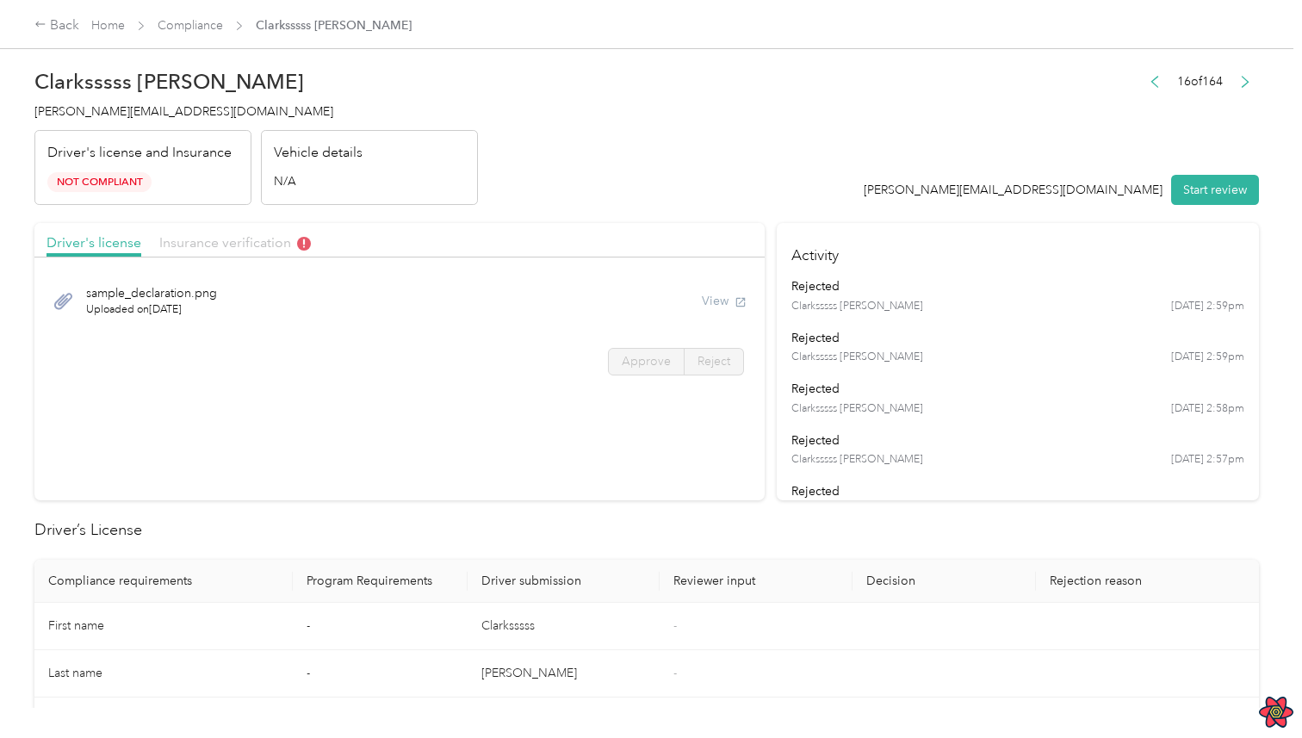
click at [268, 242] on span "Insurance verification" at bounding box center [235, 242] width 152 height 16
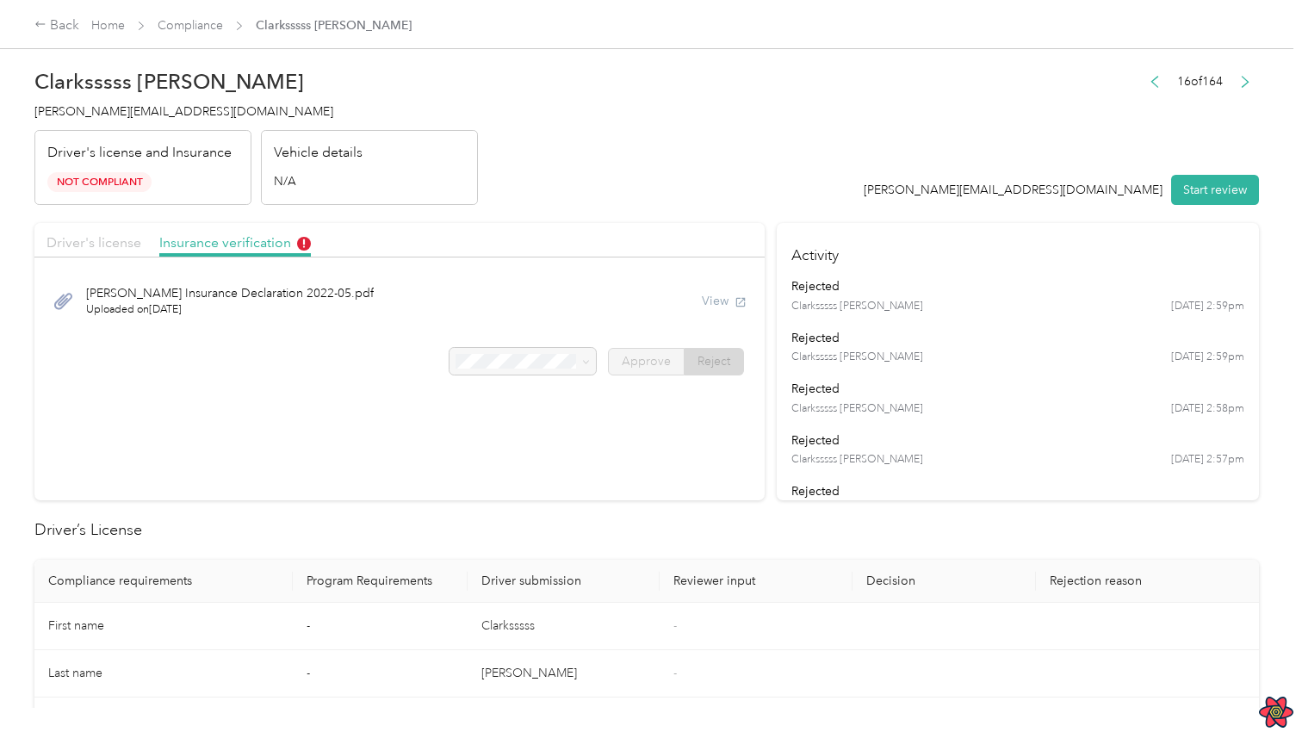
click at [75, 241] on span "Driver's license" at bounding box center [93, 242] width 95 height 16
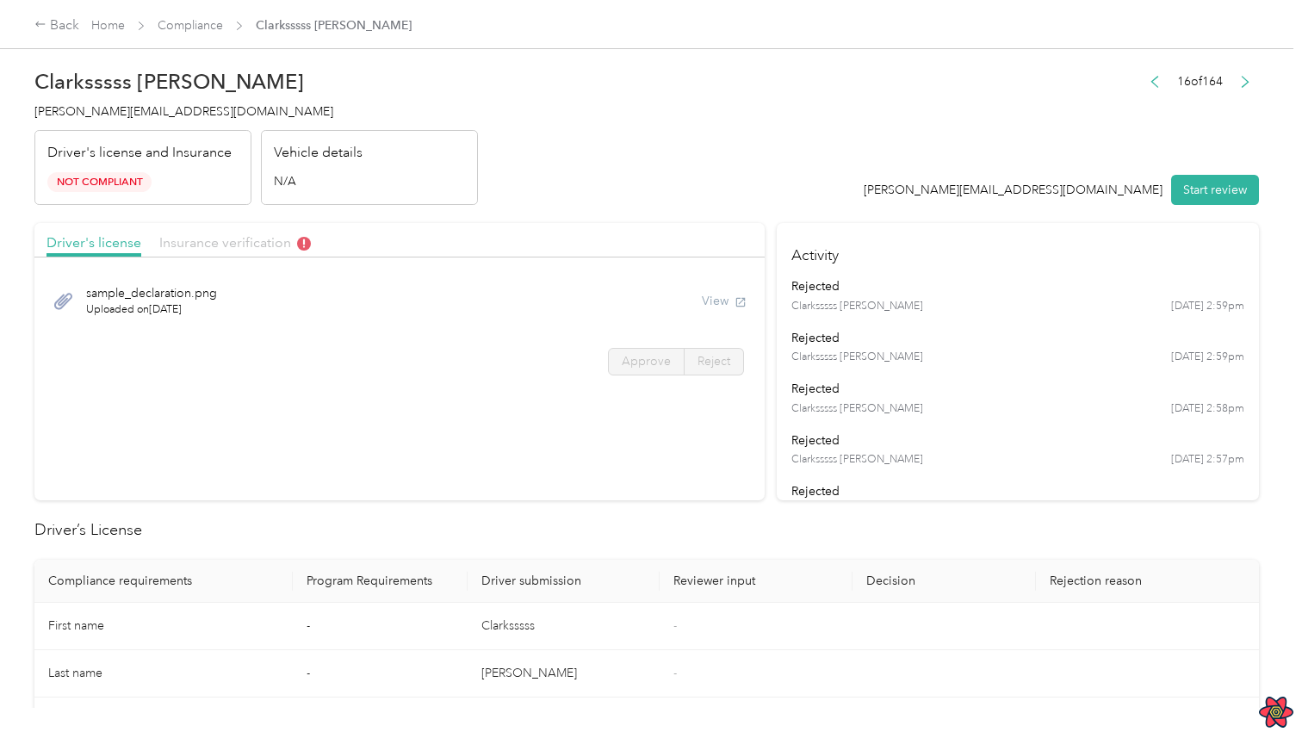
click at [285, 247] on span "Insurance verification" at bounding box center [235, 242] width 152 height 16
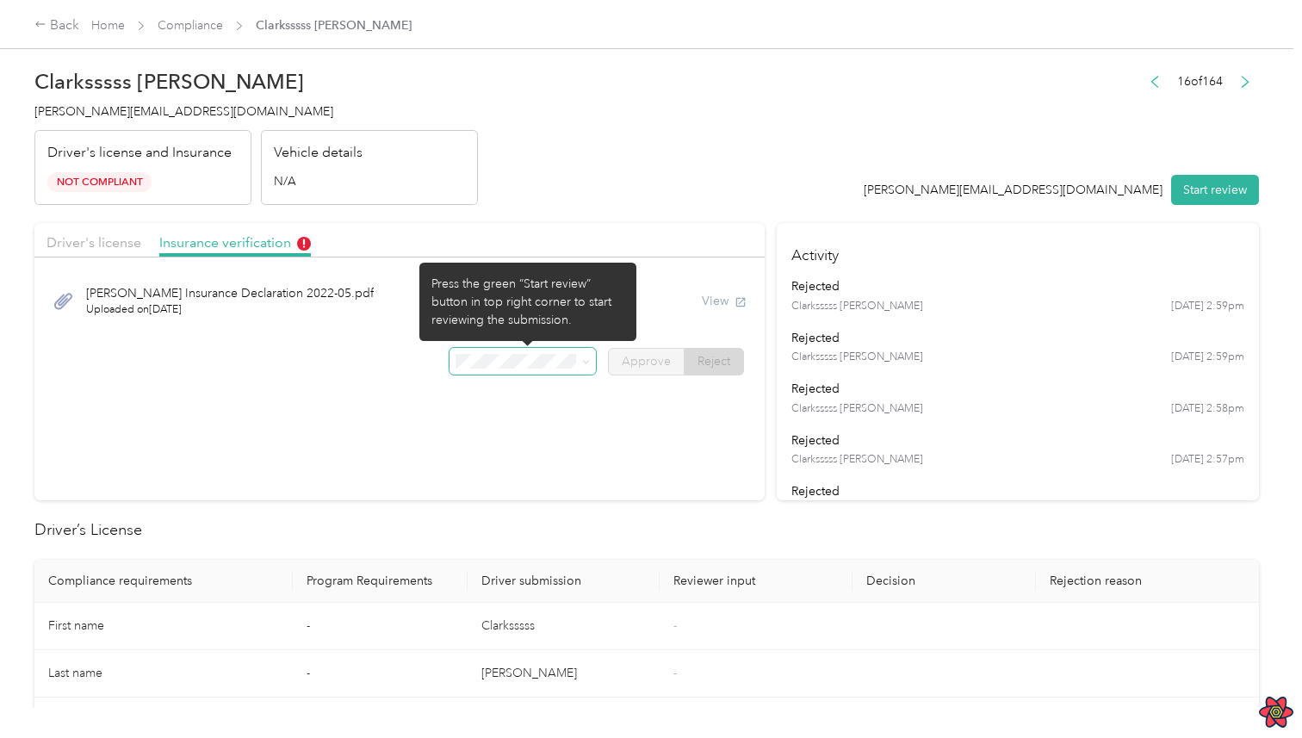
click at [586, 362] on icon at bounding box center [586, 362] width 8 height 8
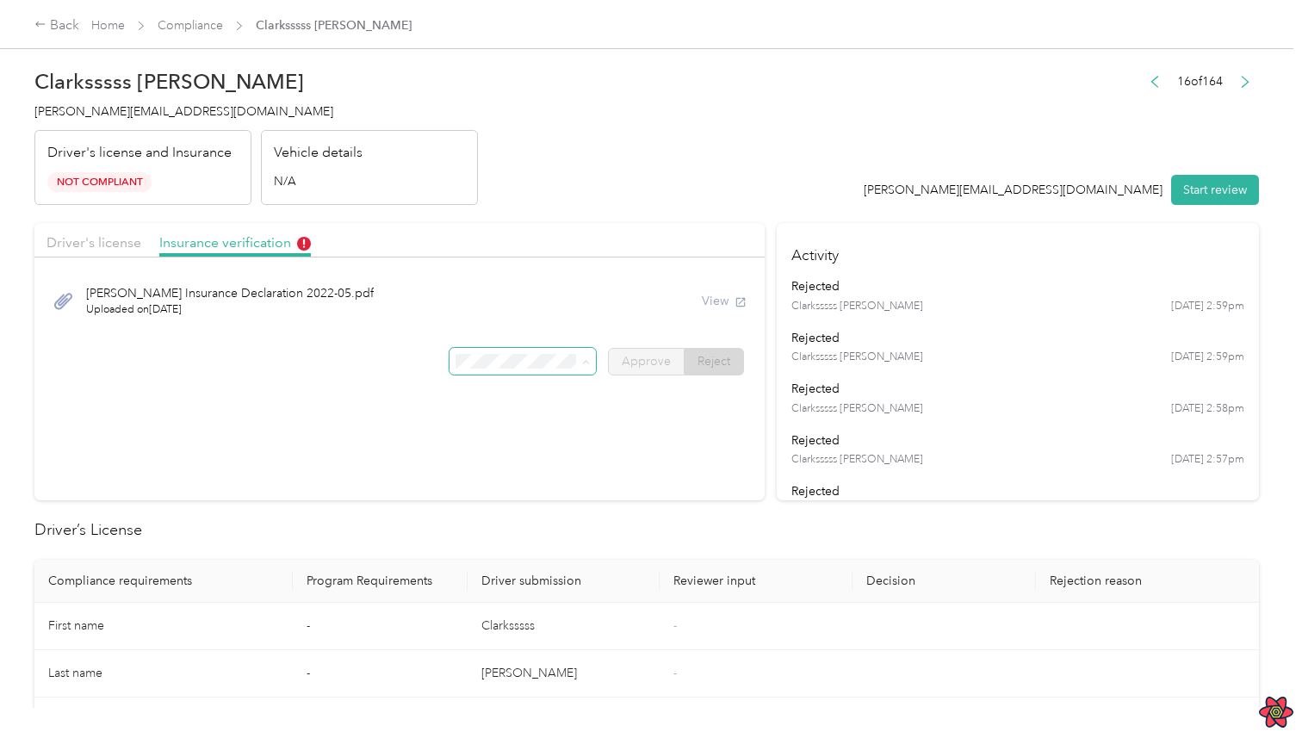
click at [685, 304] on div "[PERSON_NAME] Insurance Declaration 2022-05.pdf Uploaded on [DATE] View" at bounding box center [399, 301] width 706 height 58
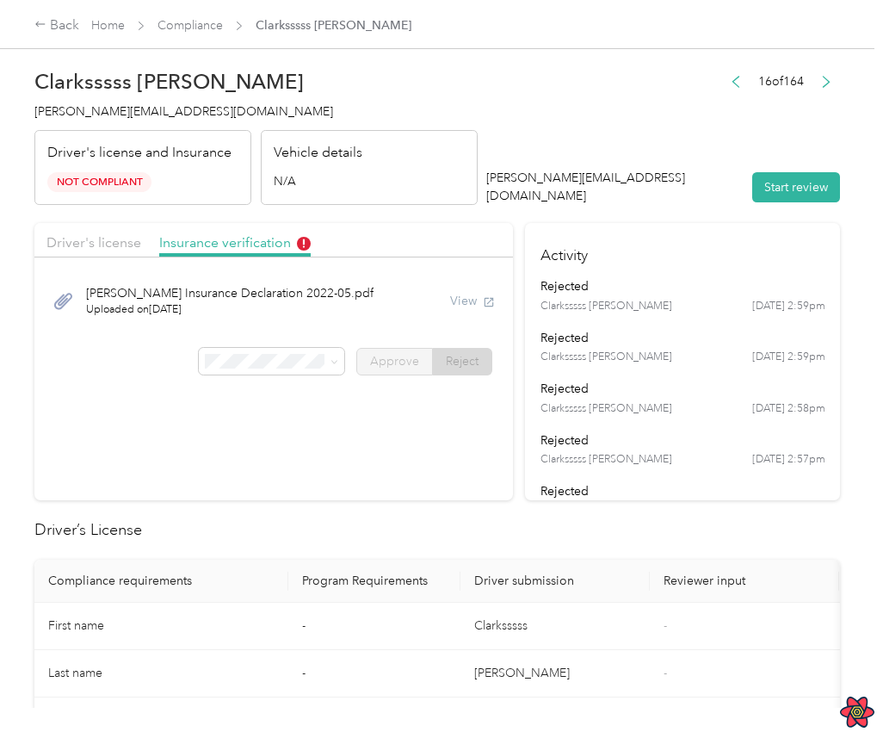
click at [369, 398] on section "Driver's license Insurance verification [PERSON_NAME] Insurance Declaration 202…" at bounding box center [273, 361] width 479 height 277
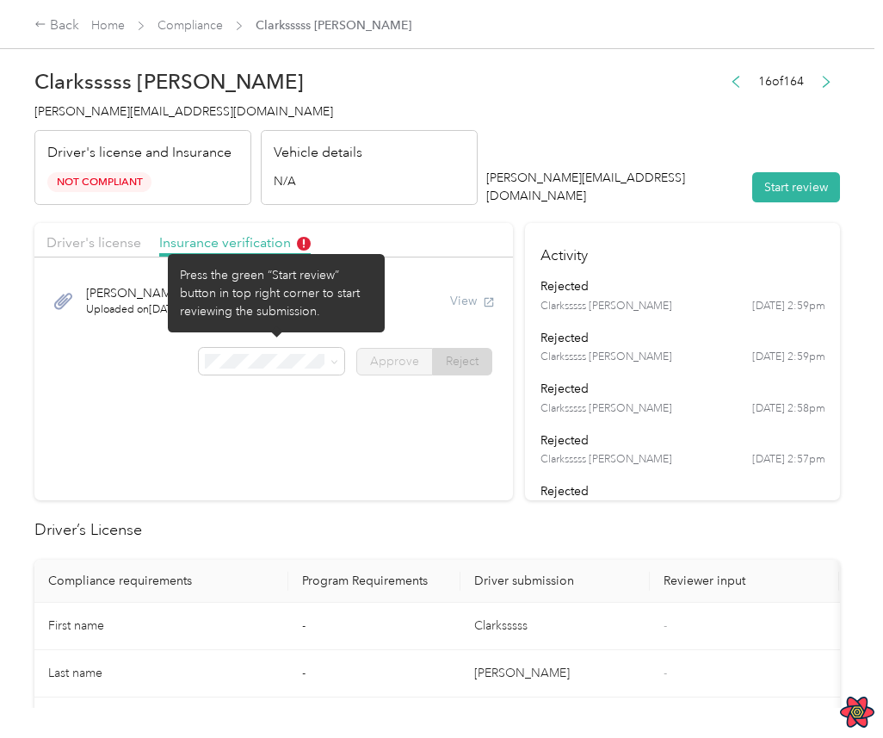
click at [338, 356] on span at bounding box center [335, 361] width 8 height 15
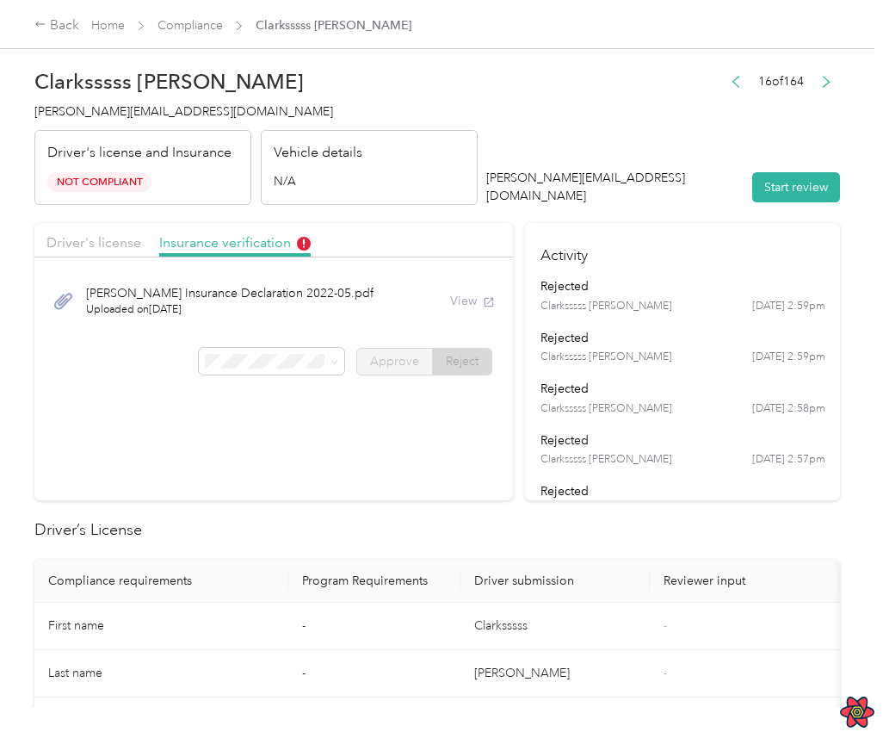
click at [338, 356] on span at bounding box center [335, 361] width 8 height 15
click at [350, 384] on div "[PERSON_NAME] Insurance Declaration 2022-05.pdf Uploaded on [DATE] View Approve…" at bounding box center [273, 326] width 479 height 121
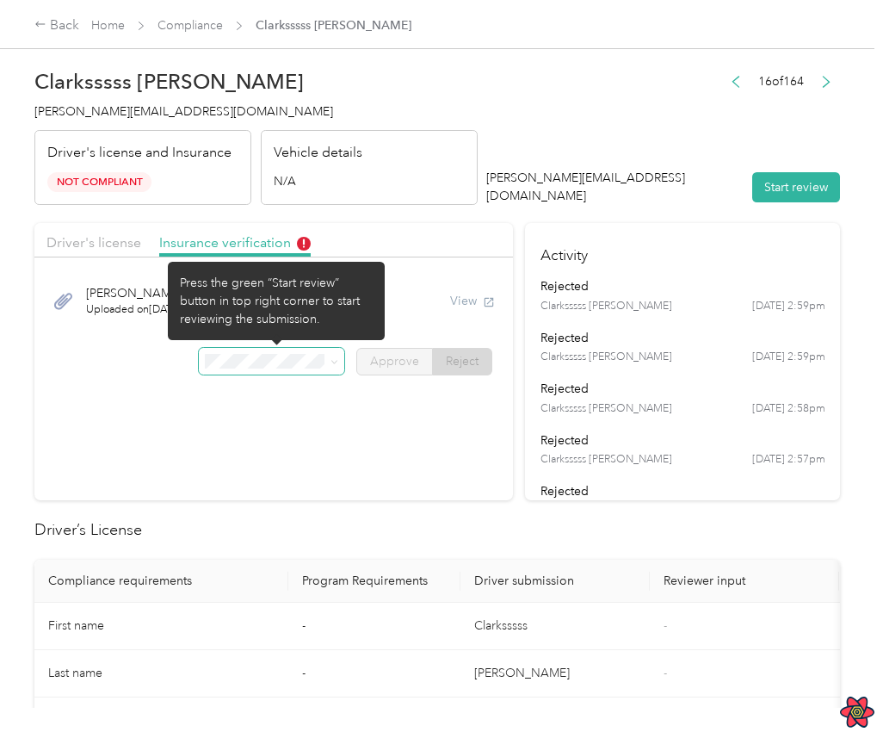
click at [335, 364] on icon at bounding box center [335, 362] width 8 height 8
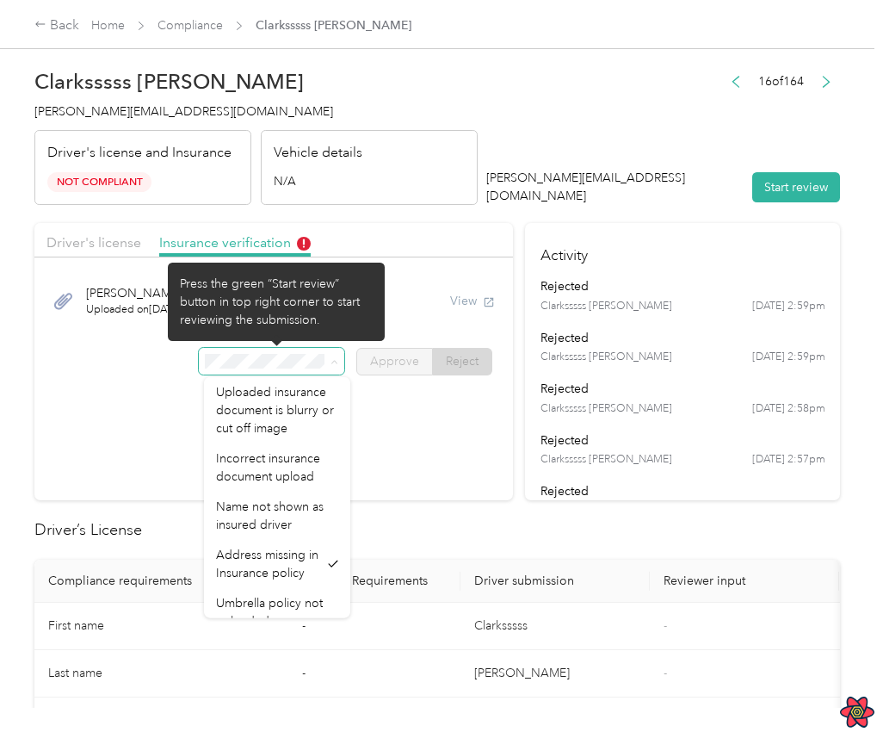
click at [335, 364] on icon at bounding box center [335, 362] width 8 height 8
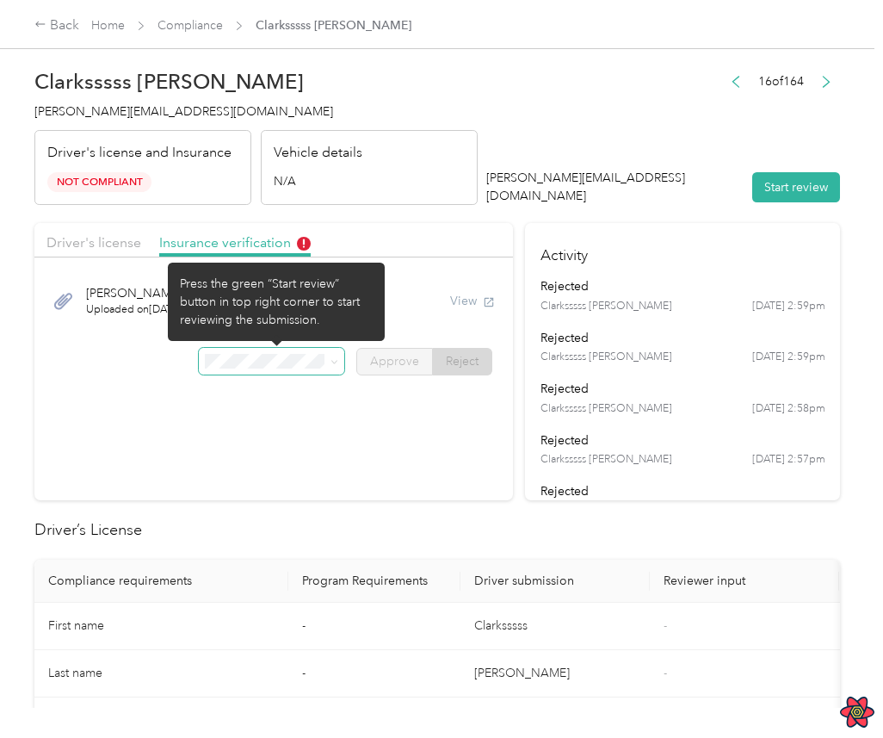
click at [335, 364] on icon at bounding box center [335, 362] width 8 height 8
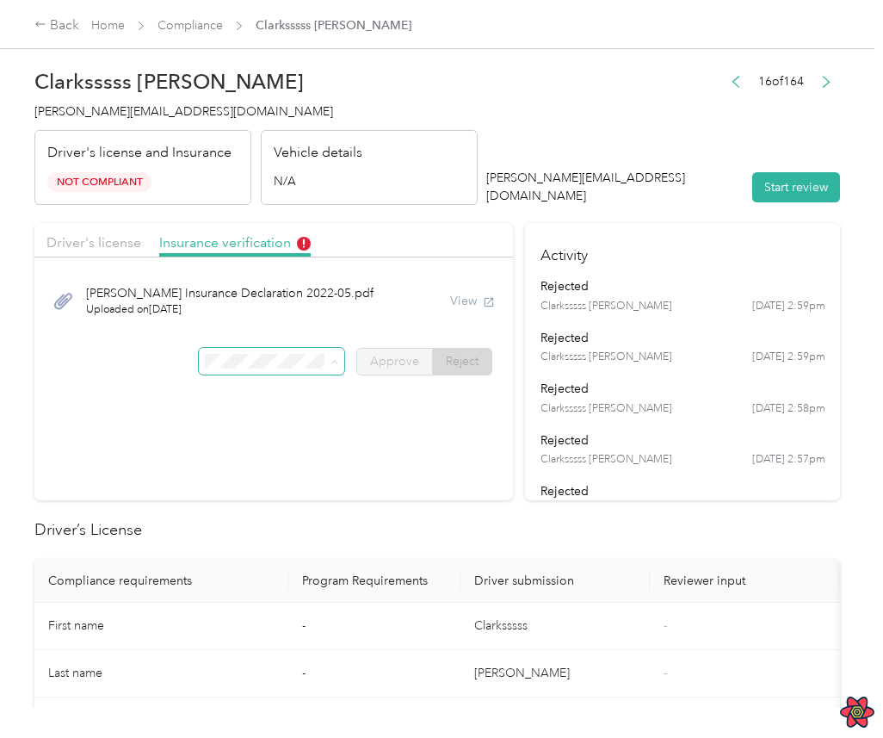
click at [420, 410] on section "Driver's license Insurance verification [PERSON_NAME] Insurance Declaration 202…" at bounding box center [273, 361] width 479 height 277
click at [313, 389] on section "Driver's license Insurance verification [PERSON_NAME] Insurance Declaration 202…" at bounding box center [273, 361] width 479 height 277
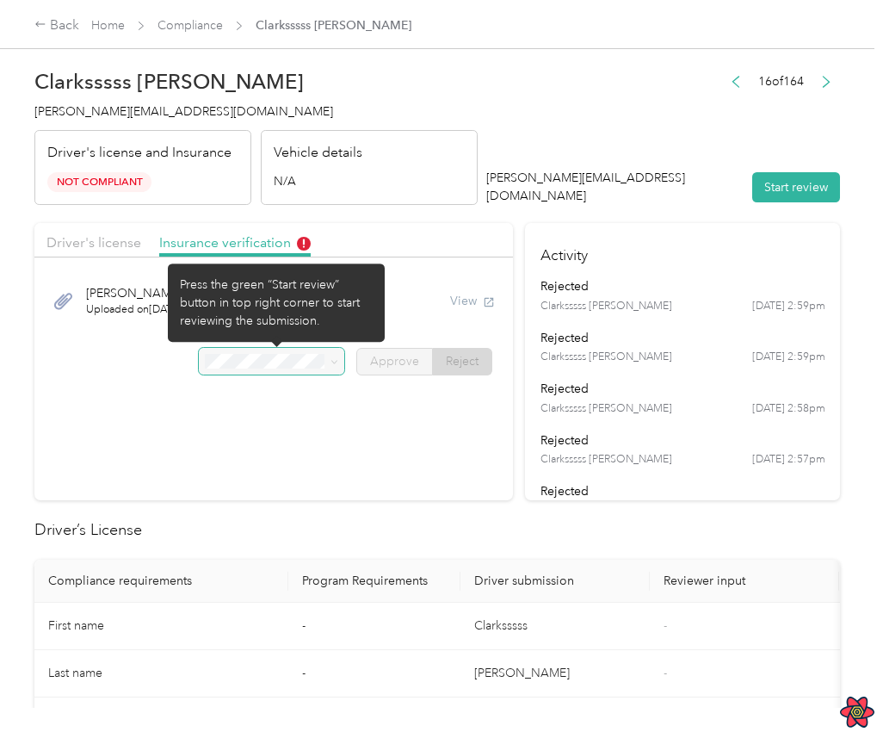
click at [318, 368] on div at bounding box center [272, 362] width 146 height 28
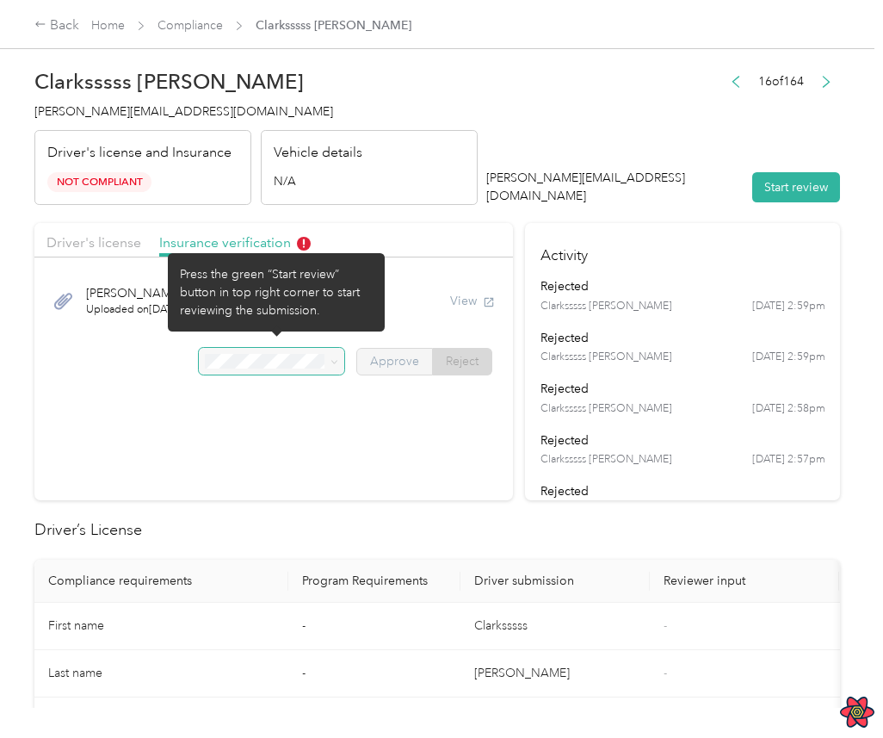
click at [428, 369] on label "Approve" at bounding box center [394, 362] width 77 height 28
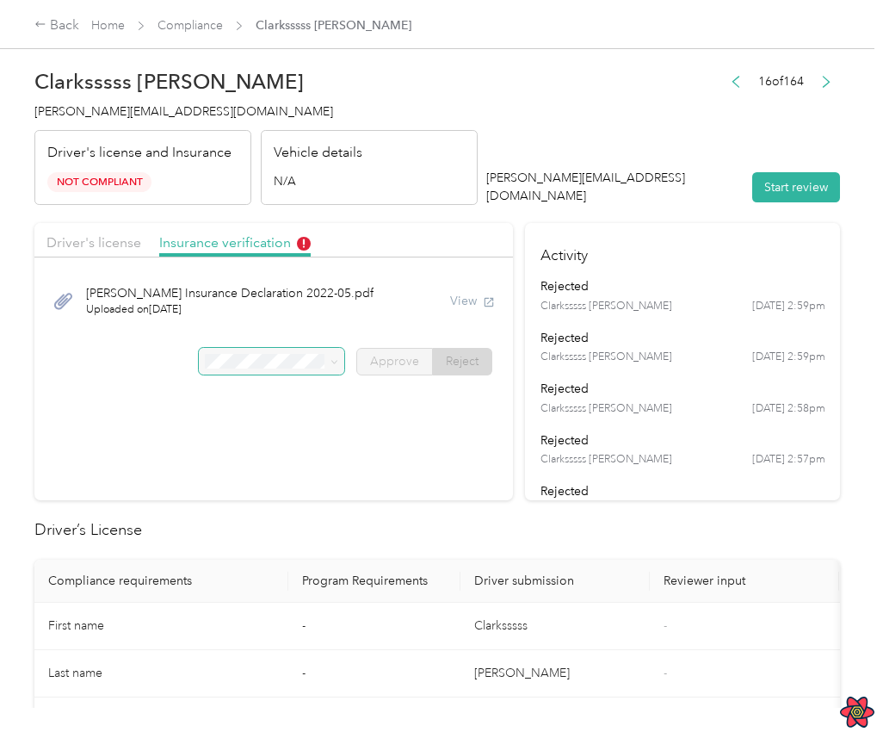
click at [406, 397] on section "Driver's license Insurance verification [PERSON_NAME] Insurance Declaration 202…" at bounding box center [273, 361] width 479 height 277
click at [413, 369] on label "Approve" at bounding box center [394, 362] width 77 height 28
click at [319, 410] on section "Driver's license Insurance verification [PERSON_NAME] Insurance Declaration 202…" at bounding box center [273, 361] width 479 height 277
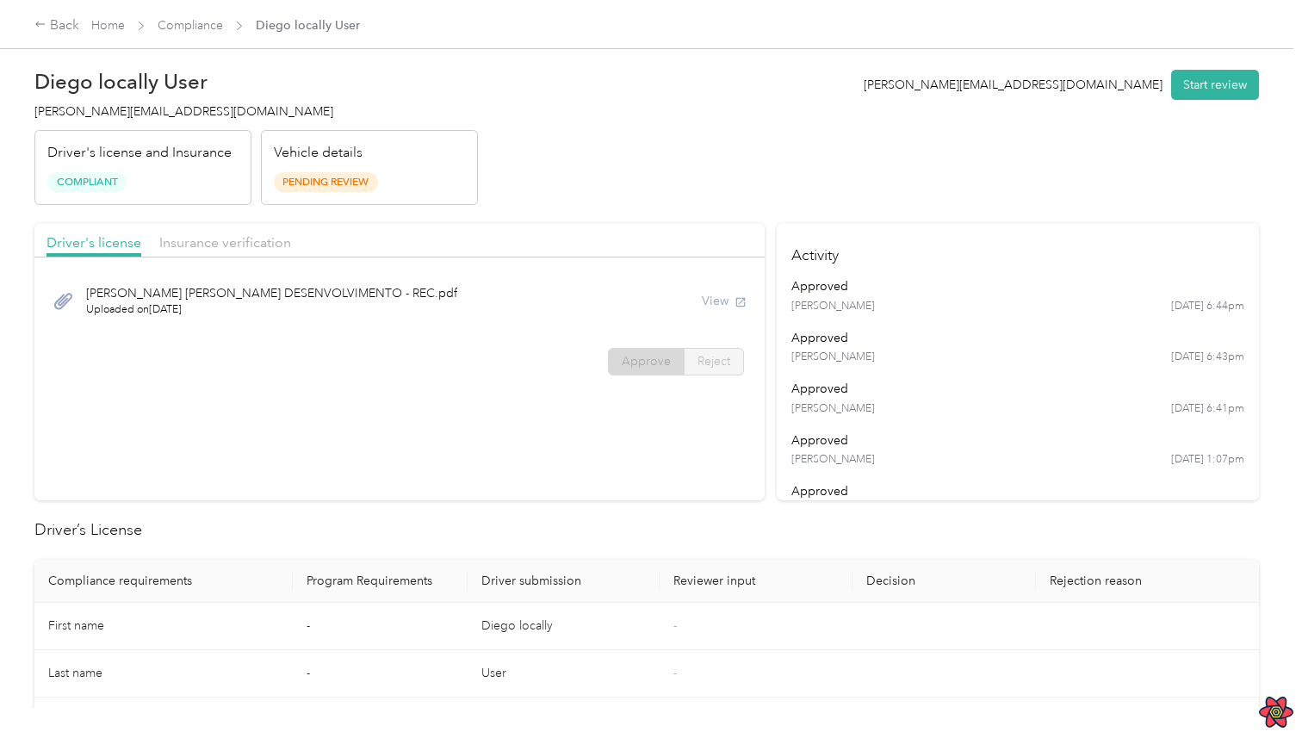
click at [896, 335] on div "approved" at bounding box center [1017, 338] width 452 height 18
click at [520, 292] on div "[PERSON_NAME] [PERSON_NAME] DESENVOLVIMENTO - REC.pdf Uploaded on [DATE] View" at bounding box center [399, 301] width 706 height 58
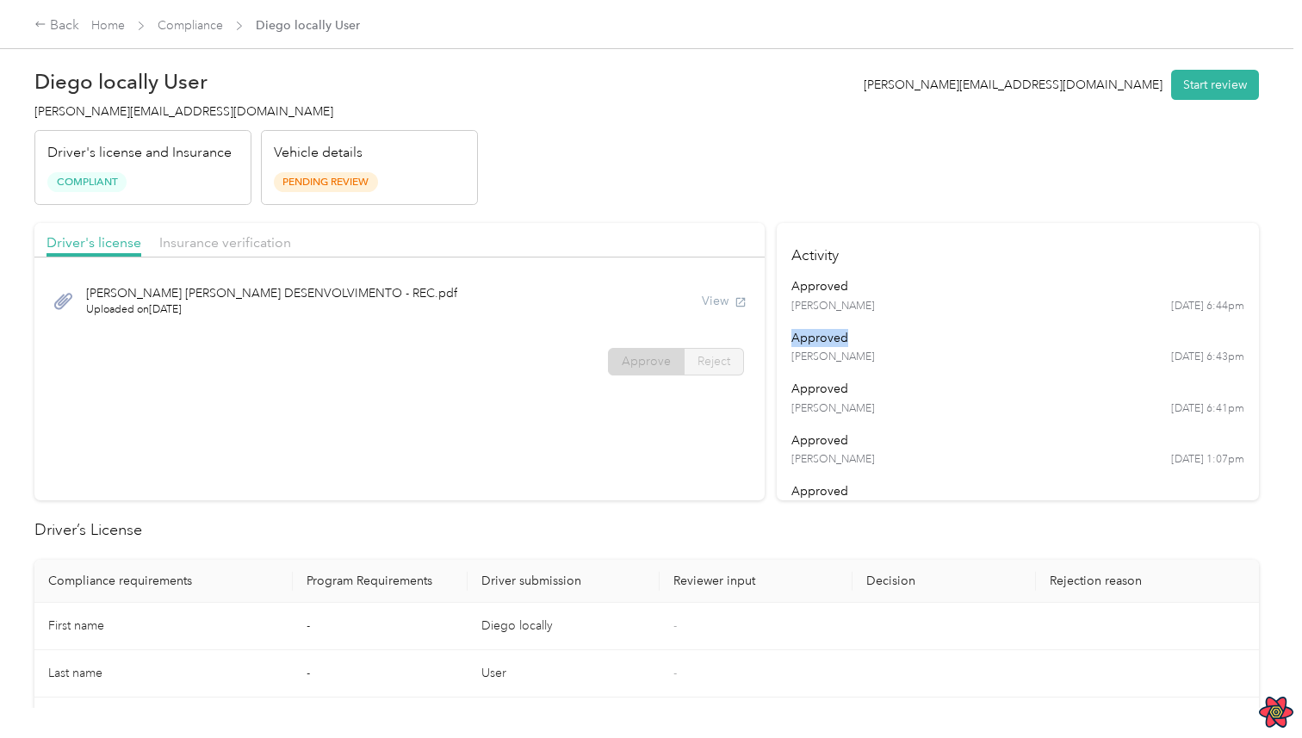
click at [942, 603] on td at bounding box center [943, 626] width 183 height 47
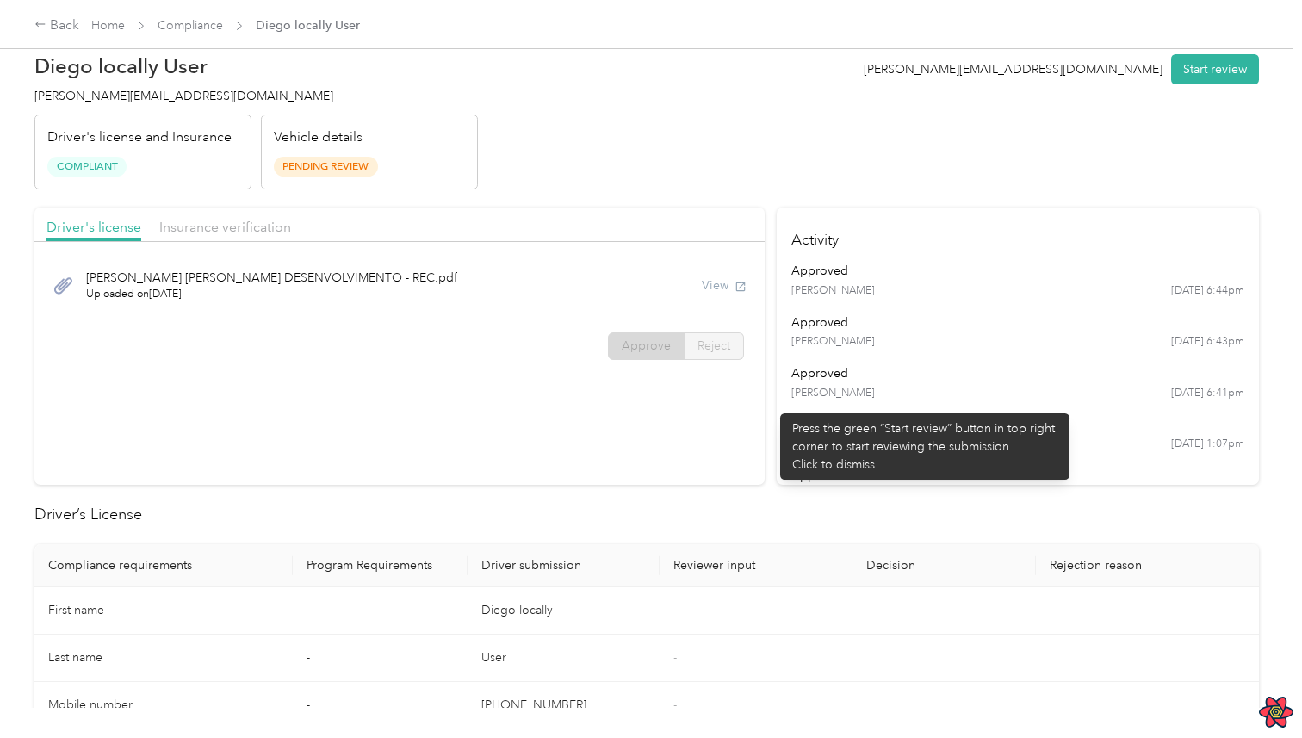
scroll to position [0, 0]
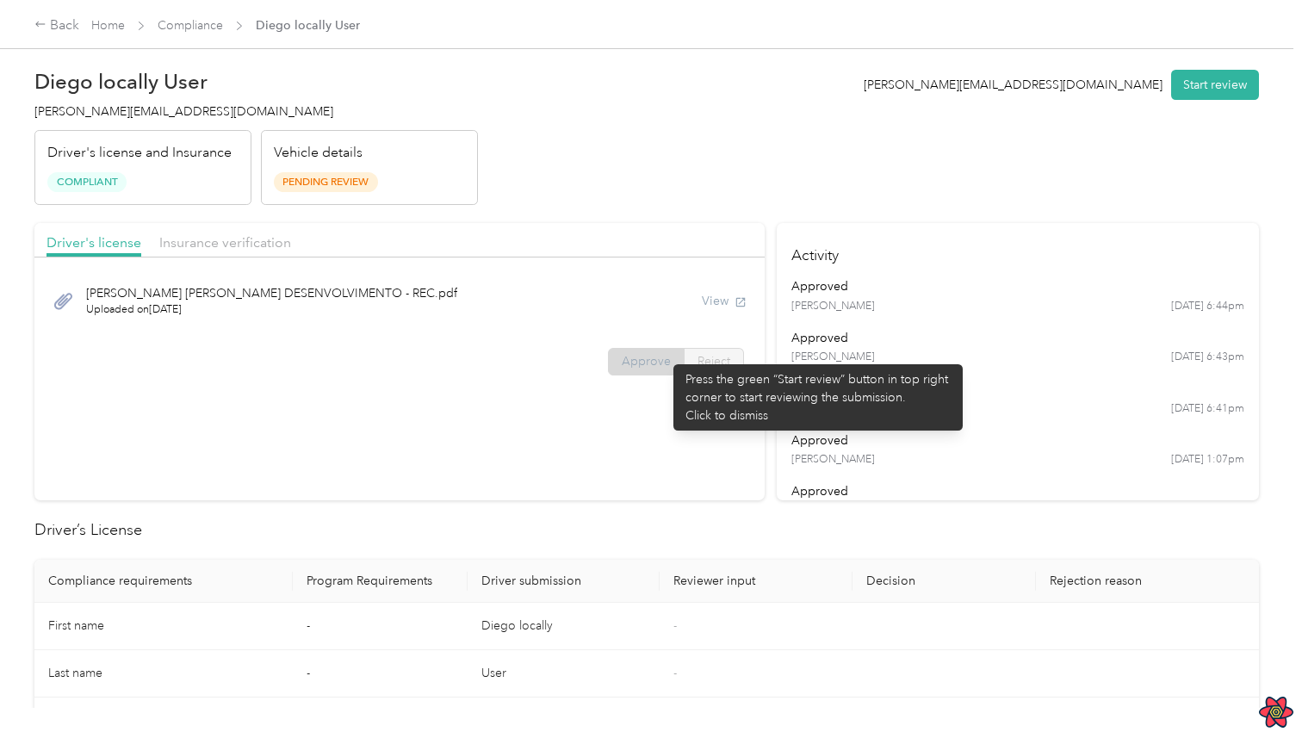
click at [665, 356] on span "Approve" at bounding box center [646, 361] width 49 height 15
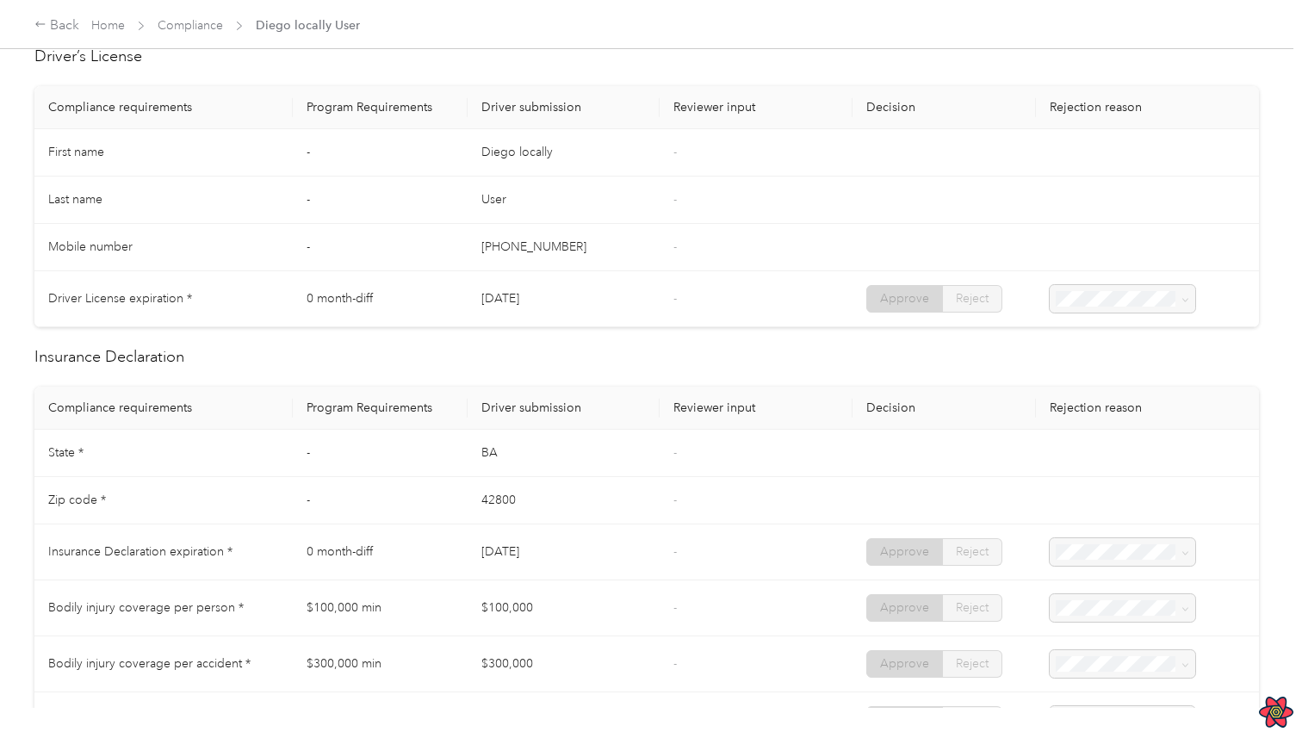
scroll to position [559, 0]
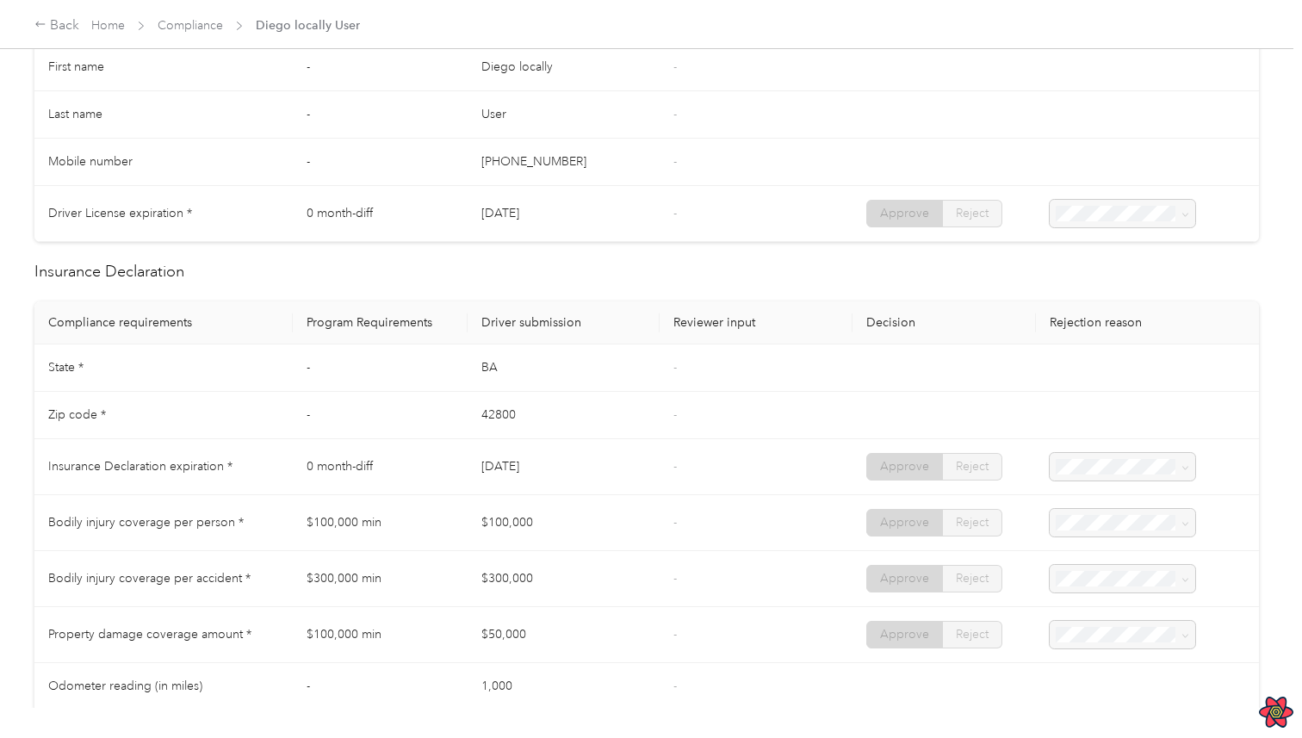
click at [982, 482] on td "Approve Reject" at bounding box center [943, 467] width 183 height 56
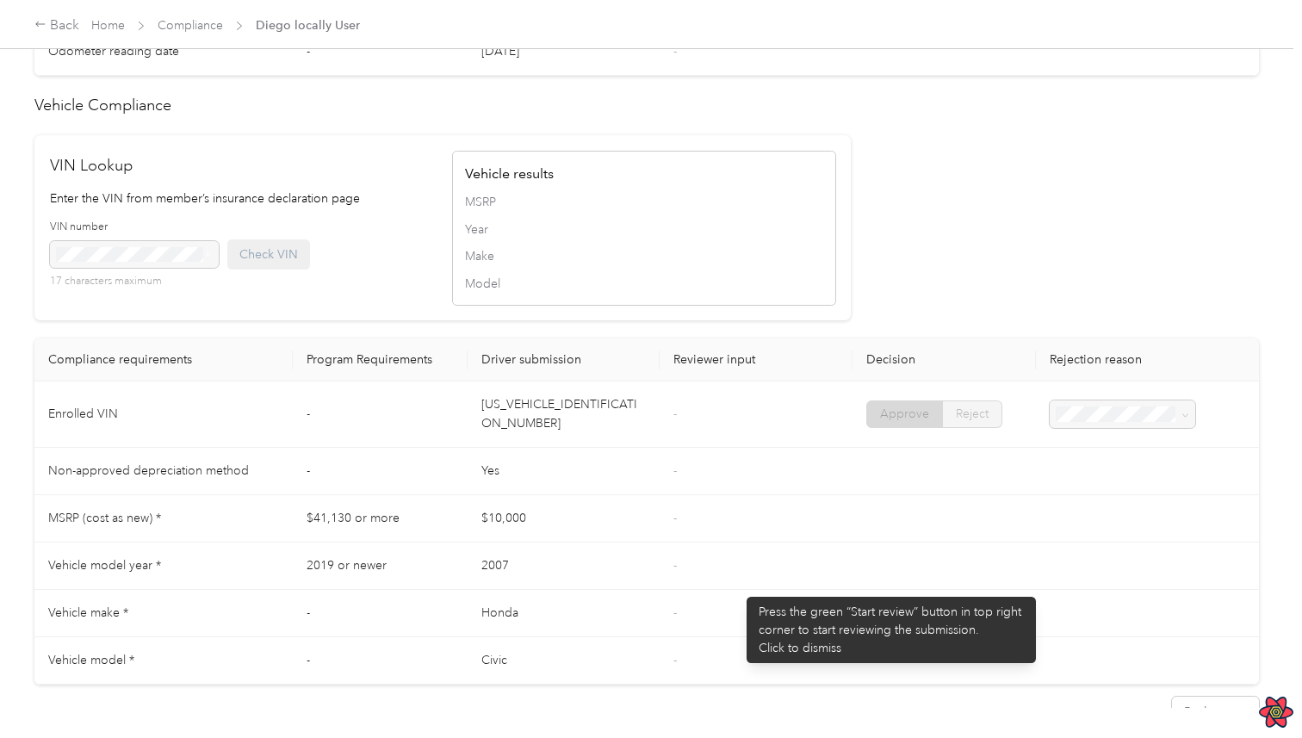
scroll to position [1332, 0]
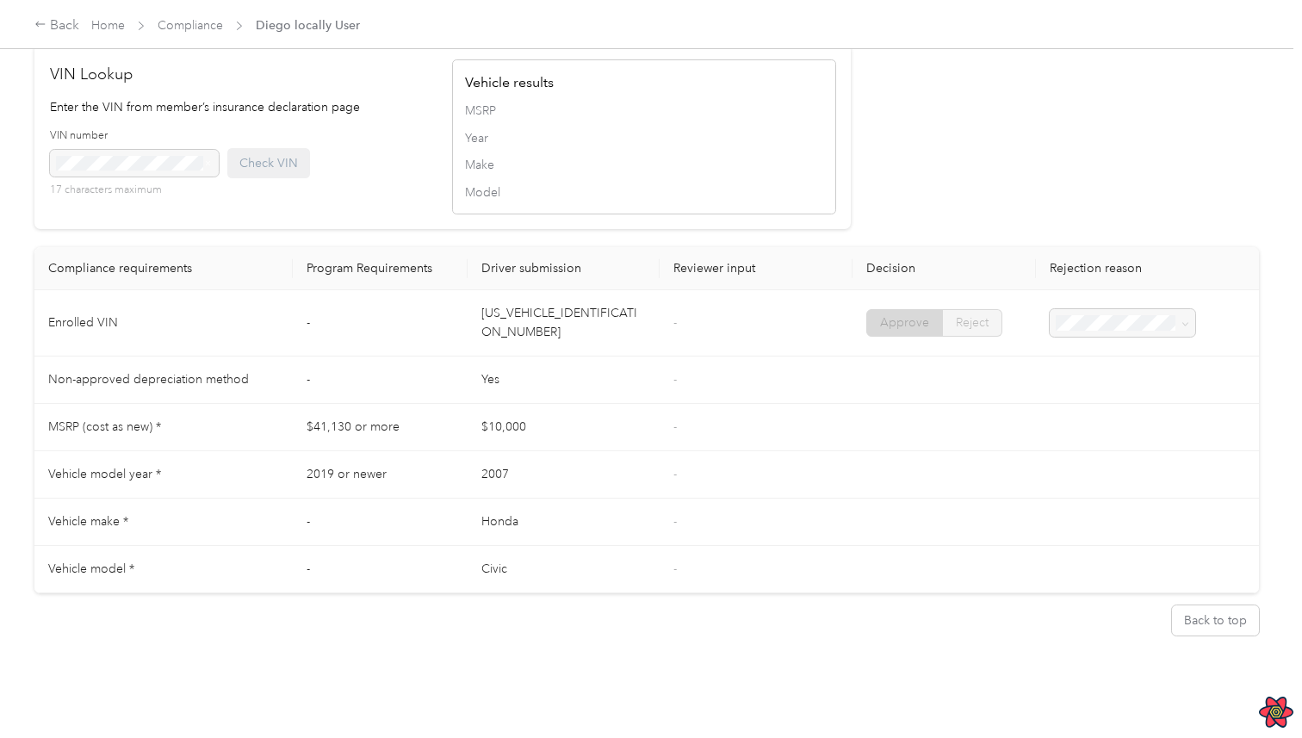
click at [744, 214] on div "VIN Lookup Enter the VIN from member’s insurance declaration page VIN number 17…" at bounding box center [442, 136] width 816 height 185
click at [657, 380] on td "Yes" at bounding box center [564, 379] width 192 height 47
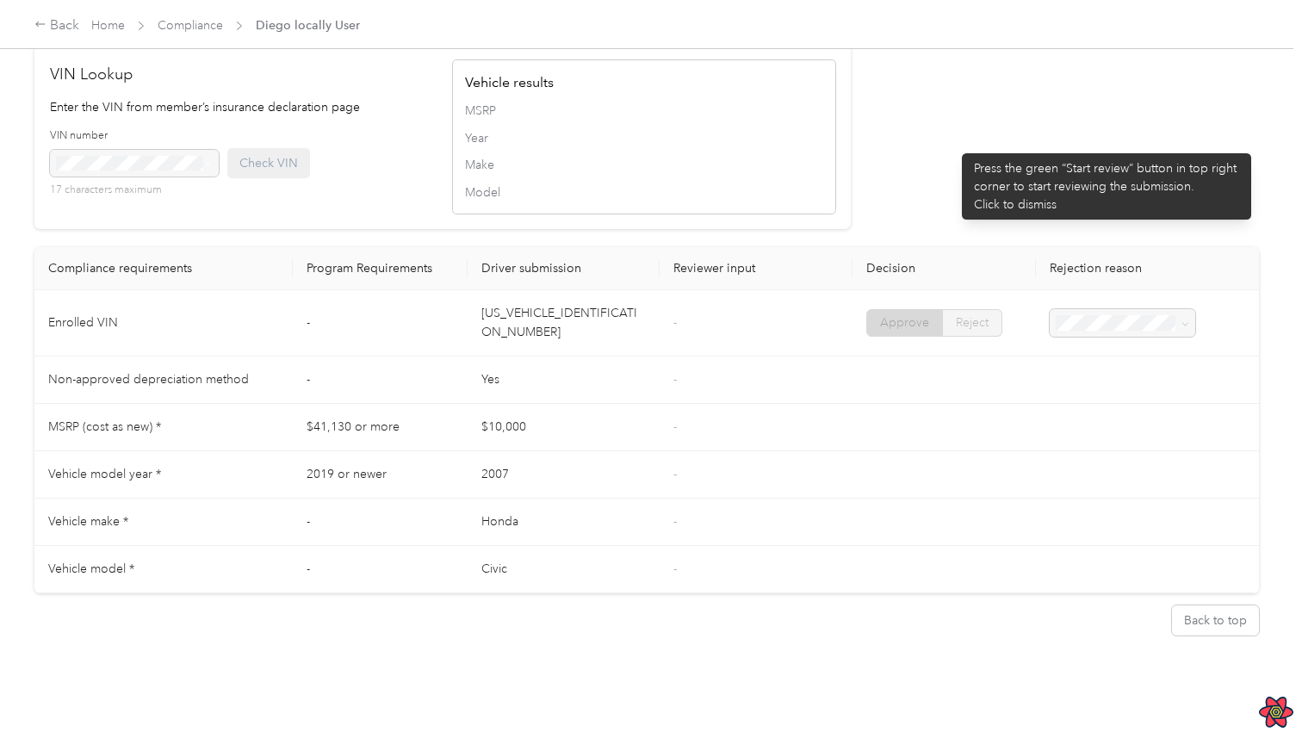
click at [953, 145] on div "VIN Lookup Enter the VIN from member’s insurance declaration page VIN number 17…" at bounding box center [646, 136] width 1224 height 185
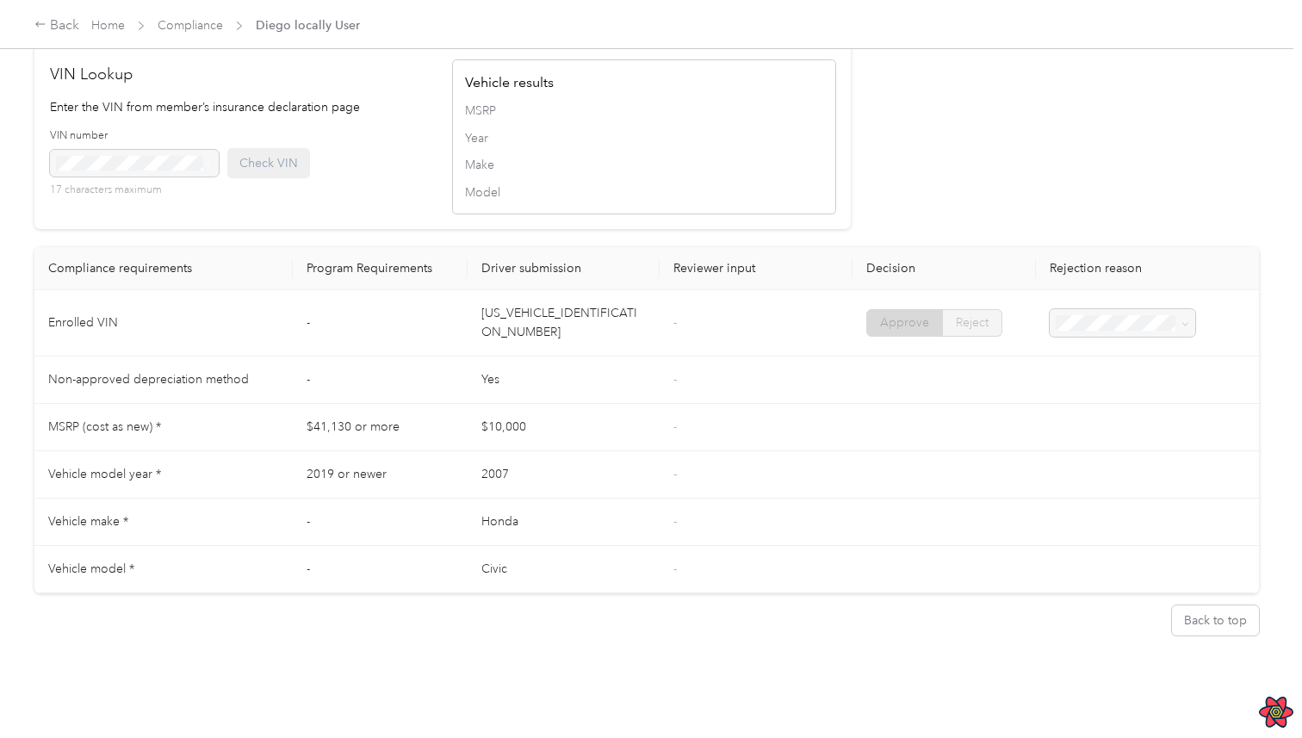
click at [1067, 160] on div "VIN Lookup Enter the VIN from member’s insurance declaration page VIN number 17…" at bounding box center [646, 136] width 1224 height 185
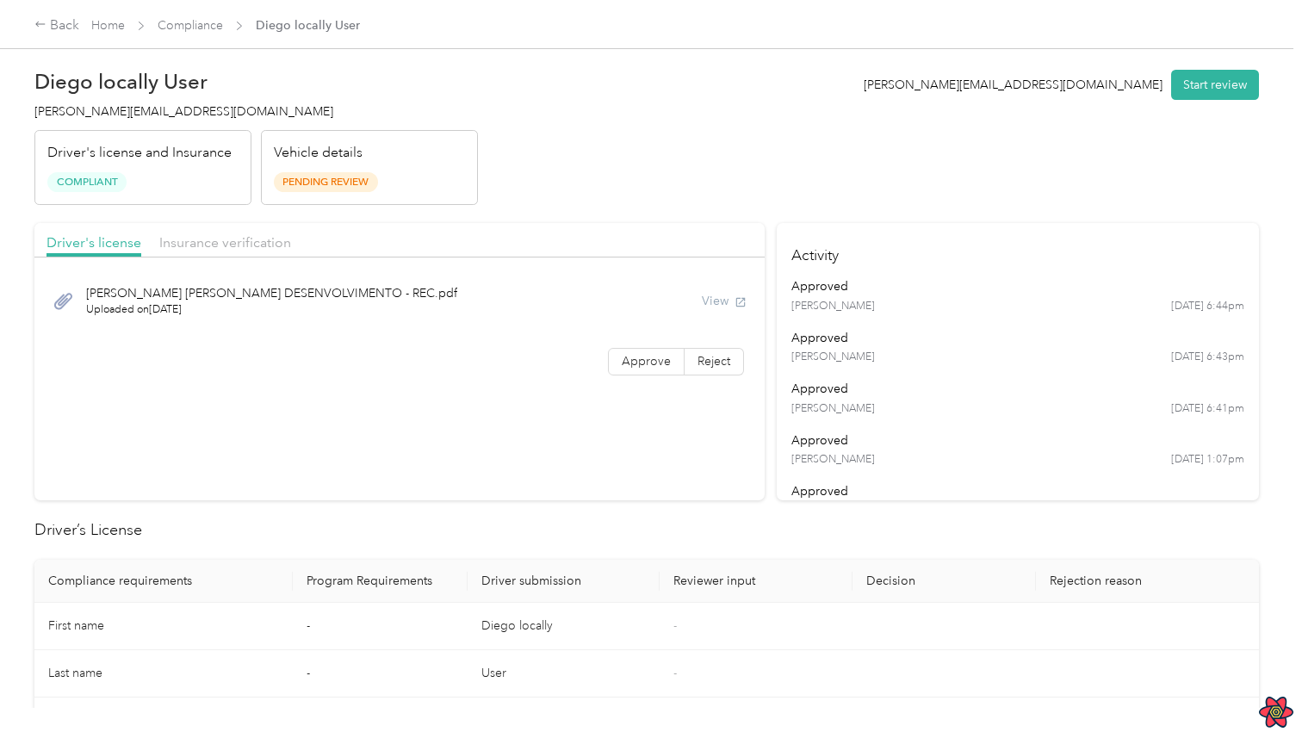
click at [206, 253] on div "Insurance verification" at bounding box center [225, 243] width 132 height 22
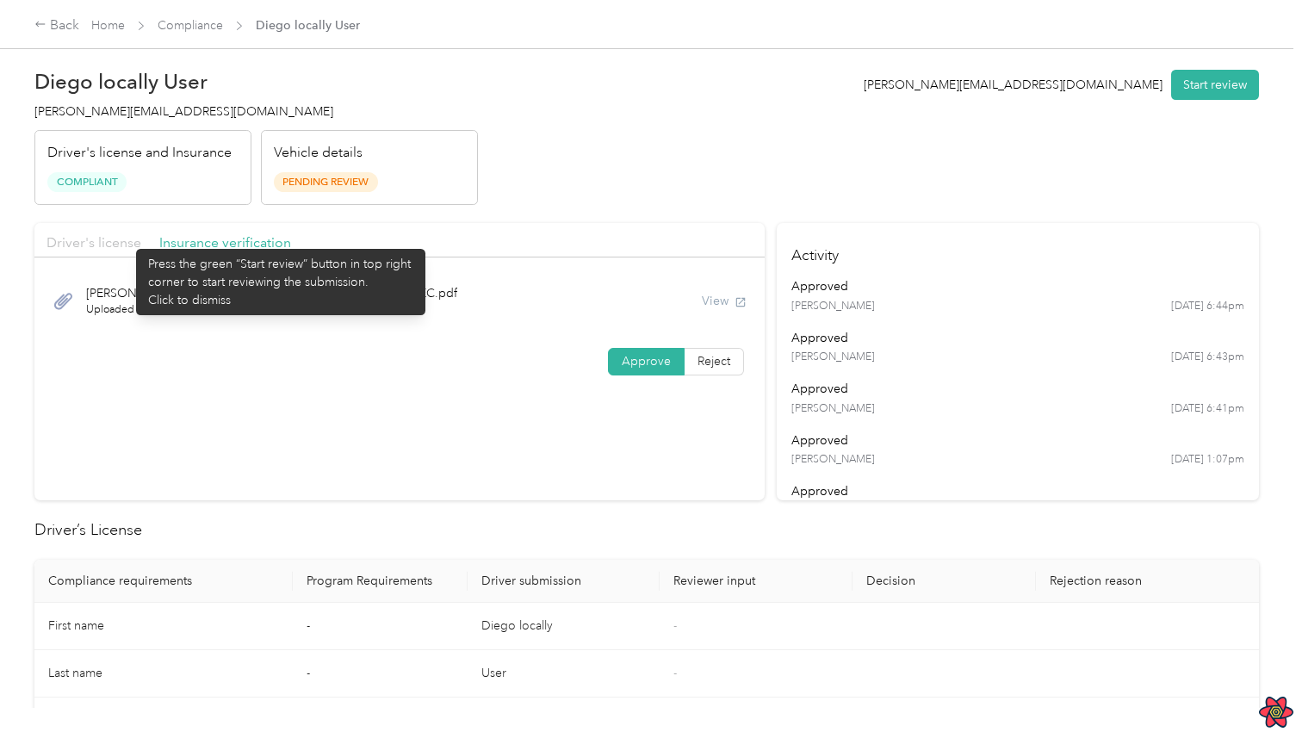
click at [127, 240] on span "Driver's license" at bounding box center [93, 242] width 95 height 16
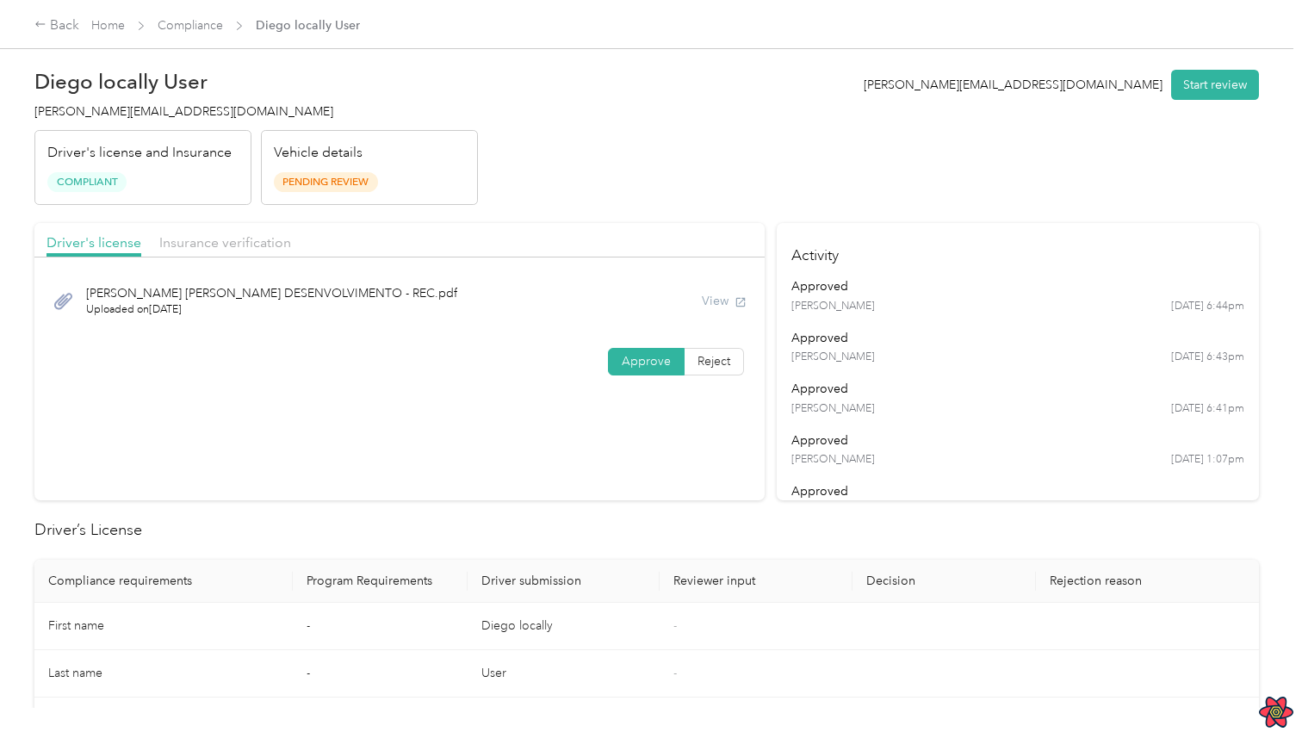
click at [192, 229] on div "Driver's license Insurance verification" at bounding box center [399, 240] width 730 height 34
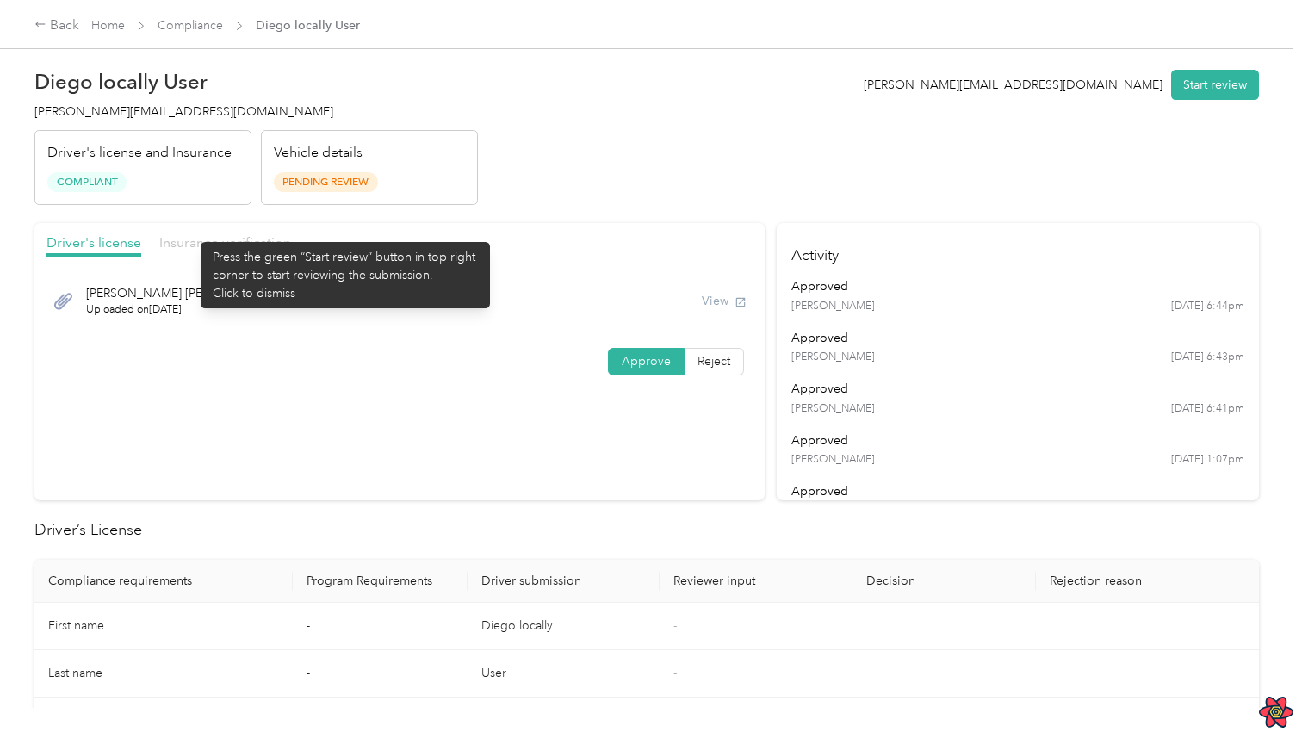
click at [192, 234] on span "Insurance verification" at bounding box center [225, 242] width 132 height 16
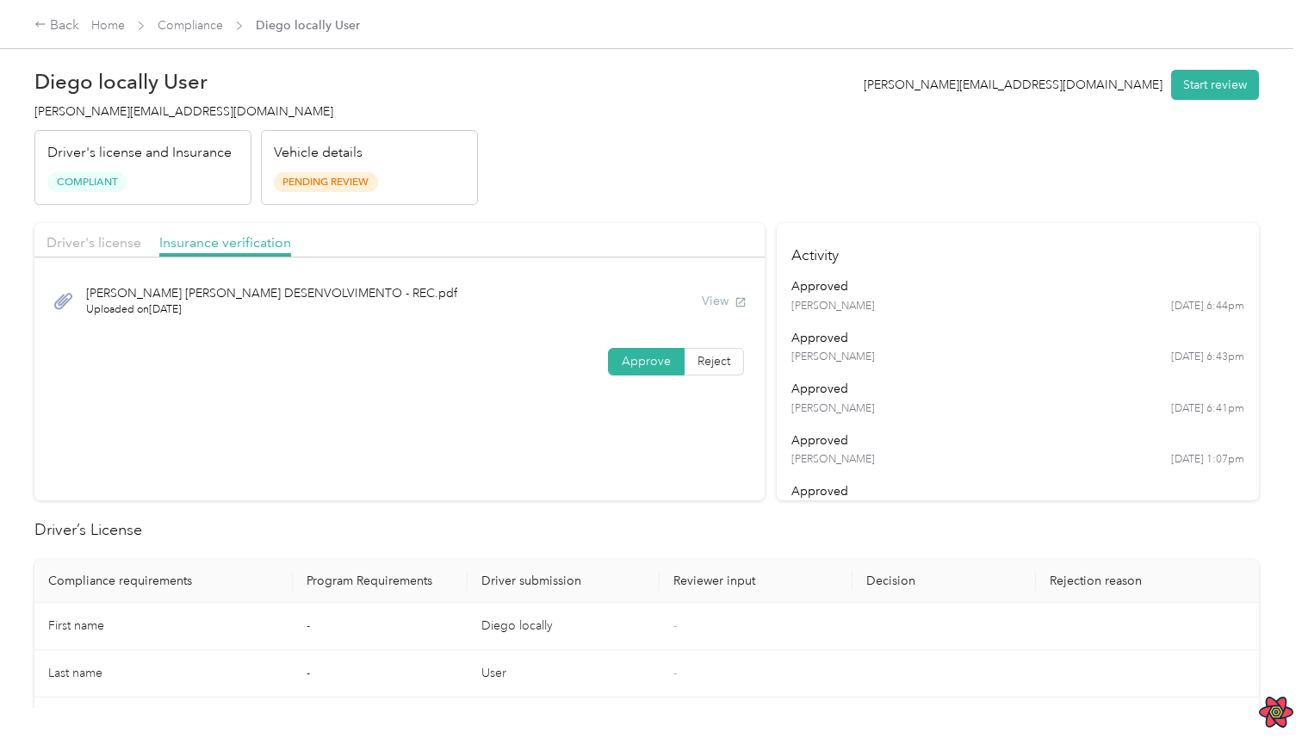
click at [324, 343] on div "[PERSON_NAME] [PERSON_NAME] DESENVOLVIMENTO - REC.pdf Uploaded on [DATE] View A…" at bounding box center [399, 326] width 730 height 121
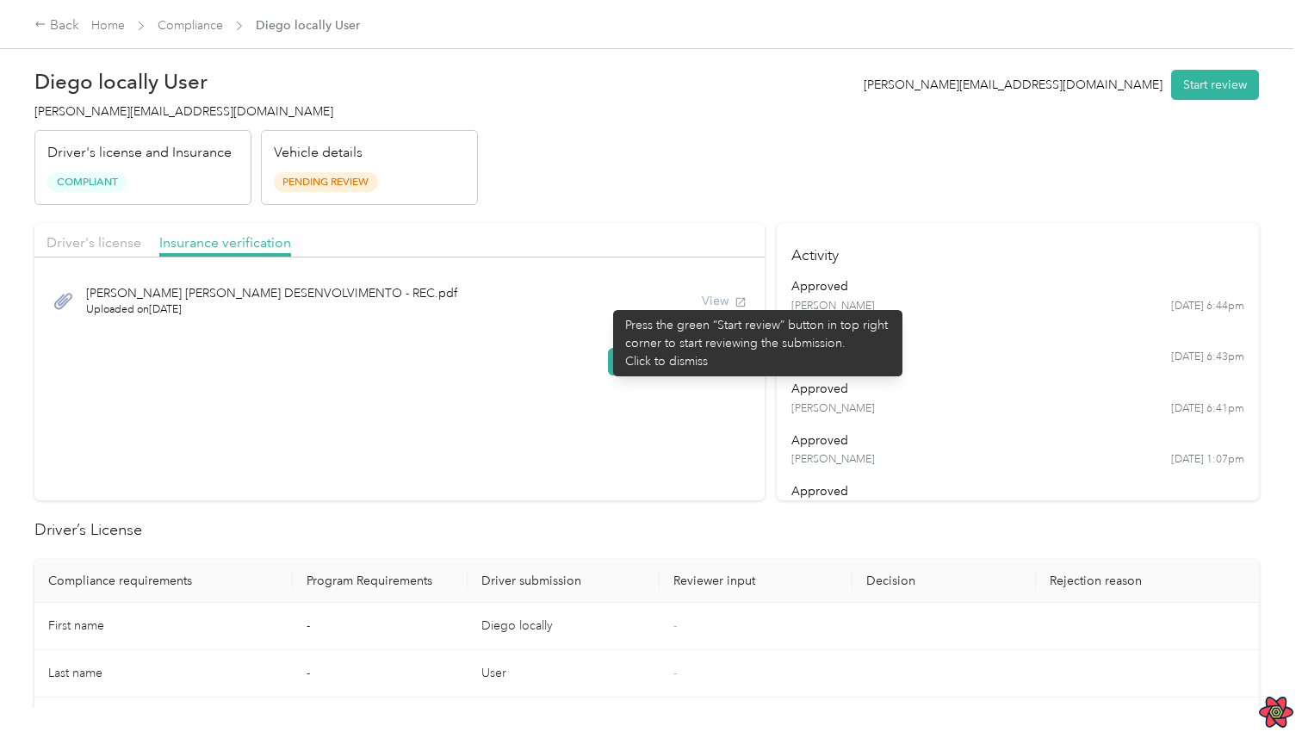
click at [604, 301] on div "[PERSON_NAME] [PERSON_NAME] DESENVOLVIMENTO - REC.pdf Uploaded on [DATE] View" at bounding box center [399, 301] width 706 height 58
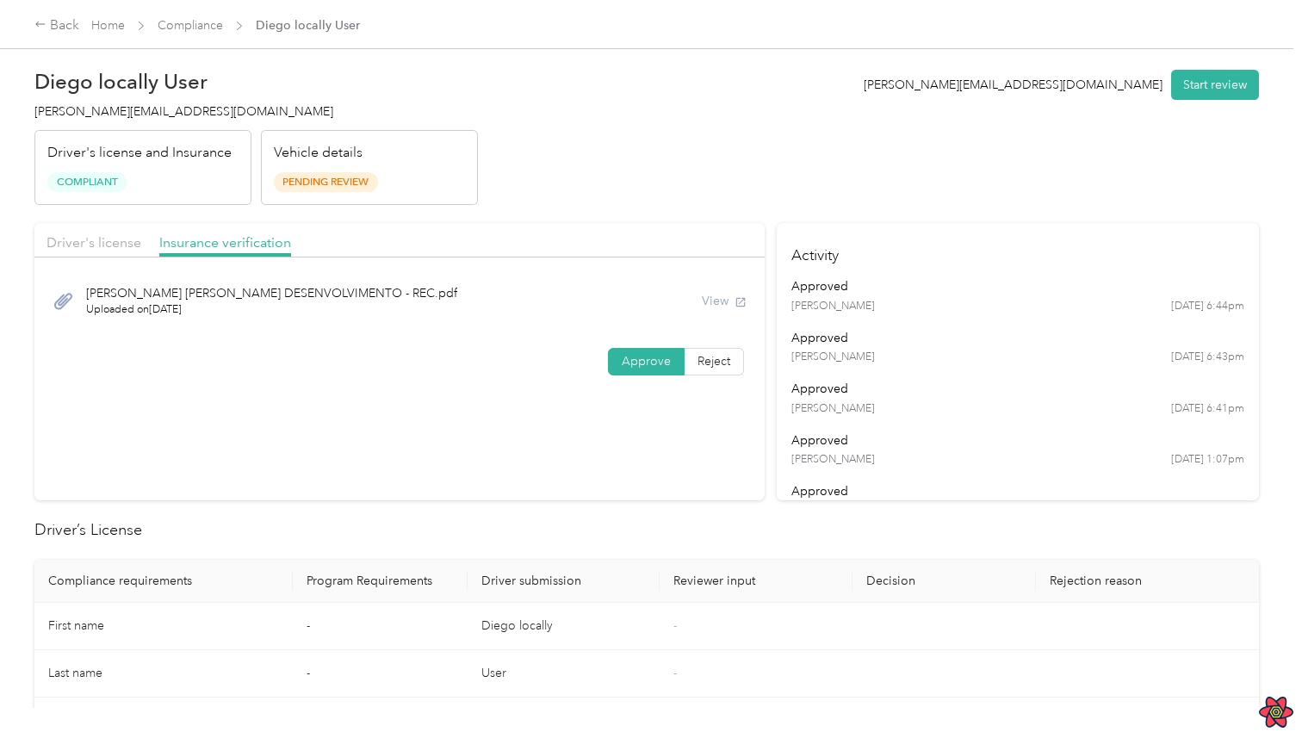
click at [544, 313] on div "[PERSON_NAME] [PERSON_NAME] DESENVOLVIMENTO - REC.pdf Uploaded on [DATE] View" at bounding box center [399, 301] width 706 height 58
click at [586, 201] on header "Diego locally User diego@everlance.com Driver's license and Insurance Compliant…" at bounding box center [646, 132] width 1224 height 145
click at [604, 195] on header "Diego locally User diego@everlance.com Driver's license and Insurance Compliant…" at bounding box center [646, 132] width 1224 height 145
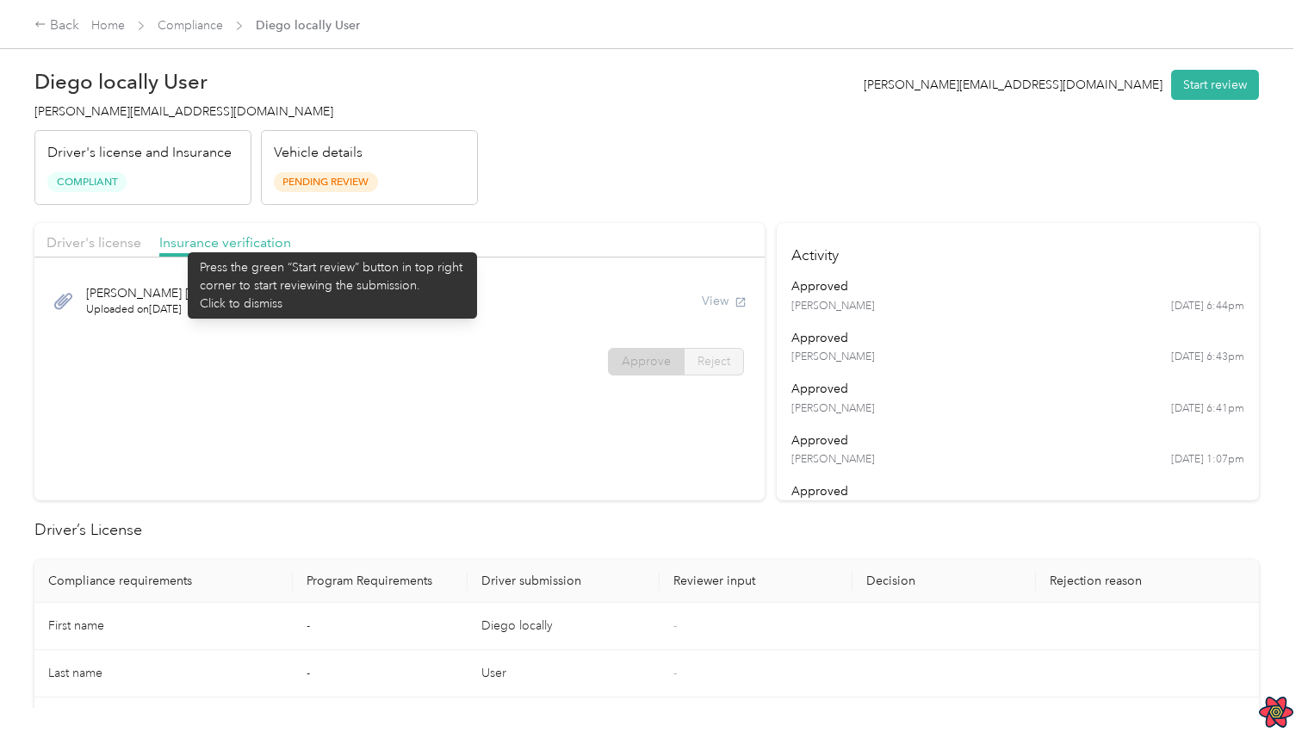
click at [140, 248] on div "Driver's license Insurance verification" at bounding box center [399, 240] width 730 height 34
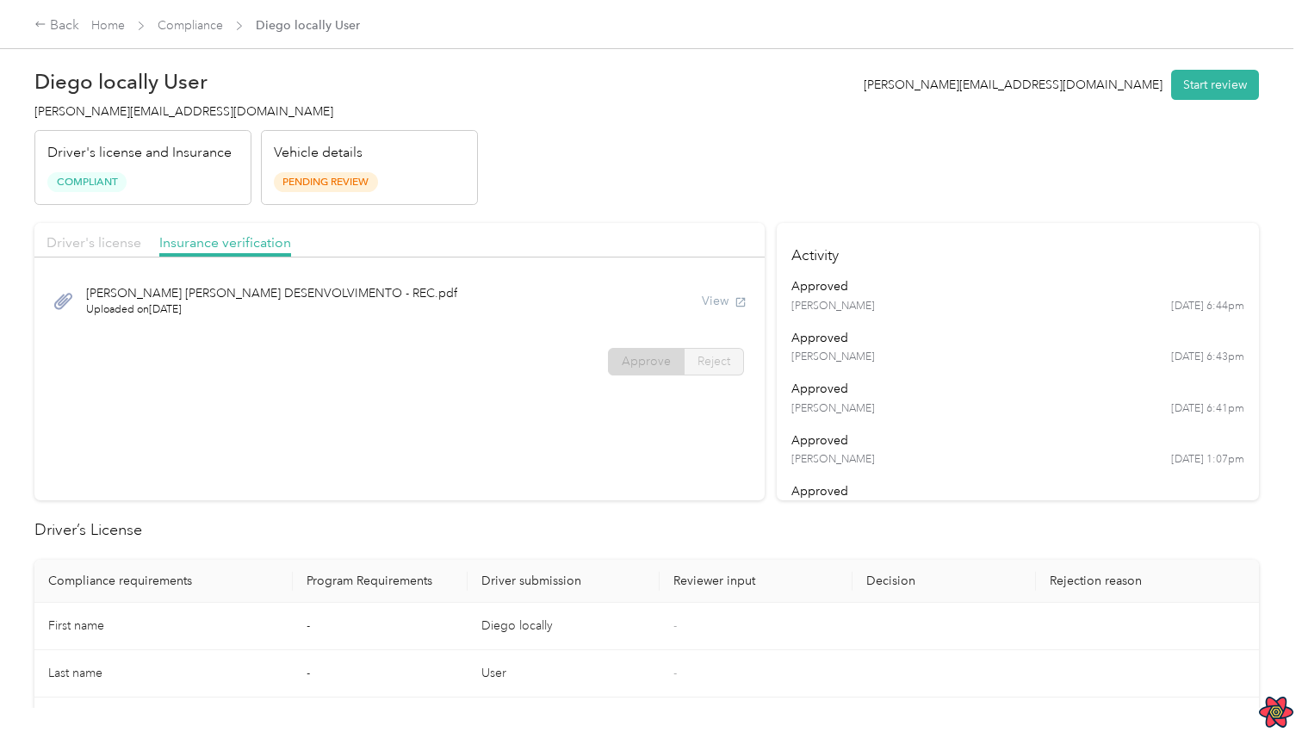
click at [118, 239] on span "Driver's license" at bounding box center [93, 242] width 95 height 16
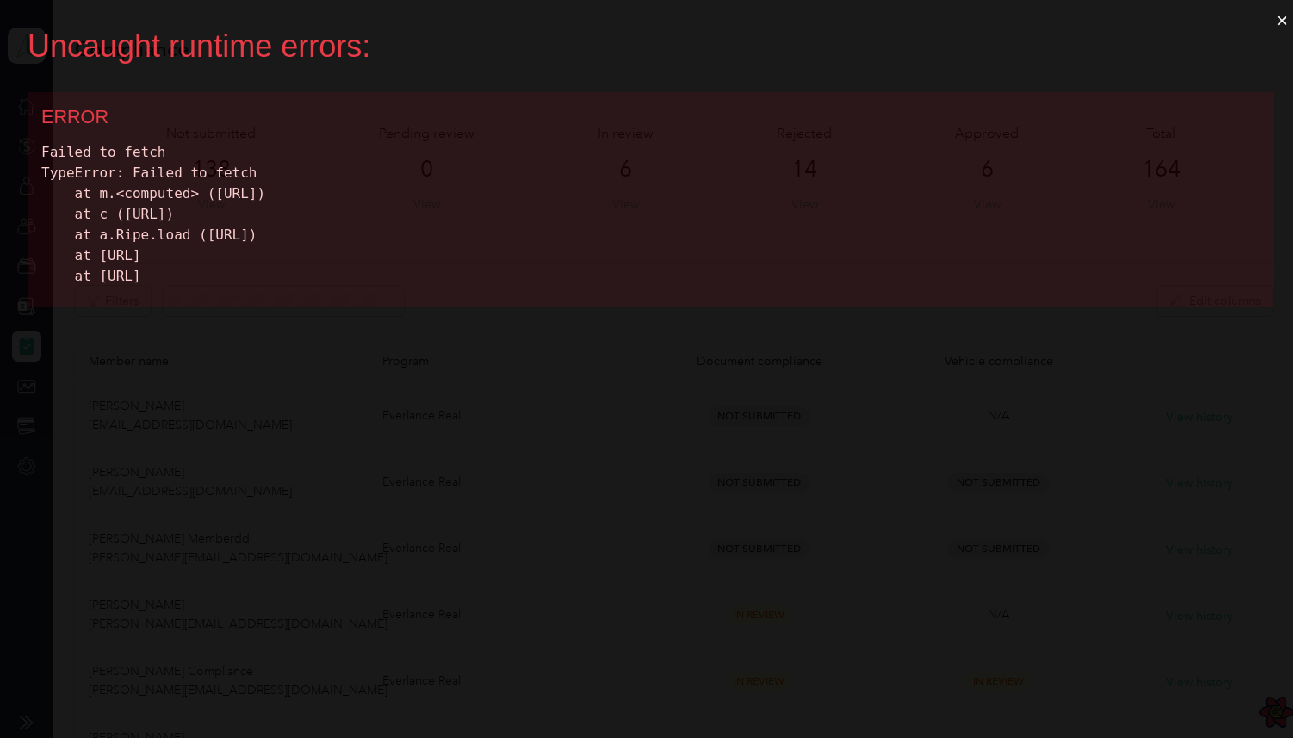
click at [1291, 24] on button "×" at bounding box center [1282, 20] width 40 height 41
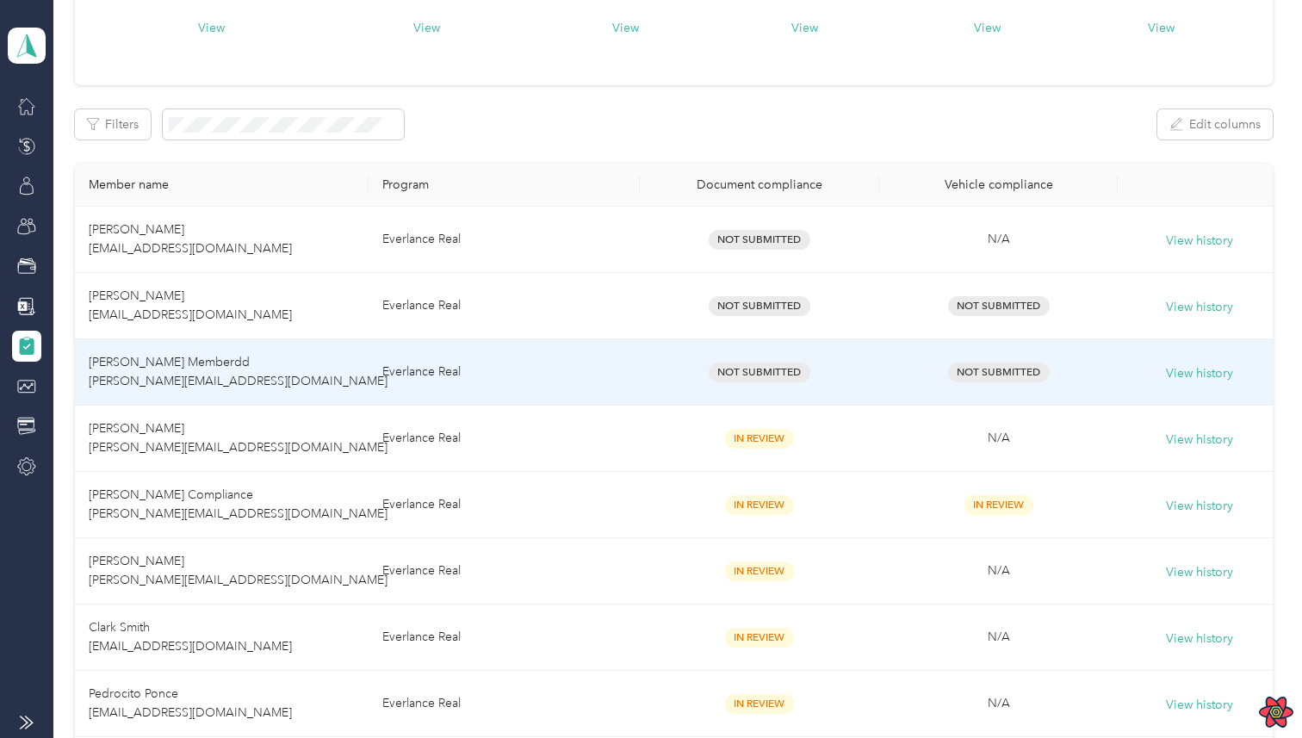
scroll to position [190, 0]
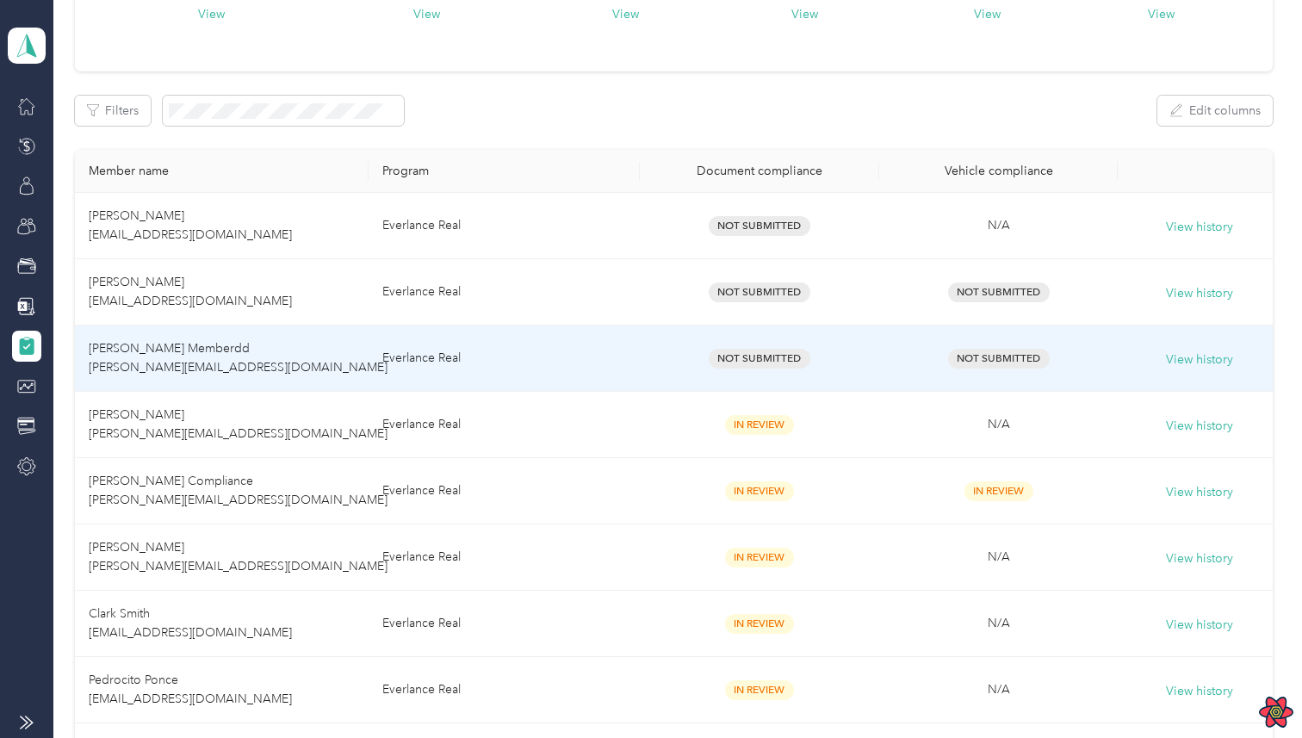
click at [573, 419] on td "Everlance Real" at bounding box center [505, 425] width 272 height 66
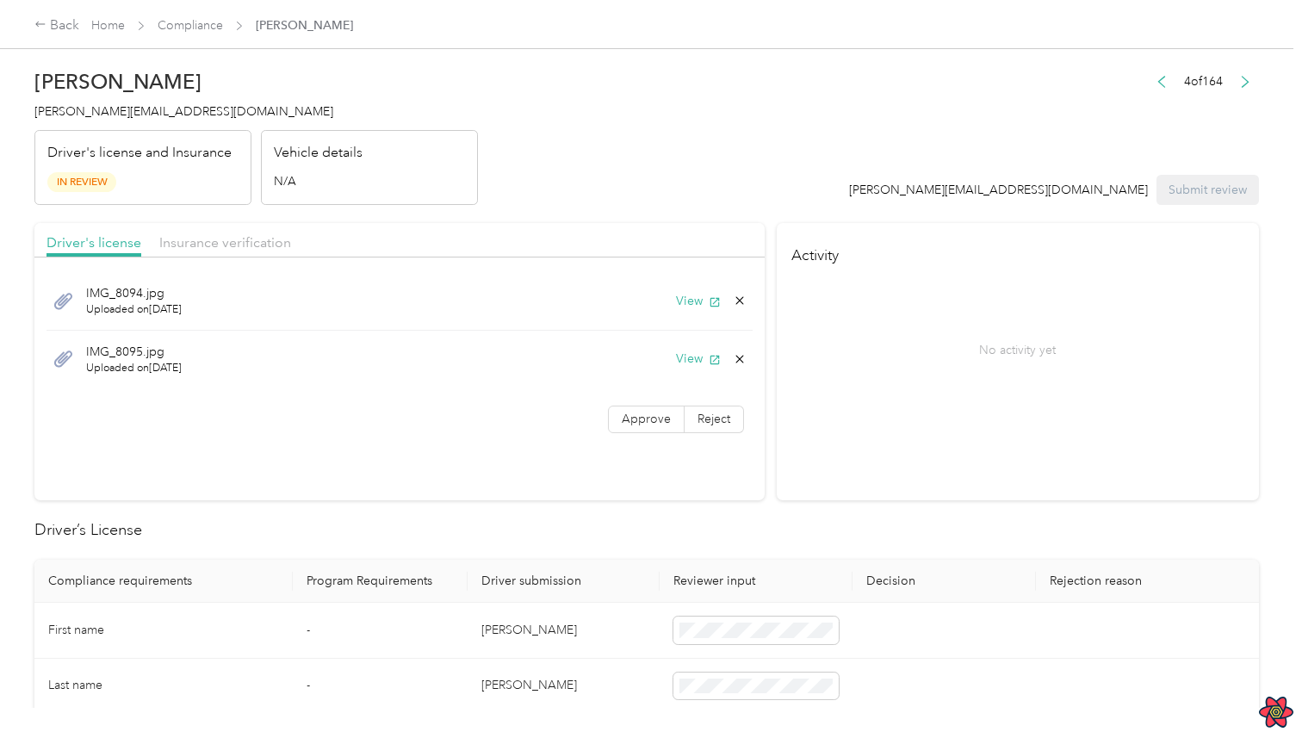
click at [461, 354] on div "IMG_8095.jpg Uploaded on 5/31/2022 View" at bounding box center [399, 360] width 706 height 58
click at [710, 369] on div "IMG_8095.jpg Uploaded on 5/31/2022 View" at bounding box center [399, 360] width 706 height 58
click at [702, 359] on button "View" at bounding box center [698, 359] width 45 height 18
click at [295, 163] on div "Vehicle details N/A" at bounding box center [369, 168] width 217 height 76
click at [263, 234] on span "Insurance verification" at bounding box center [225, 242] width 132 height 16
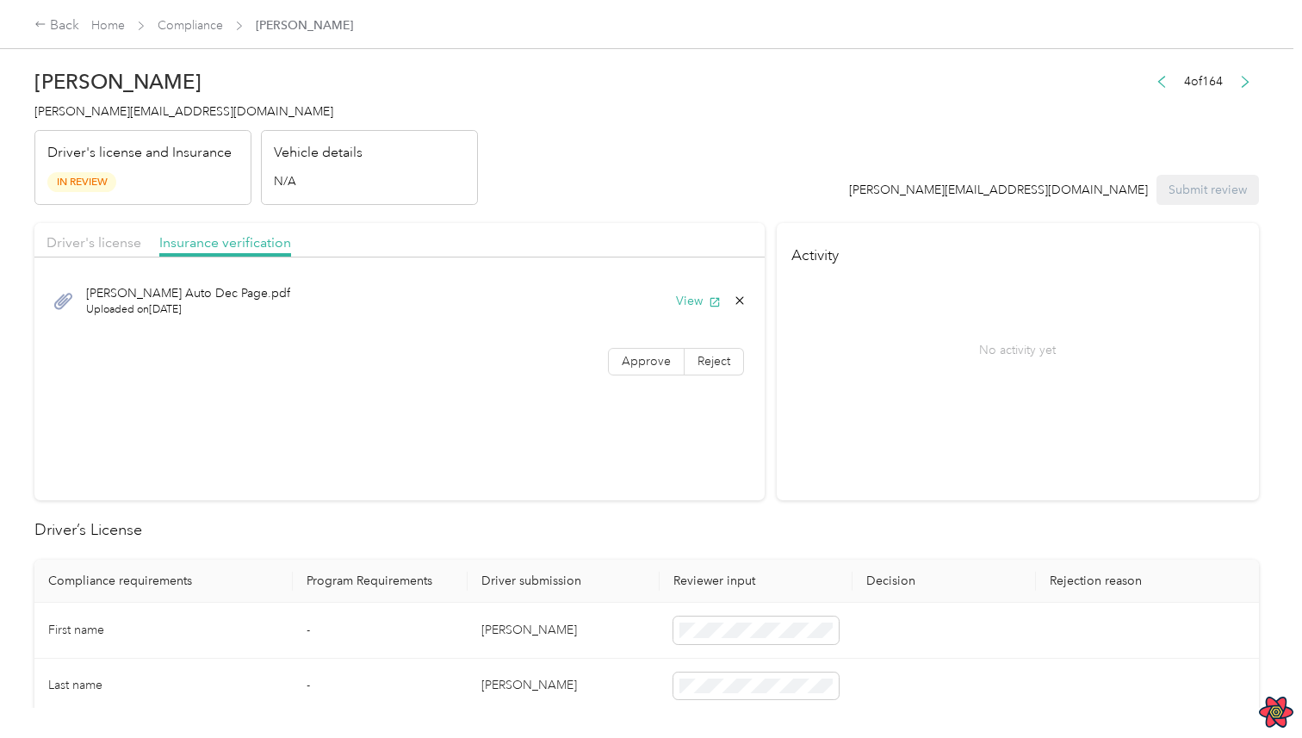
click at [1106, 177] on div "jenna@everlance.com Submit review" at bounding box center [1054, 190] width 411 height 30
click at [1163, 80] on icon "button" at bounding box center [1162, 82] width 12 height 12
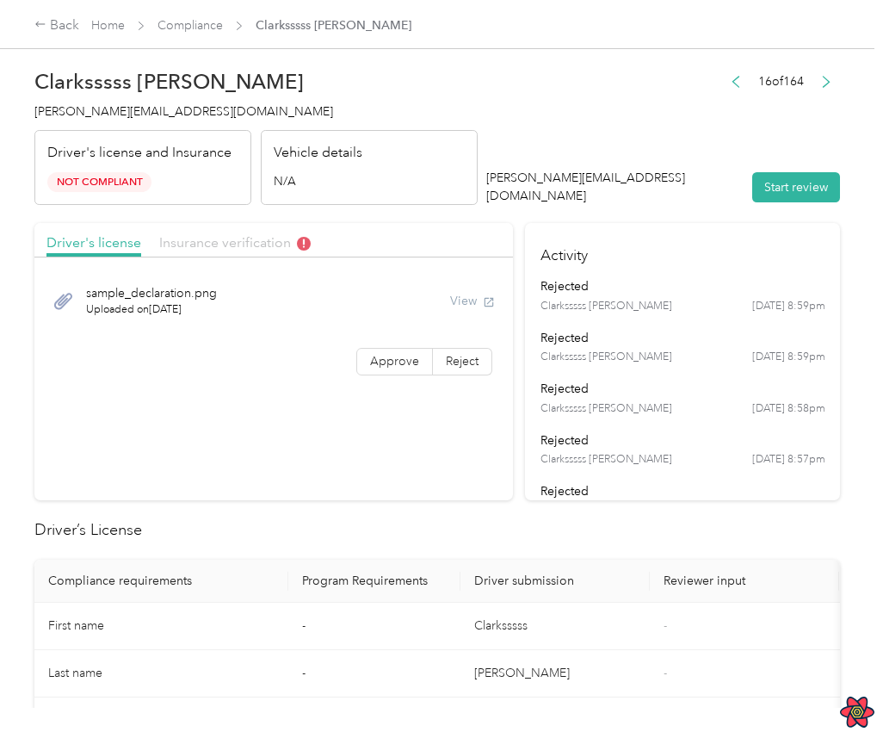
click at [277, 245] on span "Insurance verification" at bounding box center [235, 242] width 152 height 16
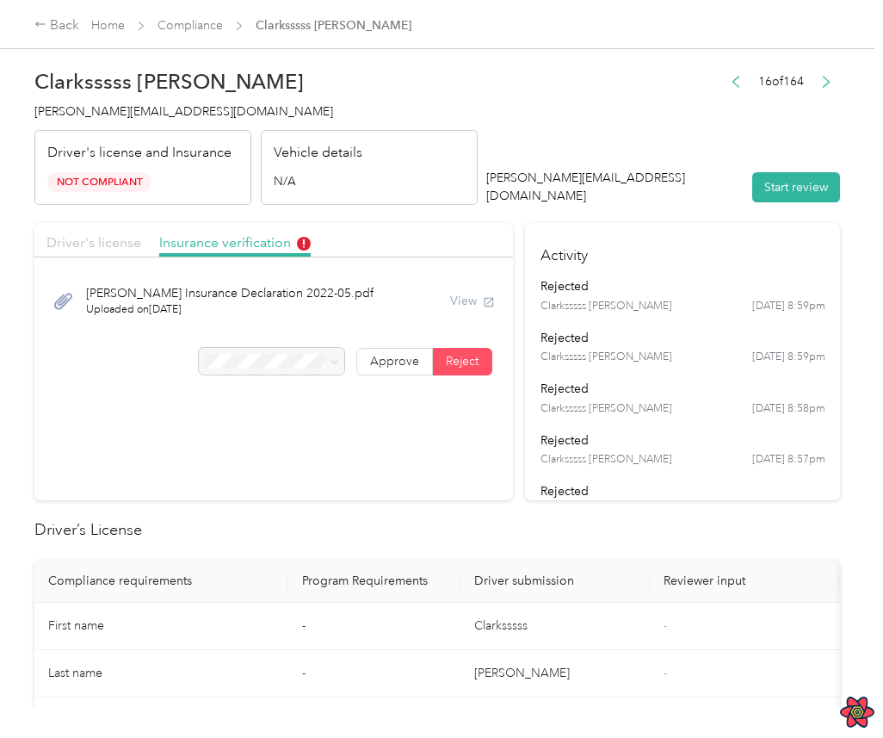
click at [135, 247] on span "Driver's license" at bounding box center [93, 242] width 95 height 16
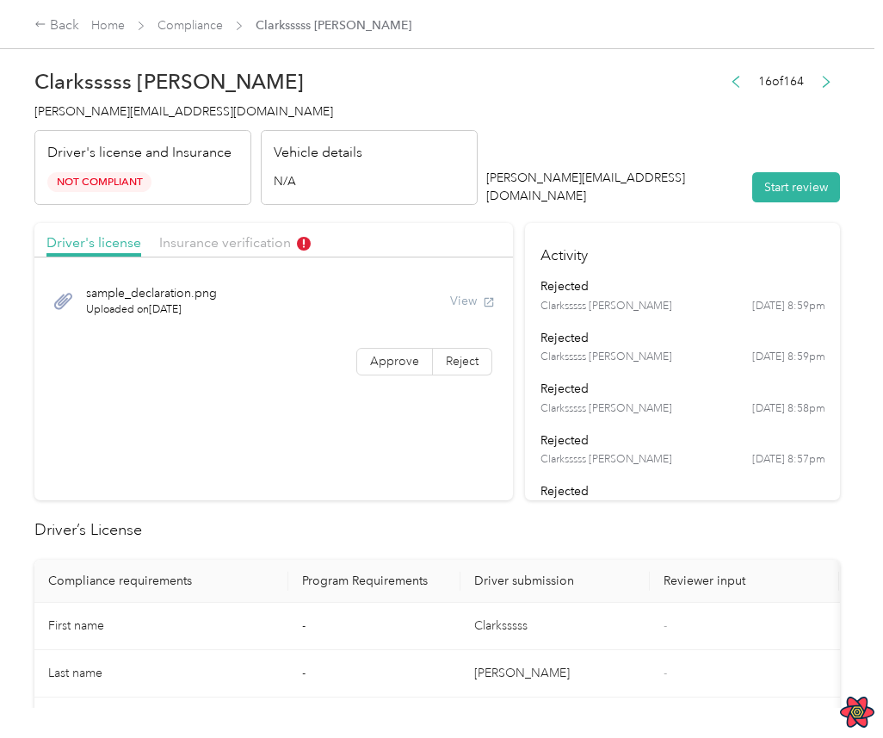
click at [273, 226] on div "Driver's license Insurance verification" at bounding box center [273, 240] width 479 height 34
click at [257, 237] on span "Insurance verification" at bounding box center [235, 242] width 152 height 16
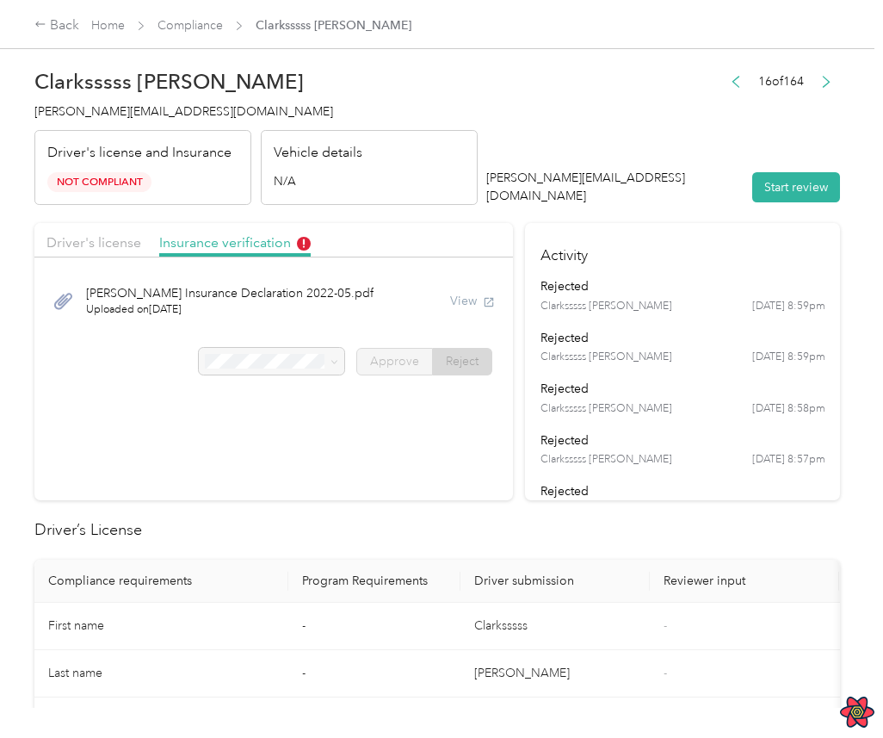
click at [434, 296] on div "[PERSON_NAME] Insurance Declaration 2022-05.pdf Uploaded on [DATE] View" at bounding box center [273, 301] width 455 height 58
click at [123, 247] on span "Driver's license" at bounding box center [93, 242] width 95 height 16
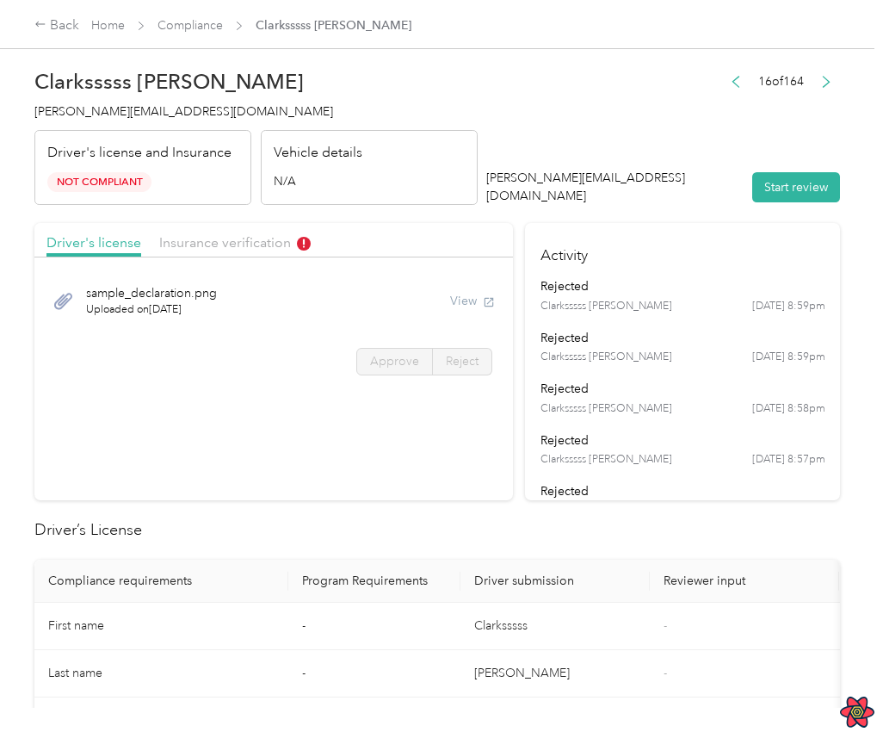
click at [476, 303] on div "View" at bounding box center [472, 301] width 45 height 18
click at [229, 255] on div "Driver's license Insurance verification" at bounding box center [273, 240] width 479 height 34
click at [239, 245] on span "Insurance verification" at bounding box center [235, 242] width 152 height 16
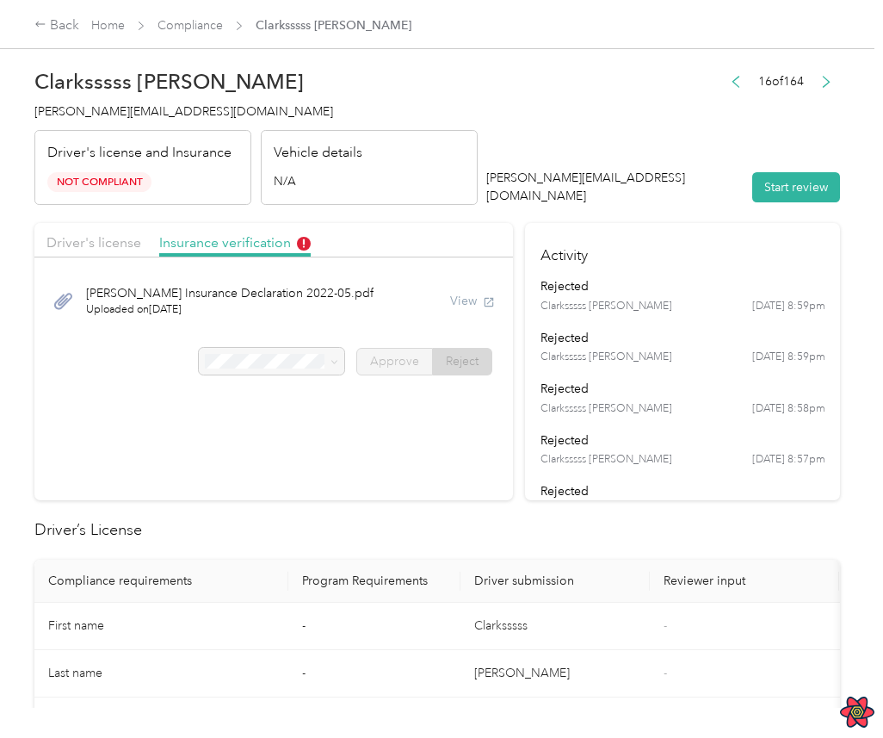
click at [421, 305] on div "[PERSON_NAME] Insurance Declaration 2022-05.pdf Uploaded on [DATE] View" at bounding box center [273, 301] width 455 height 58
click at [462, 299] on div "View" at bounding box center [472, 301] width 45 height 18
click at [432, 300] on div "[PERSON_NAME] Insurance Declaration 2022-05.pdf Uploaded on [DATE] View" at bounding box center [273, 301] width 455 height 58
click at [469, 285] on div "[PERSON_NAME] Insurance Declaration 2022-05.pdf Uploaded on [DATE] View" at bounding box center [273, 301] width 455 height 58
click at [474, 303] on div "View" at bounding box center [472, 301] width 45 height 18
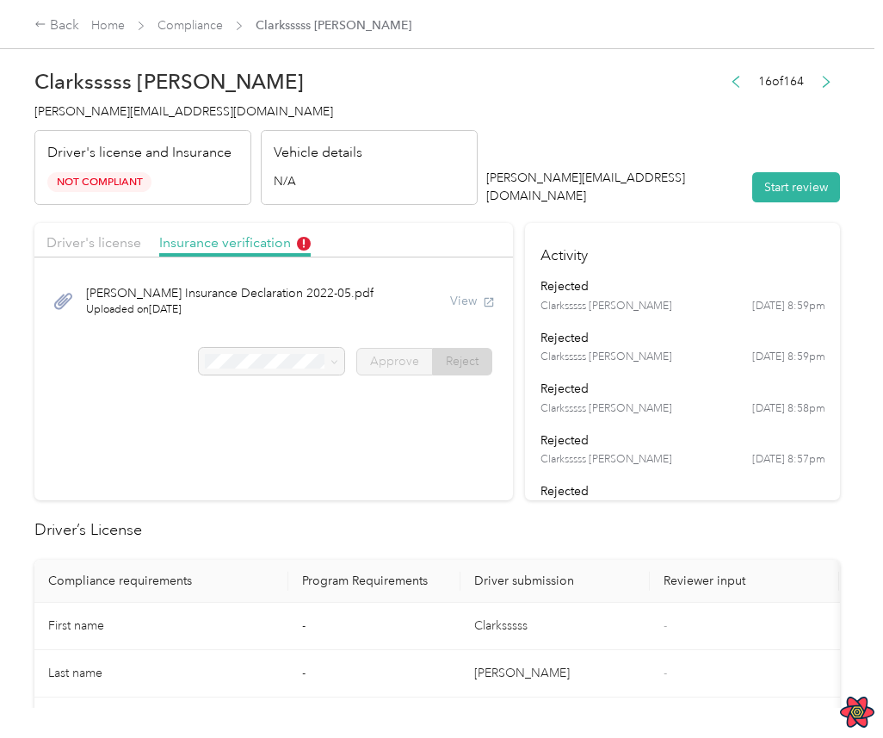
click at [309, 299] on div "[PERSON_NAME] Insurance Declaration 2022-05.pdf Uploaded on [DATE] View" at bounding box center [273, 301] width 455 height 58
click at [146, 254] on div "Driver's license Insurance verification" at bounding box center [273, 240] width 479 height 34
click at [125, 245] on span "Driver's license" at bounding box center [93, 242] width 95 height 16
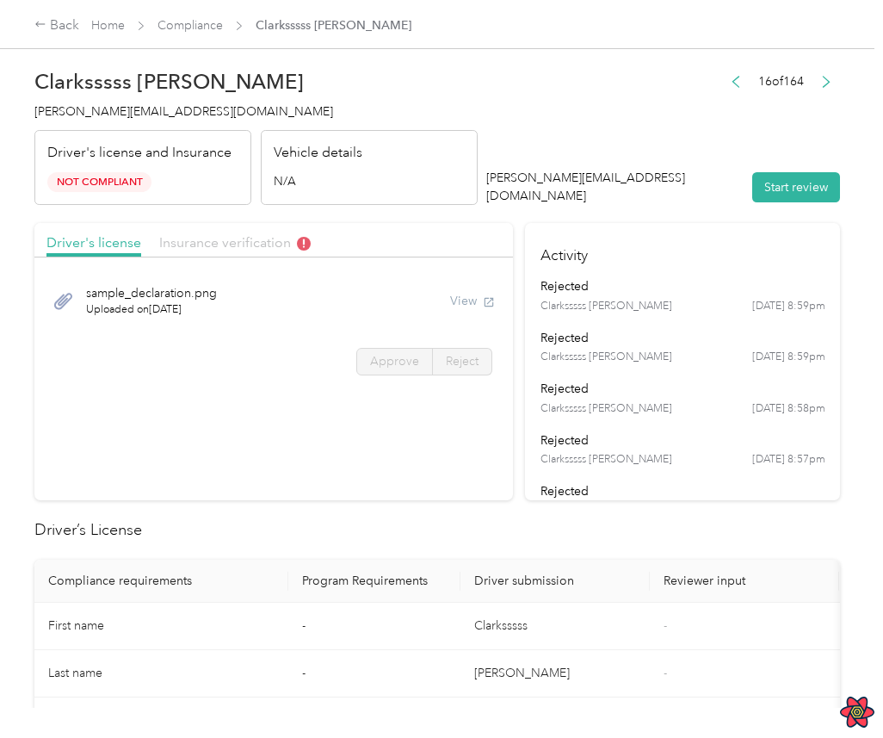
click at [238, 245] on span "Insurance verification" at bounding box center [235, 242] width 152 height 16
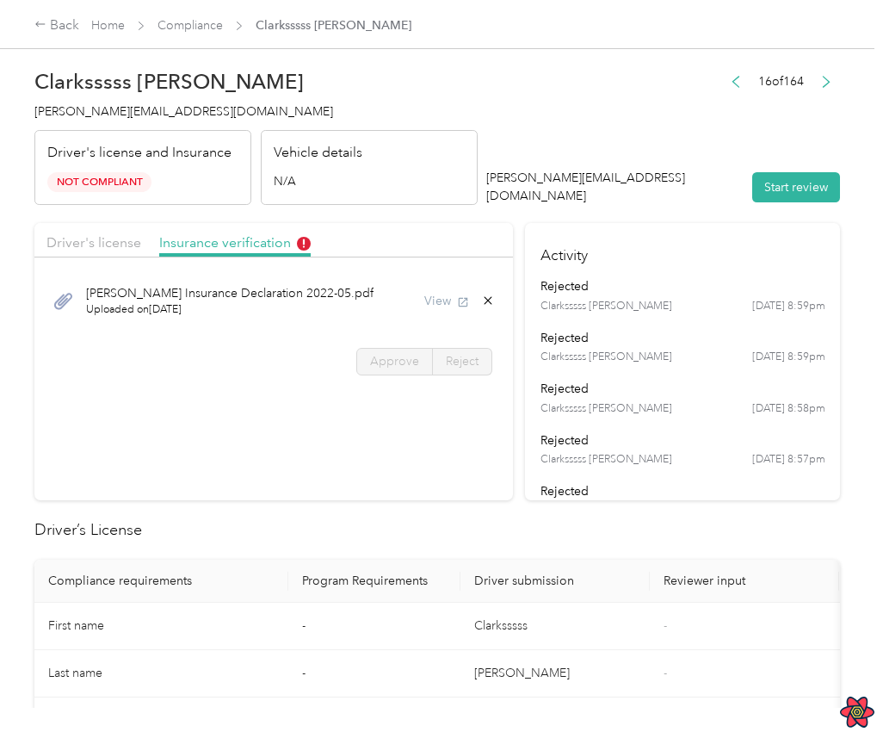
click at [421, 293] on div "[PERSON_NAME] Insurance Declaration 2022-05.pdf Uploaded on [DATE] View" at bounding box center [273, 301] width 455 height 58
click at [440, 300] on div "View" at bounding box center [460, 301] width 71 height 18
click at [394, 295] on div "[PERSON_NAME] Insurance Declaration 2022-05.pdf Uploaded on [DATE] View" at bounding box center [273, 301] width 455 height 58
click at [136, 243] on span "Driver's license" at bounding box center [93, 242] width 95 height 16
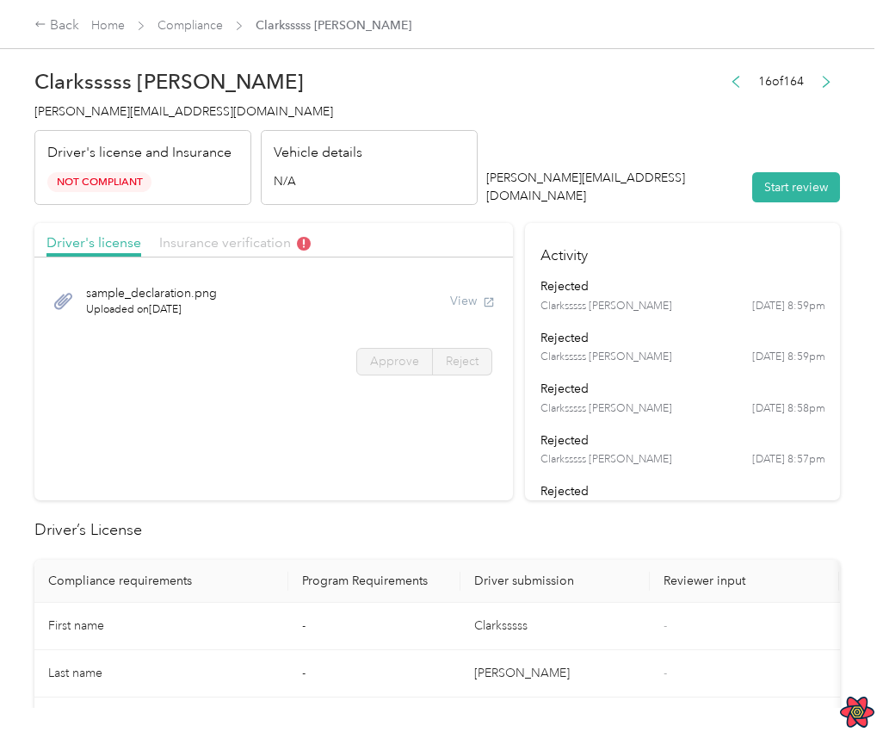
click at [250, 248] on span "Insurance verification" at bounding box center [235, 242] width 152 height 16
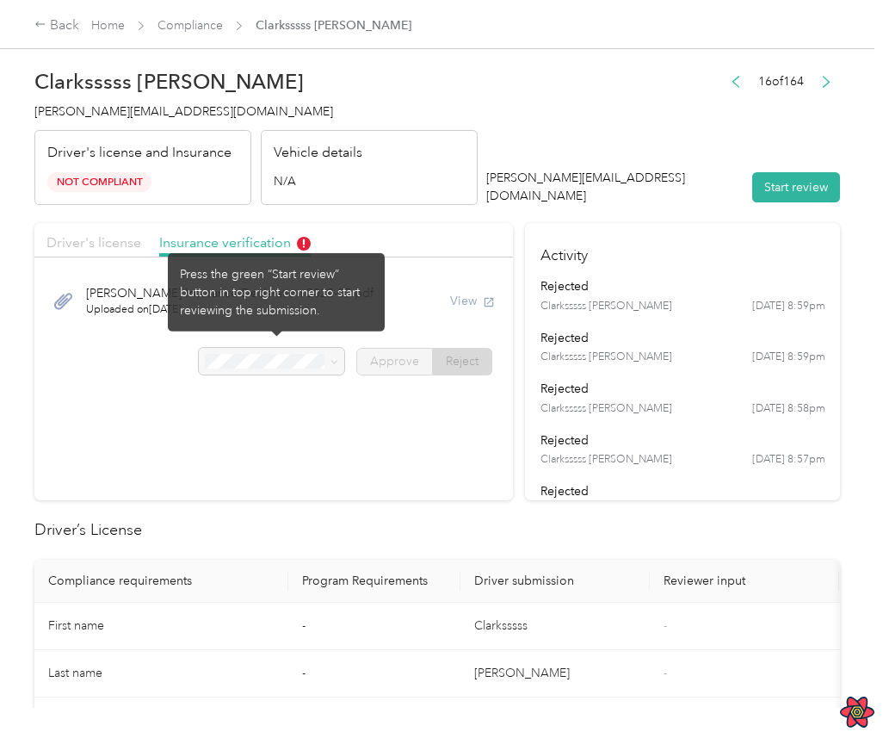
click at [129, 247] on span "Driver's license" at bounding box center [93, 242] width 95 height 16
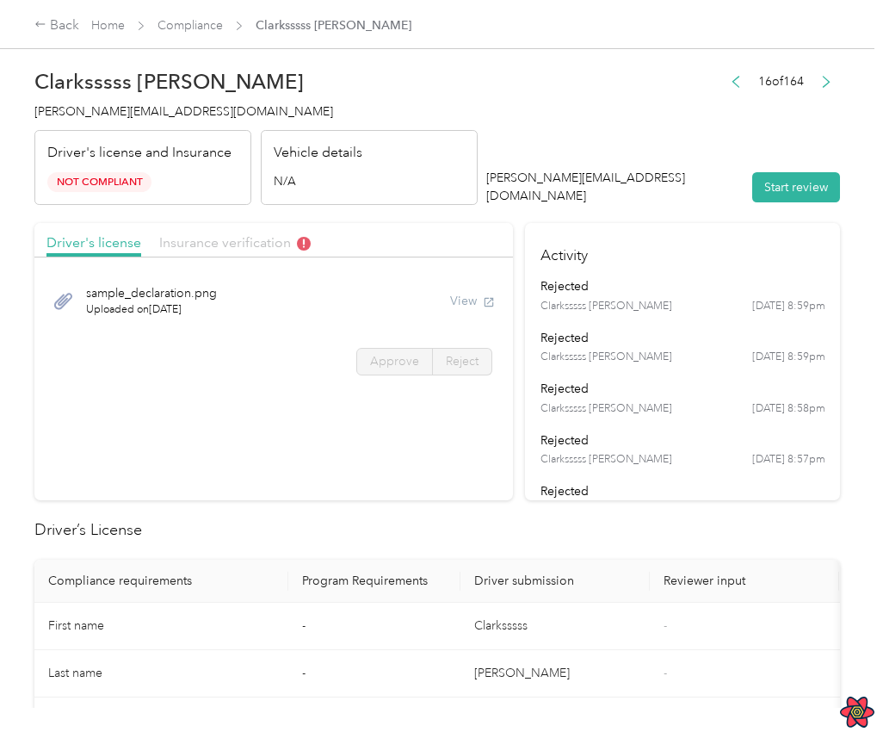
click at [241, 243] on span "Insurance verification" at bounding box center [235, 242] width 152 height 16
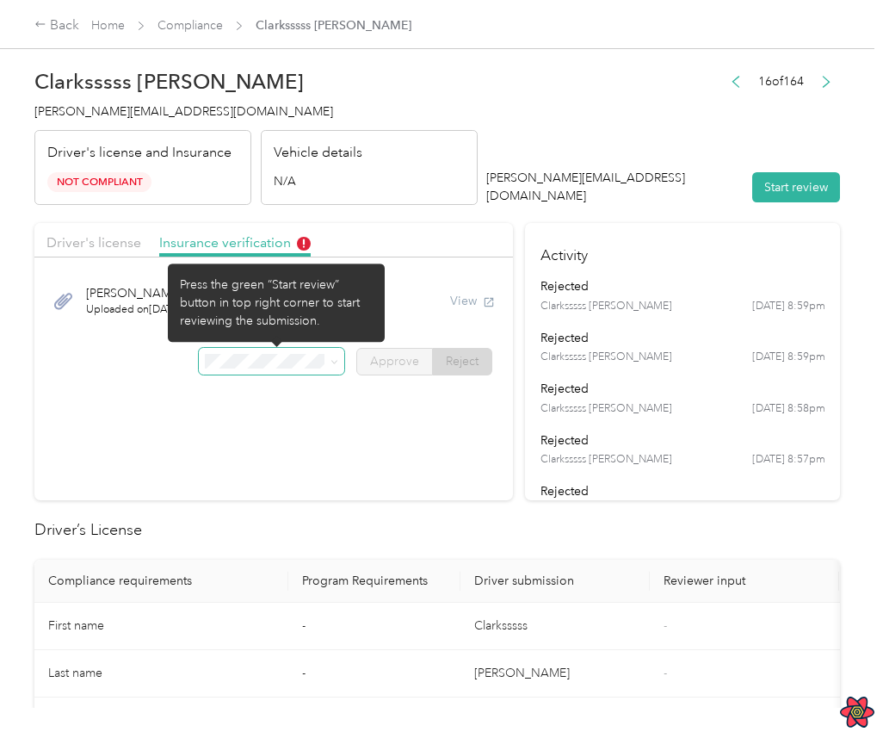
click at [313, 372] on span at bounding box center [272, 362] width 146 height 28
click at [334, 363] on span at bounding box center [332, 362] width 14 height 12
click at [338, 361] on icon at bounding box center [335, 362] width 8 height 8
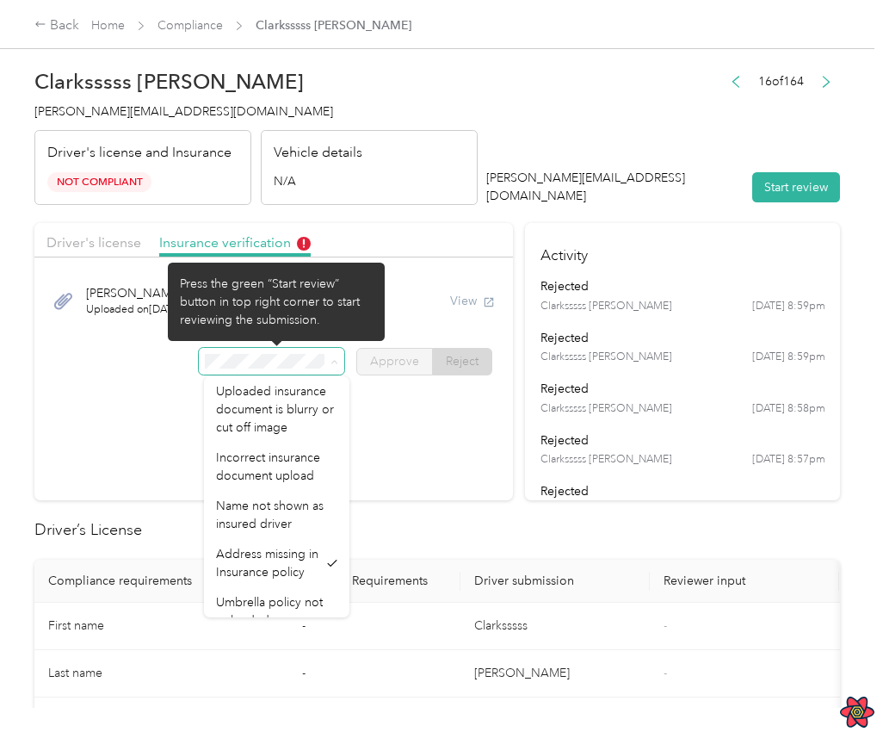
click at [338, 361] on icon at bounding box center [335, 362] width 8 height 8
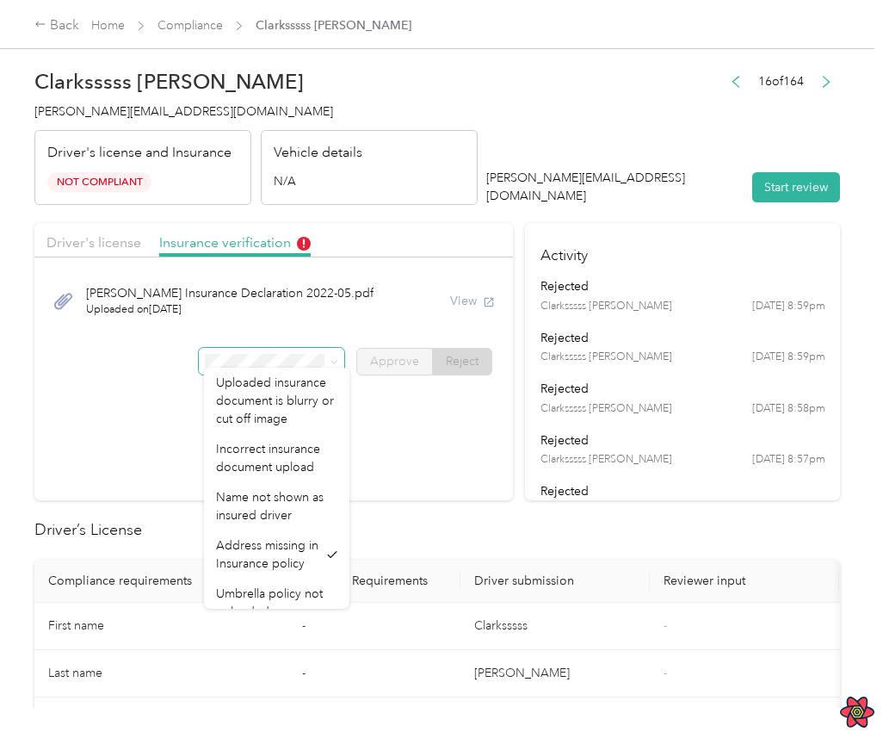
click at [417, 434] on section "Driver's license Insurance verification [PERSON_NAME] Insurance Declaration 202…" at bounding box center [273, 361] width 479 height 277
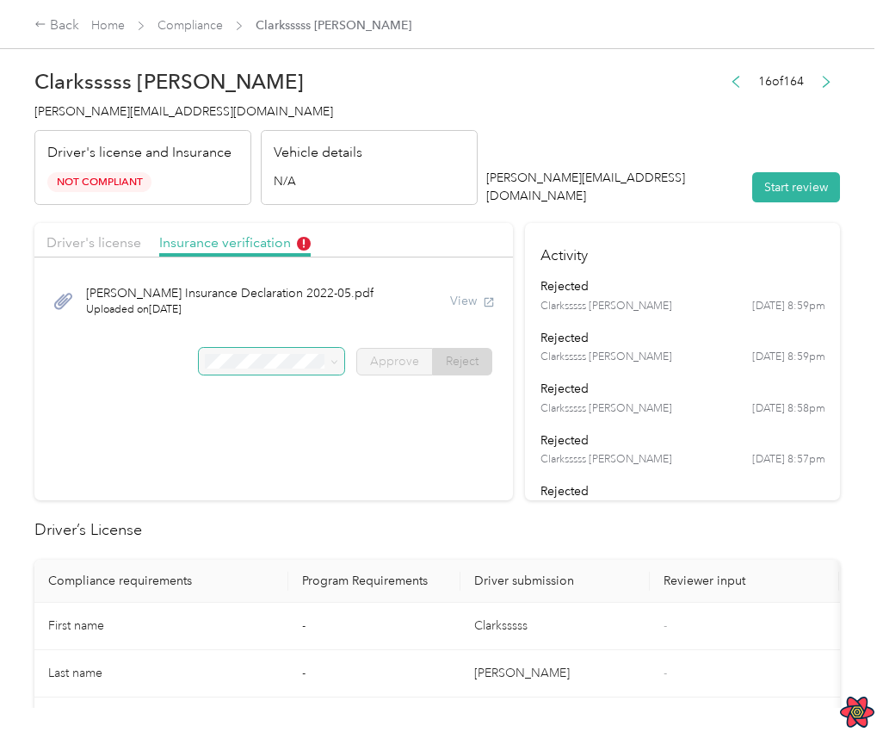
click at [472, 301] on div "View" at bounding box center [472, 301] width 45 height 18
click at [469, 313] on div "[PERSON_NAME] Insurance Declaration 2022-05.pdf Uploaded on [DATE] View" at bounding box center [273, 301] width 455 height 58
click at [135, 245] on span "Driver's license" at bounding box center [93, 242] width 95 height 16
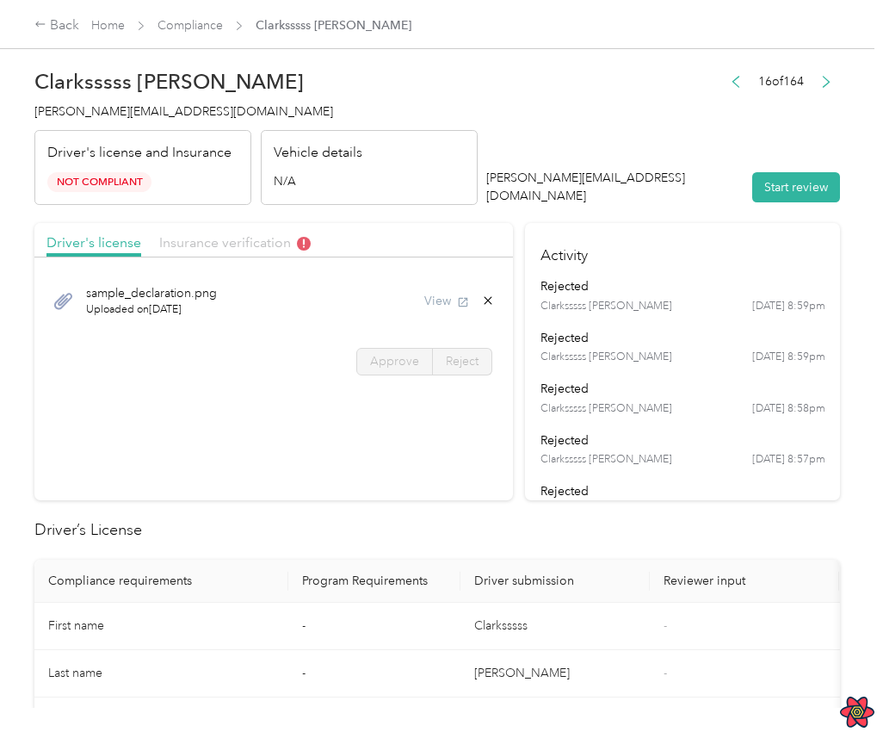
click at [199, 240] on span "Insurance verification" at bounding box center [235, 242] width 152 height 16
